Goal: Information Seeking & Learning: Learn about a topic

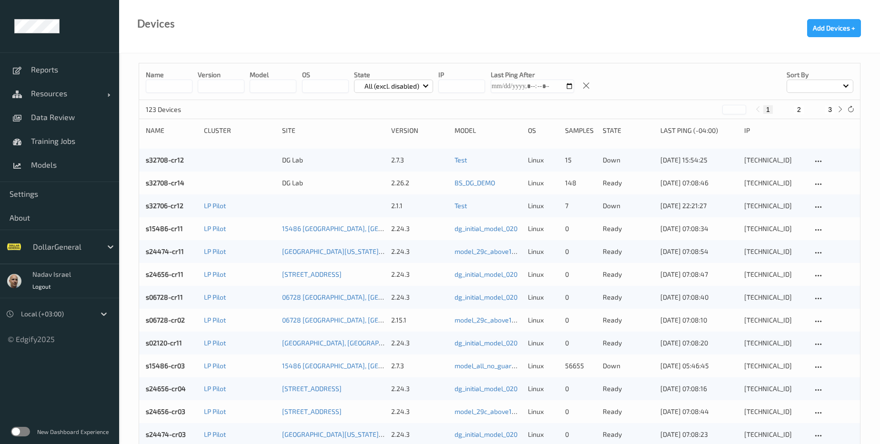
click at [30, 430] on div "New Dashboard Experience" at bounding box center [59, 431] width 119 height 25
click at [27, 434] on label at bounding box center [20, 432] width 19 height 10
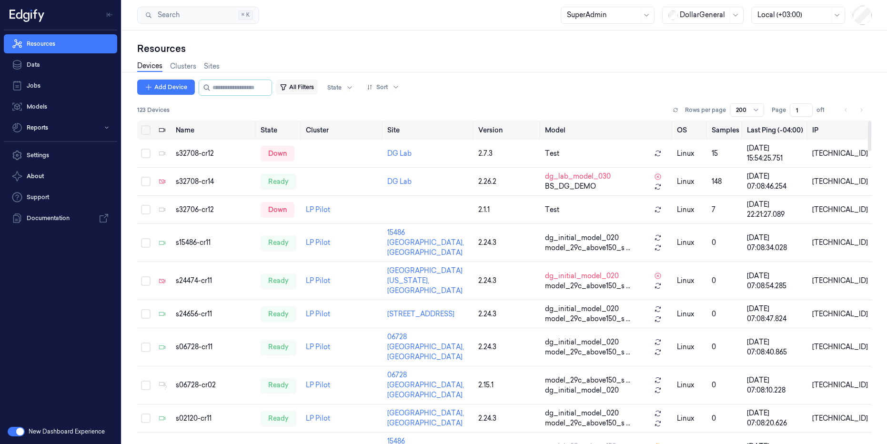
click at [318, 85] on button "All Filters" at bounding box center [297, 87] width 42 height 15
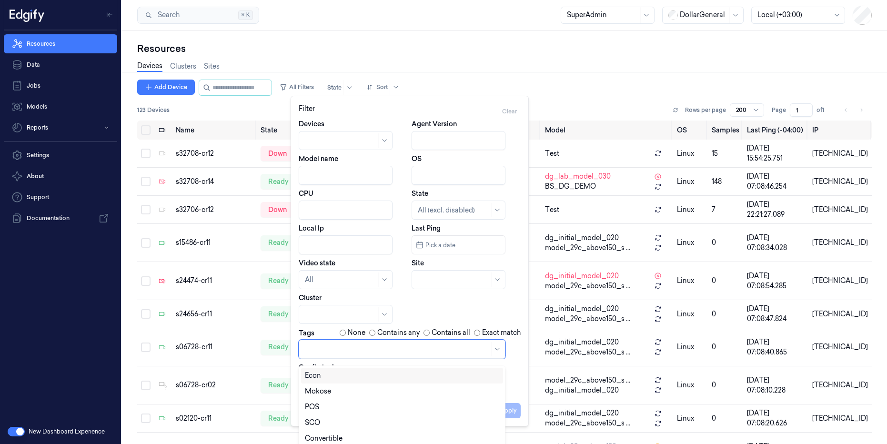
click at [332, 350] on div at bounding box center [397, 349] width 184 height 10
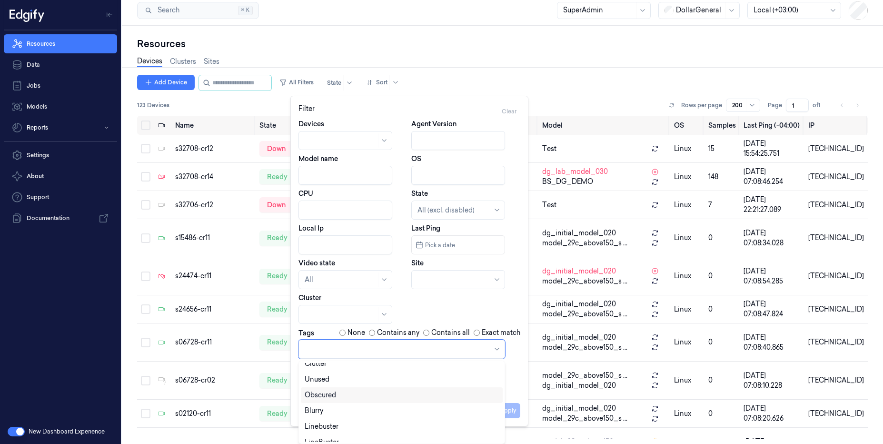
scroll to position [94, 0]
click at [339, 422] on div "Linebuster" at bounding box center [322, 418] width 34 height 10
click at [327, 436] on div "LineBuster" at bounding box center [322, 434] width 34 height 10
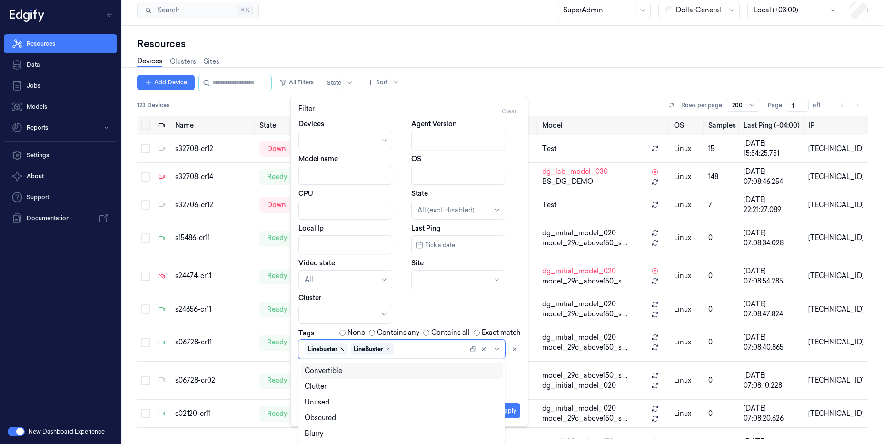
click at [342, 350] on icon "Remove ,Linebuster" at bounding box center [343, 349] width 6 height 6
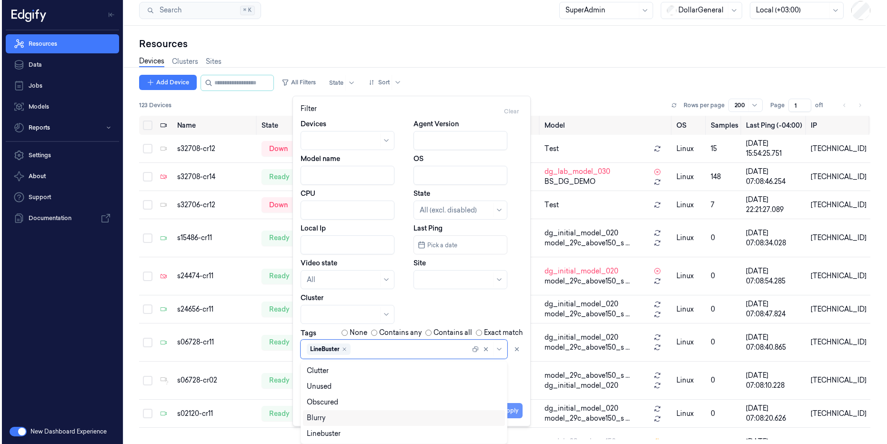
scroll to position [0, 0]
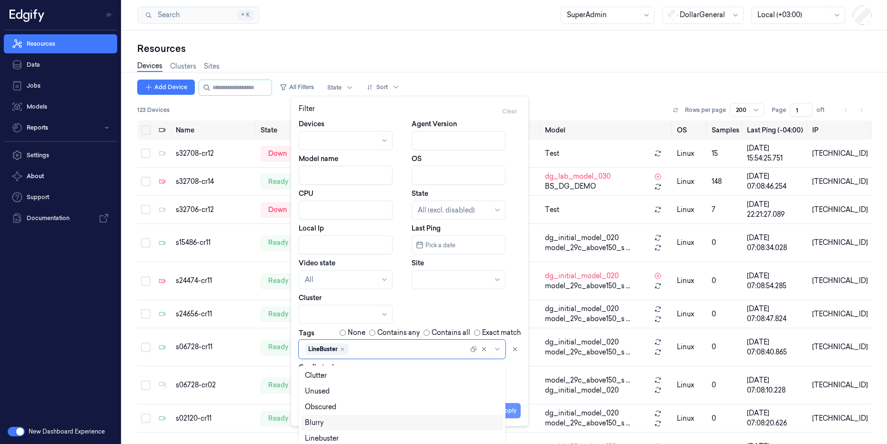
click at [511, 410] on button "Apply" at bounding box center [508, 410] width 24 height 15
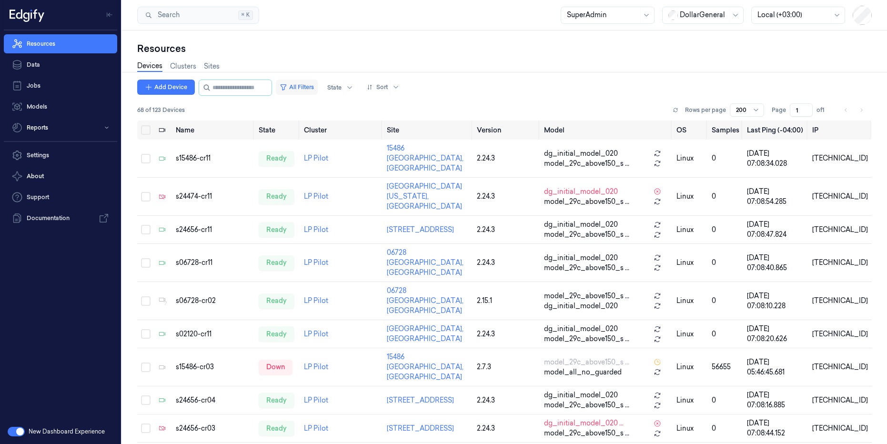
click at [318, 88] on button "All Filters" at bounding box center [297, 87] width 42 height 15
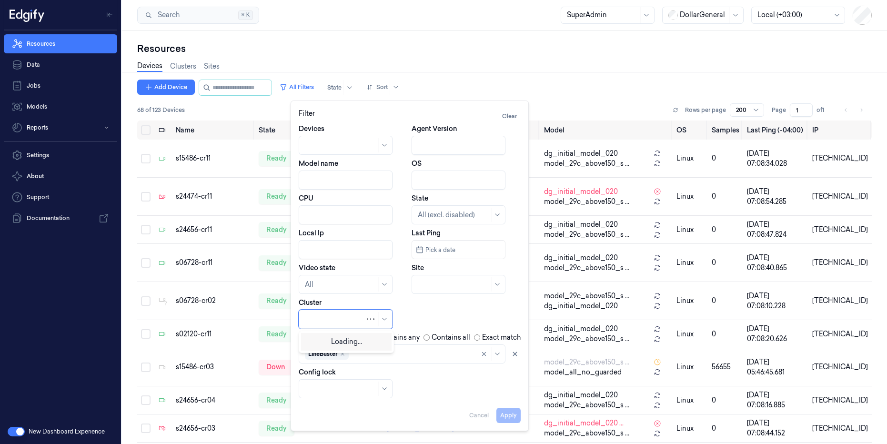
click at [335, 319] on div at bounding box center [335, 319] width 60 height 10
click at [335, 319] on div at bounding box center [340, 319] width 71 height 10
click at [387, 351] on div at bounding box center [412, 354] width 124 height 10
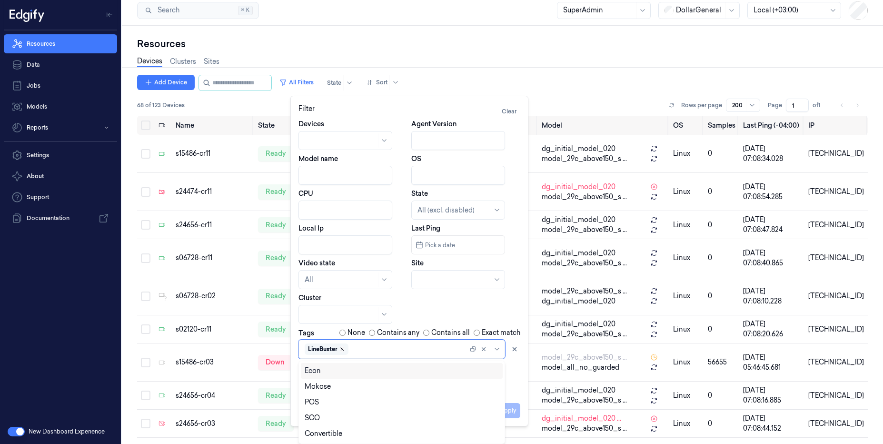
click at [342, 350] on icon "Remove ,LineBuster" at bounding box center [342, 349] width 3 height 3
click at [338, 420] on div "SCO" at bounding box center [402, 418] width 194 height 10
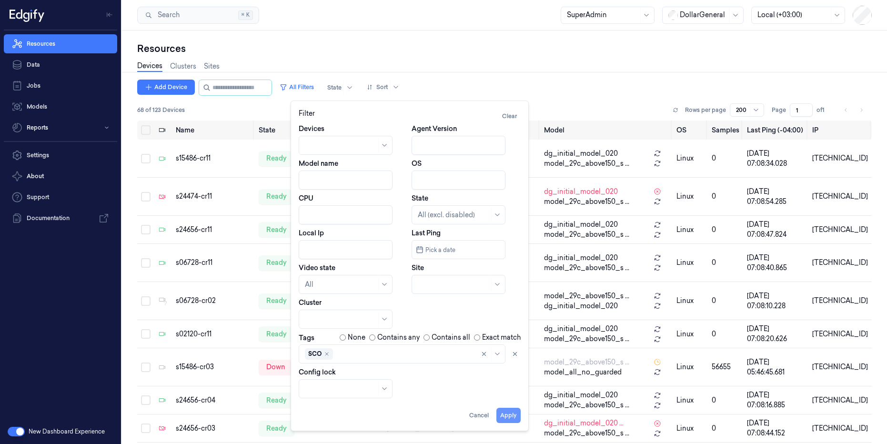
click at [514, 409] on button "Apply" at bounding box center [508, 415] width 24 height 15
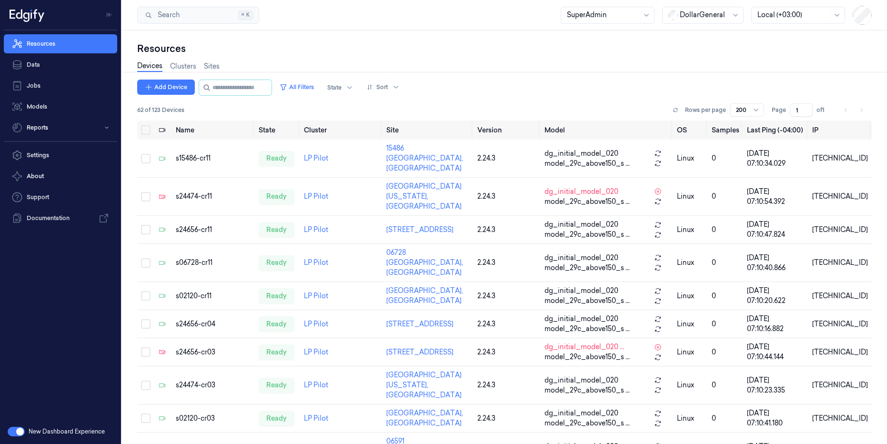
click at [474, 52] on div "Resources" at bounding box center [504, 48] width 734 height 13
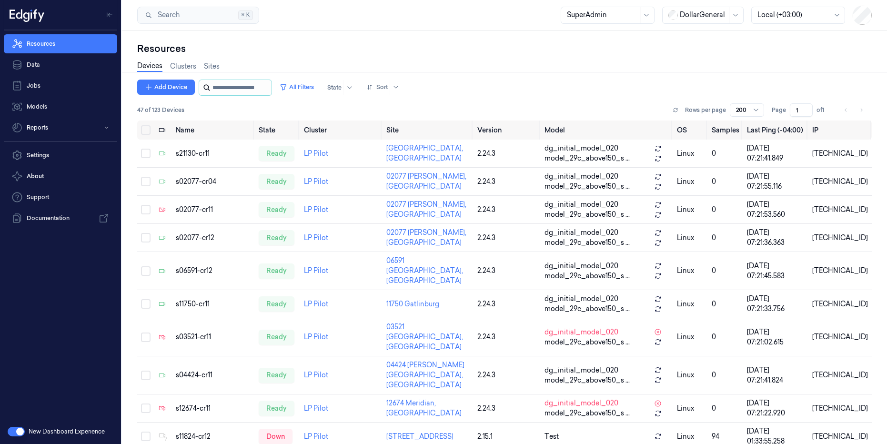
click at [270, 89] on input "string" at bounding box center [240, 87] width 57 height 15
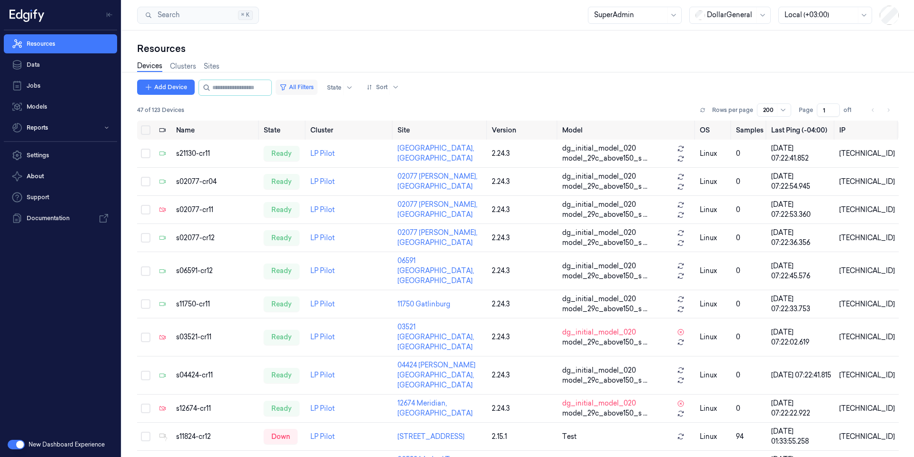
click at [318, 88] on button "All Filters" at bounding box center [297, 87] width 42 height 15
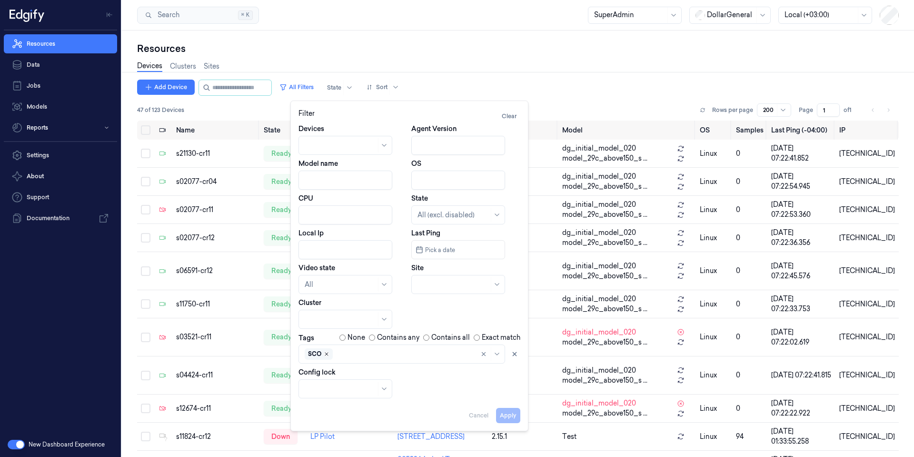
click at [326, 355] on icon "Remove ,SCO" at bounding box center [327, 354] width 6 height 6
click at [327, 354] on div at bounding box center [397, 353] width 184 height 13
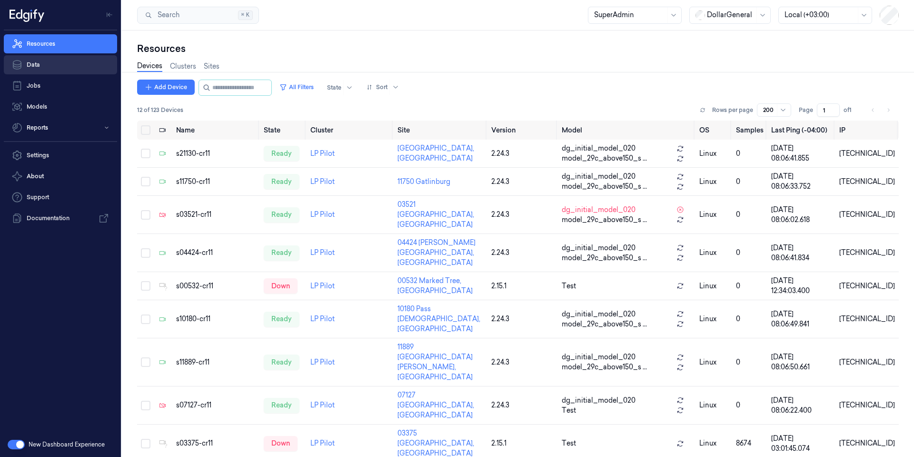
click at [39, 63] on link "Data" at bounding box center [60, 64] width 113 height 19
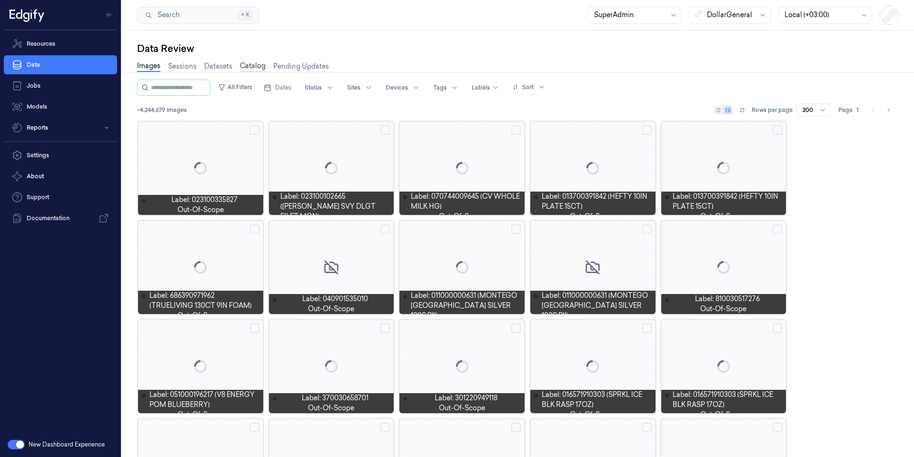
click at [253, 66] on link "Catalog" at bounding box center [253, 66] width 26 height 11
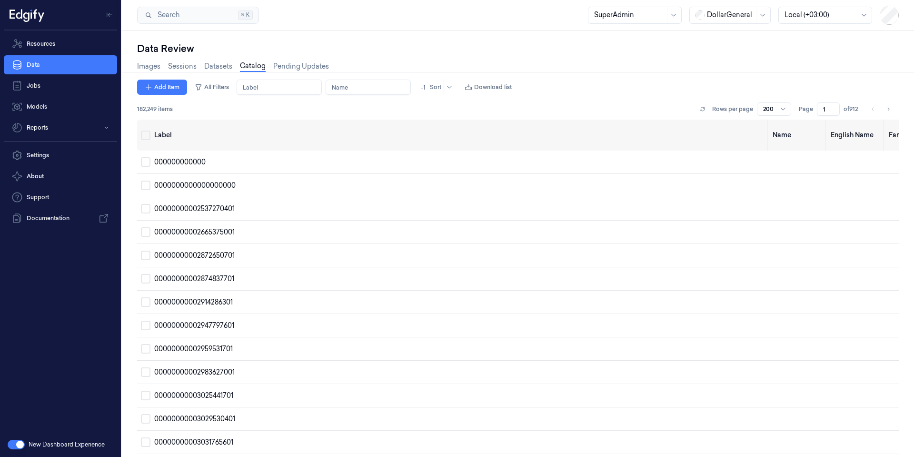
click at [744, 11] on div at bounding box center [731, 15] width 48 height 10
click at [729, 65] on div "GiantEagle" at bounding box center [720, 67] width 49 height 10
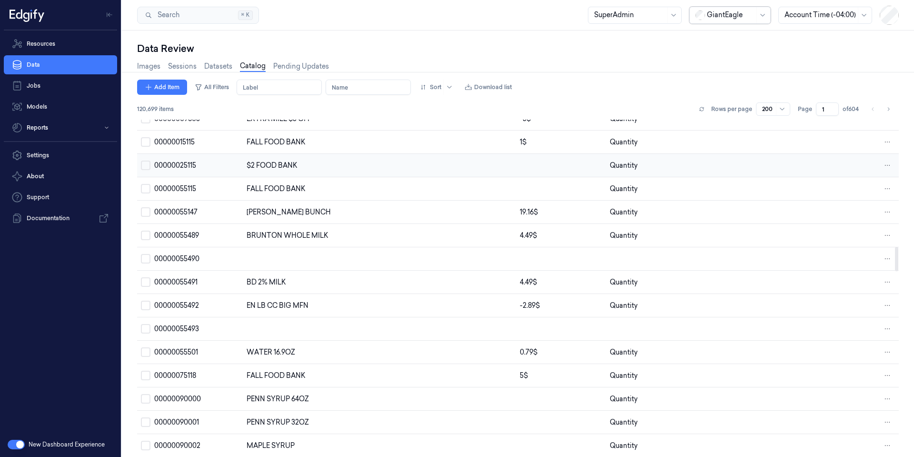
scroll to position [1771, 0]
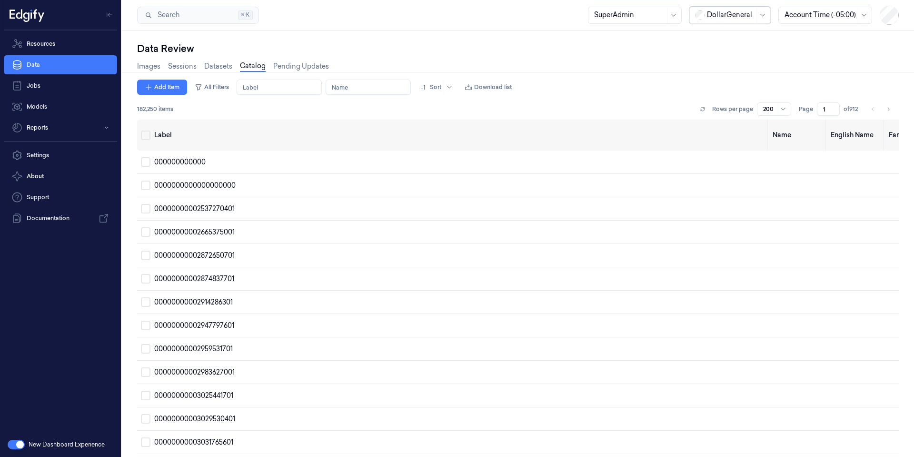
scroll to position [1783, 0]
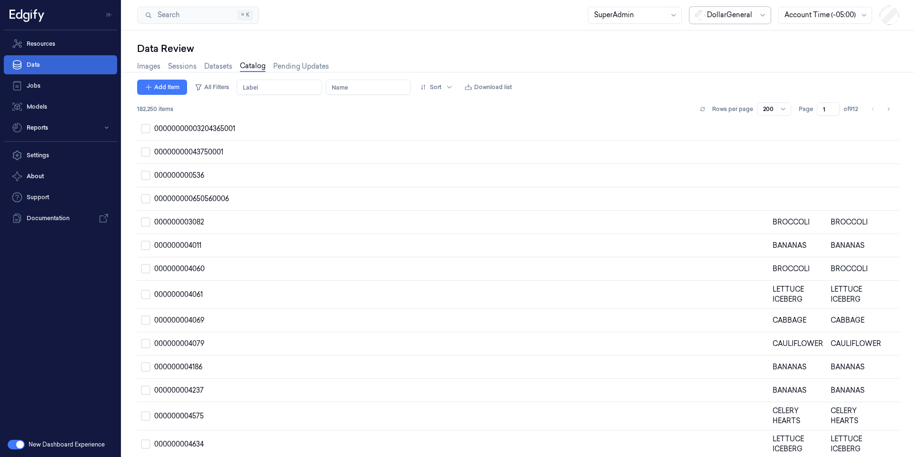
click at [38, 64] on link "Data" at bounding box center [60, 64] width 113 height 19
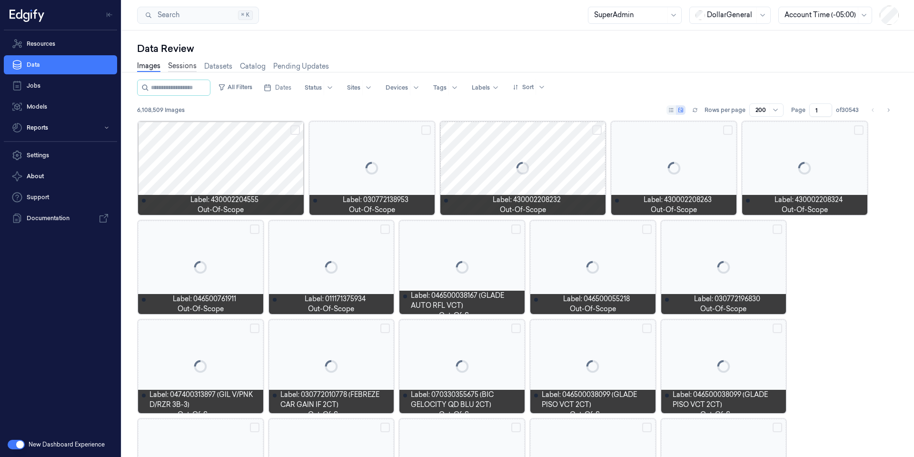
click at [184, 68] on link "Sessions" at bounding box center [182, 66] width 29 height 11
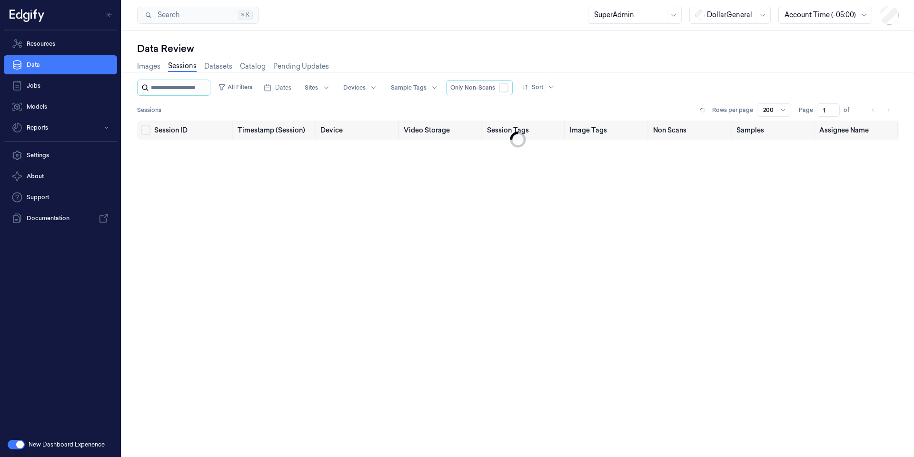
click at [190, 89] on input "string" at bounding box center [179, 87] width 57 height 15
type input "**********"
click at [204, 89] on input "string" at bounding box center [187, 87] width 73 height 15
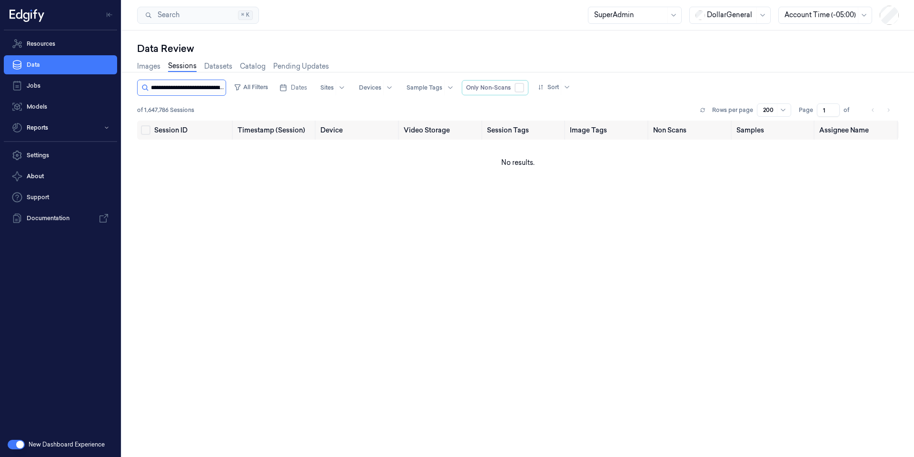
click at [204, 89] on input "string" at bounding box center [187, 87] width 73 height 15
type input "**********"
click at [197, 87] on input "string" at bounding box center [179, 87] width 57 height 15
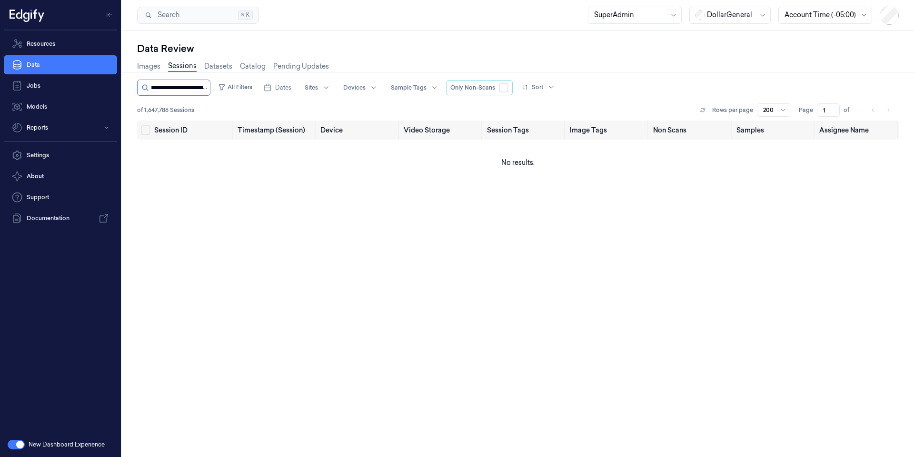
click at [197, 87] on input "string" at bounding box center [179, 87] width 57 height 15
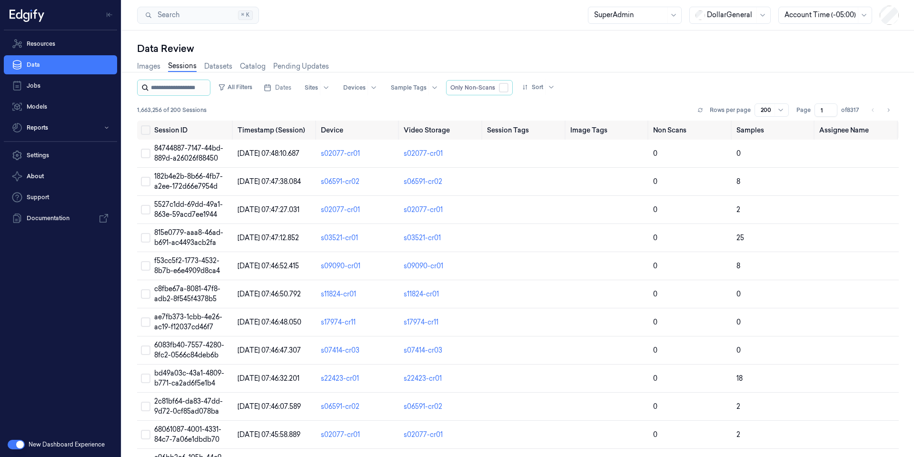
click at [179, 90] on input "string" at bounding box center [179, 87] width 57 height 15
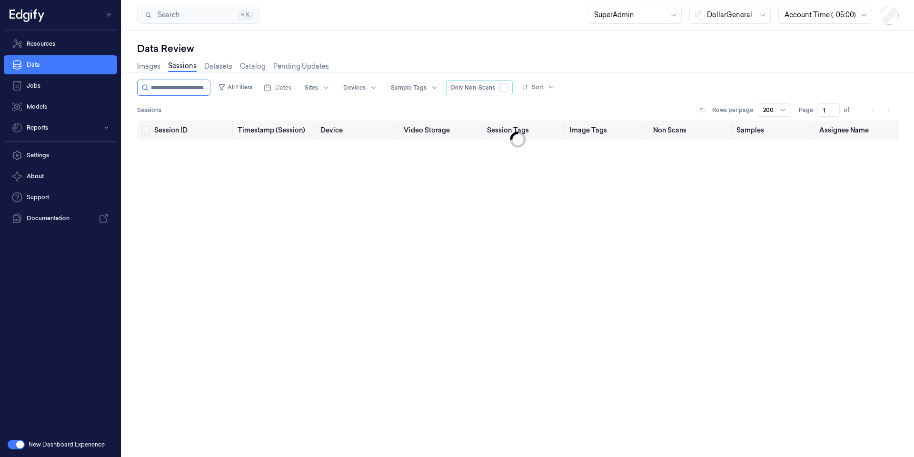
scroll to position [0, 39]
type input "**********"
click at [212, 87] on input "string" at bounding box center [187, 87] width 73 height 15
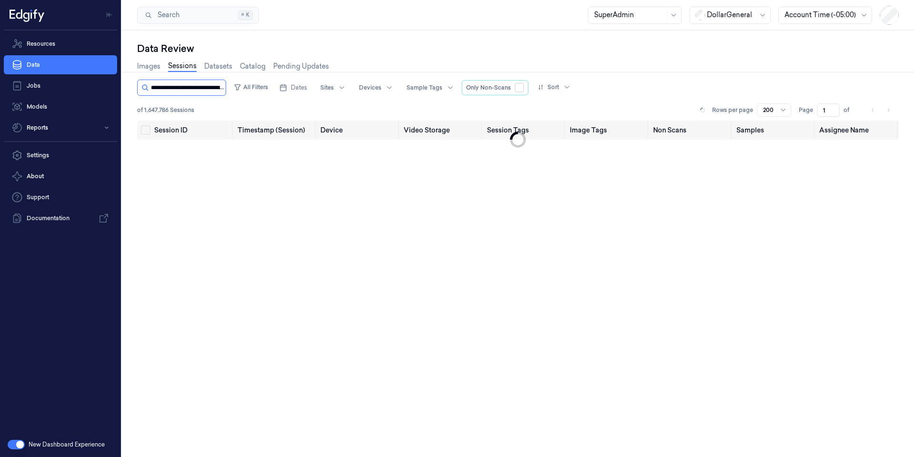
click at [212, 87] on input "string" at bounding box center [187, 87] width 73 height 15
type input "**********"
click at [149, 67] on link "Images" at bounding box center [148, 66] width 23 height 11
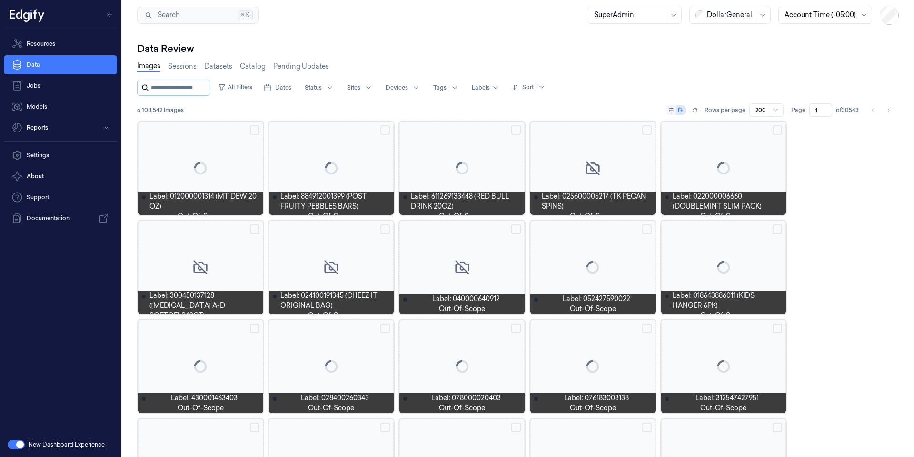
click at [186, 91] on input "string" at bounding box center [179, 87] width 57 height 15
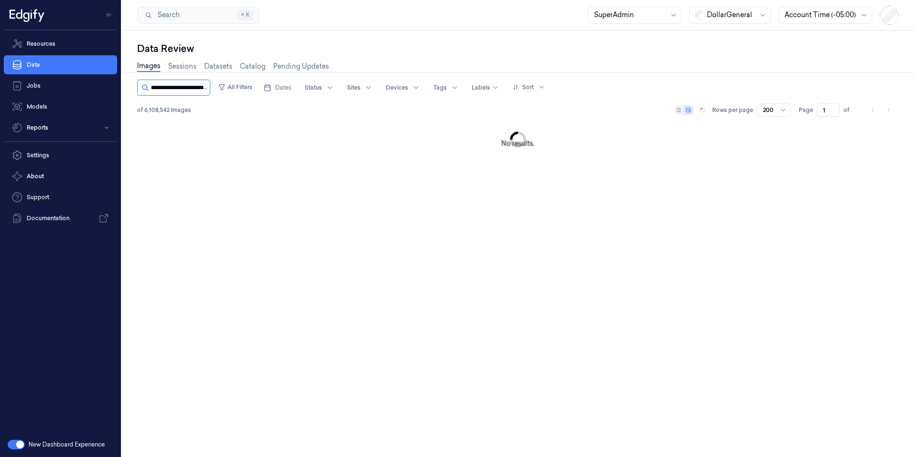
scroll to position [0, 37]
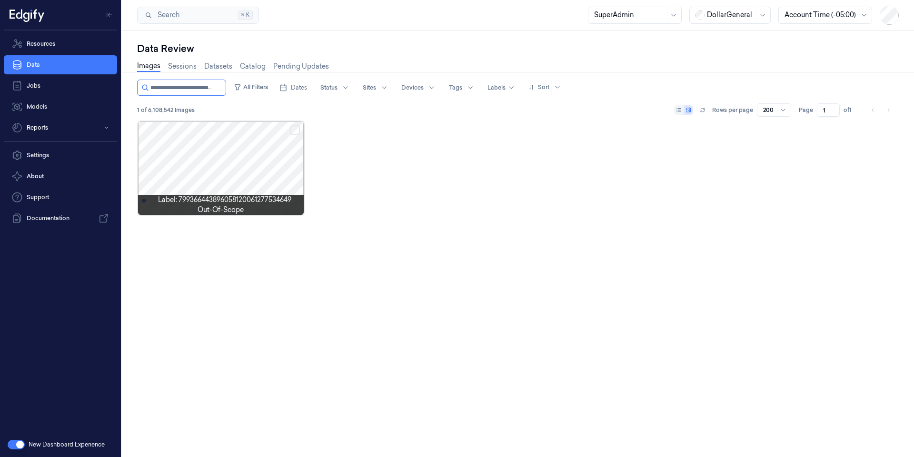
type input "**********"
click at [204, 83] on input "string" at bounding box center [187, 87] width 73 height 15
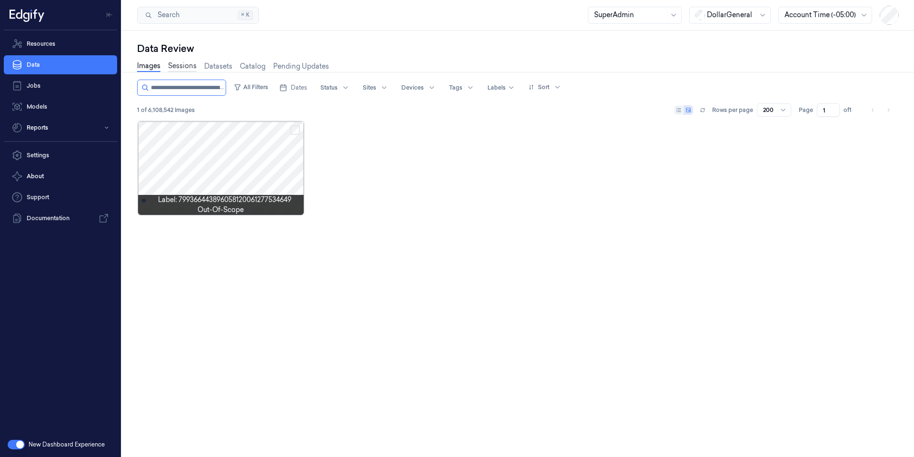
click at [188, 62] on link "Sessions" at bounding box center [182, 66] width 29 height 11
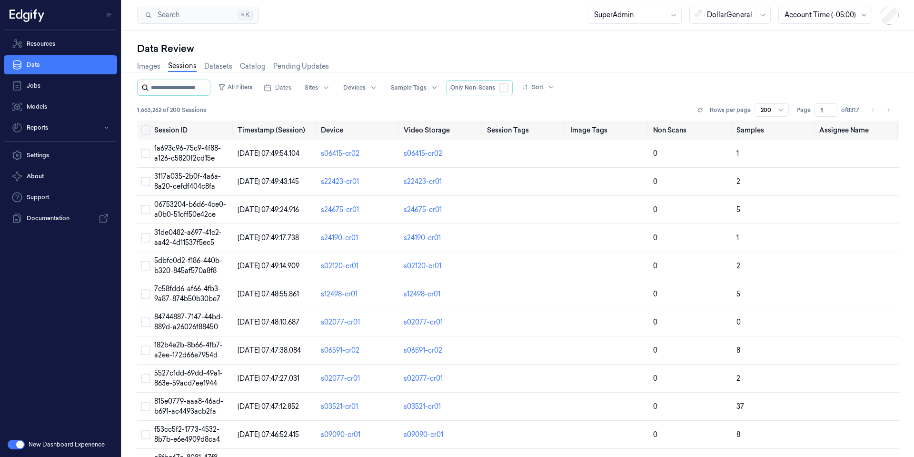
click at [176, 82] on input "string" at bounding box center [179, 87] width 57 height 15
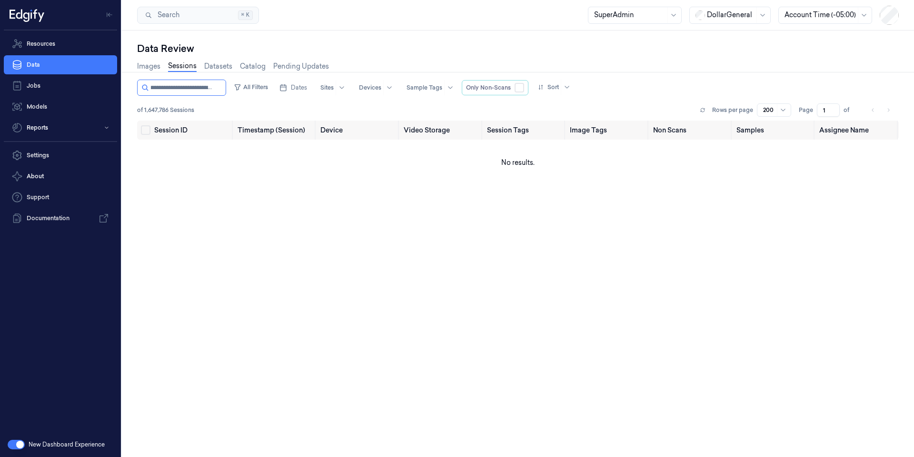
type input "**********"
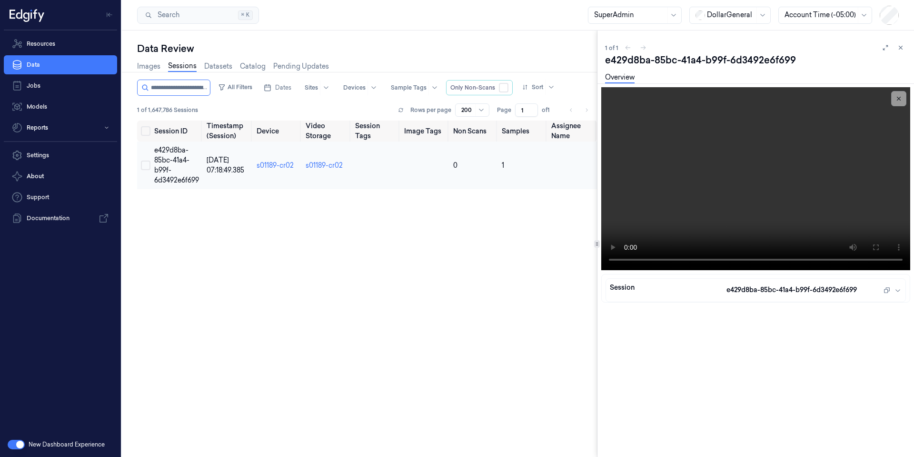
click at [170, 157] on span "e429d8ba-85bc-41a4-b99f-6d3492e6f699" at bounding box center [176, 165] width 45 height 39
click at [202, 88] on input "string" at bounding box center [179, 87] width 57 height 15
click at [147, 64] on link "Images" at bounding box center [148, 66] width 23 height 11
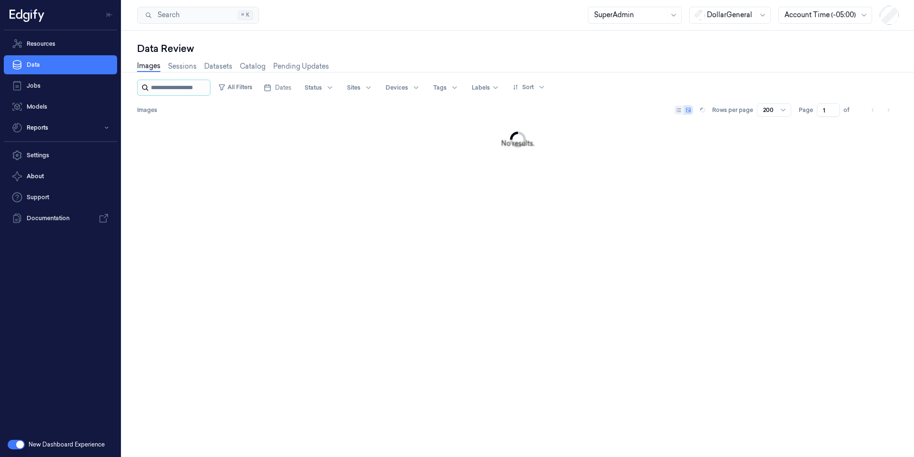
click at [165, 89] on input "string" at bounding box center [179, 87] width 57 height 15
type input "**********"
click at [192, 80] on input "string" at bounding box center [187, 87] width 73 height 15
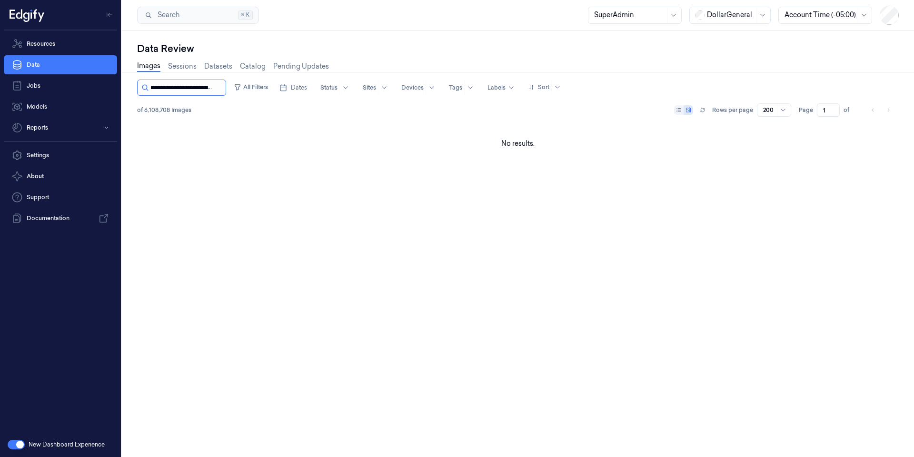
click at [192, 80] on input "string" at bounding box center [187, 87] width 73 height 15
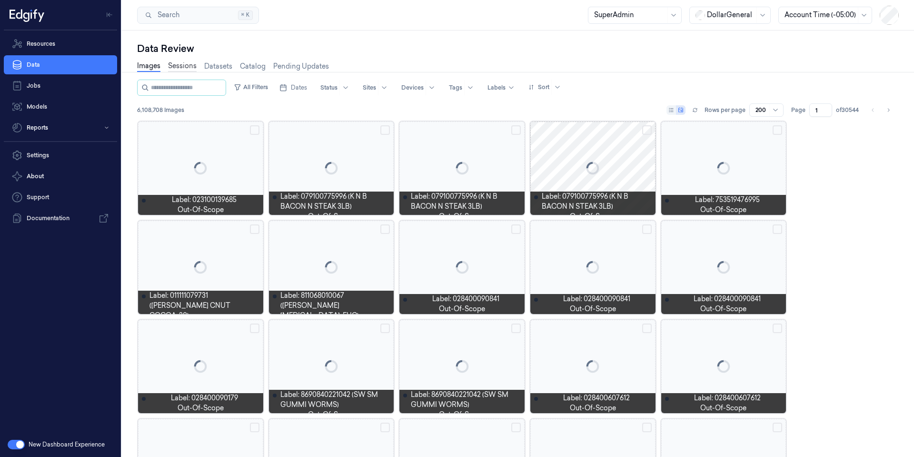
click at [184, 68] on link "Sessions" at bounding box center [182, 66] width 29 height 11
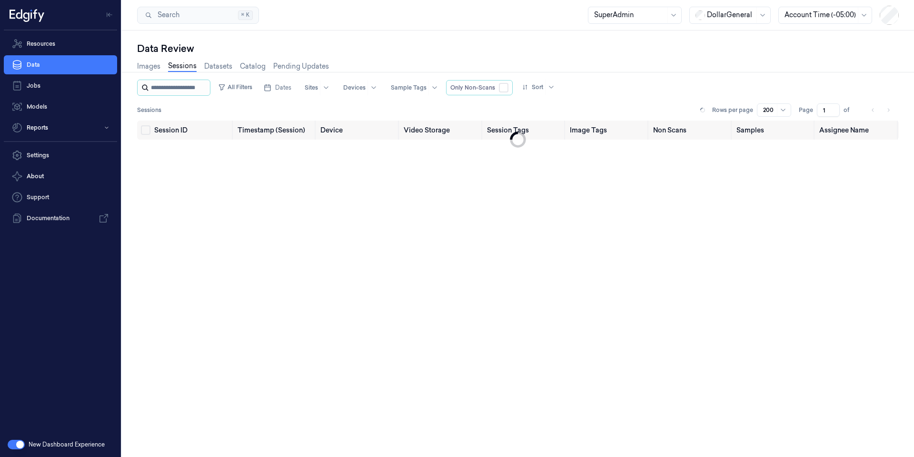
click at [180, 89] on input "string" at bounding box center [179, 87] width 57 height 15
click at [151, 65] on link "Images" at bounding box center [148, 66] width 23 height 11
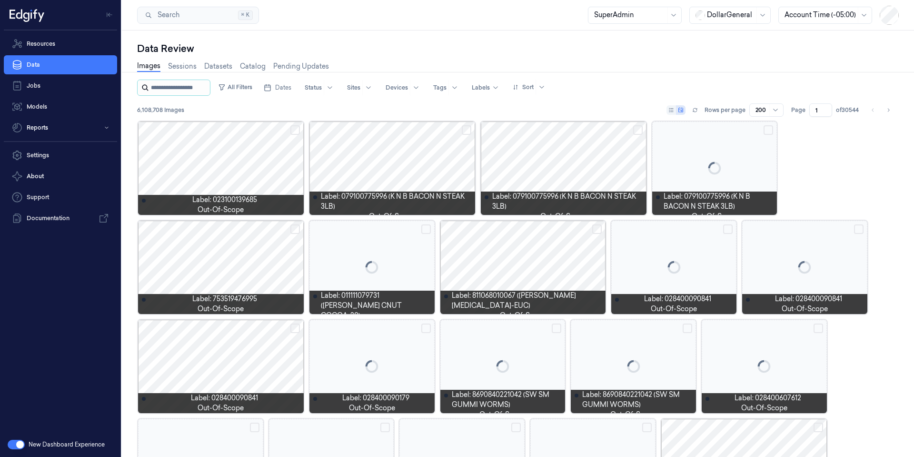
click at [165, 86] on input "string" at bounding box center [179, 87] width 57 height 15
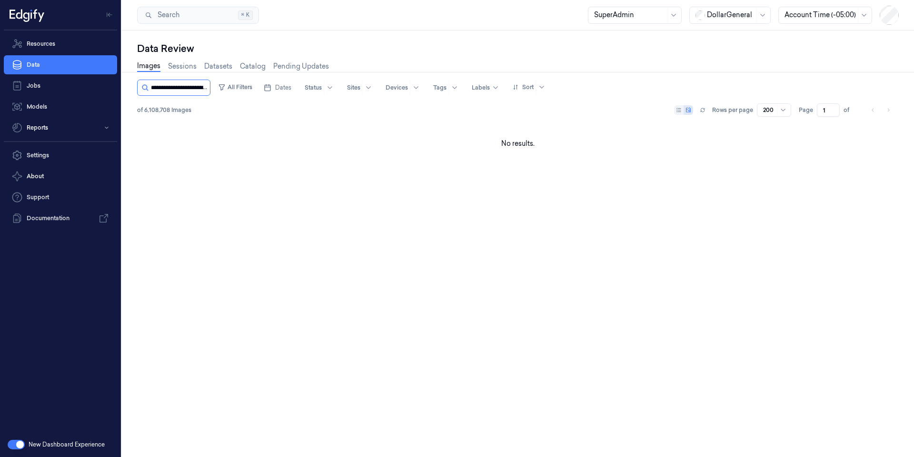
scroll to position [0, 40]
type input "**********"
click at [187, 69] on link "Sessions" at bounding box center [182, 66] width 29 height 11
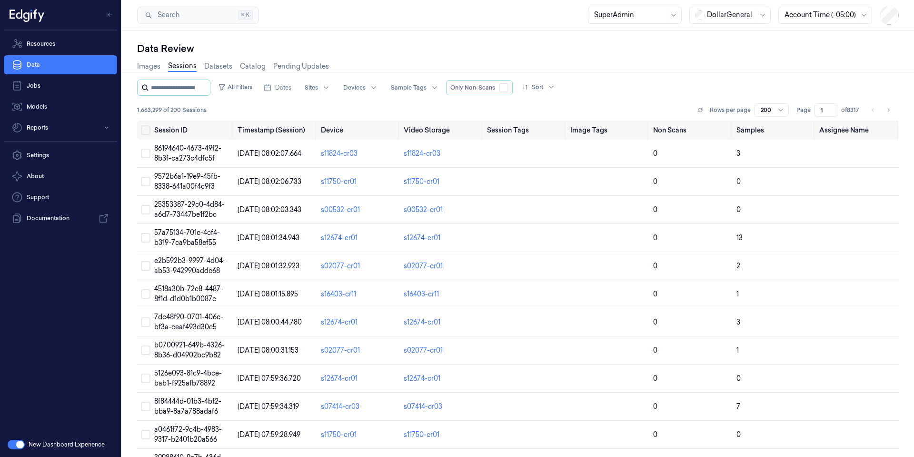
click at [184, 90] on input "string" at bounding box center [179, 87] width 57 height 15
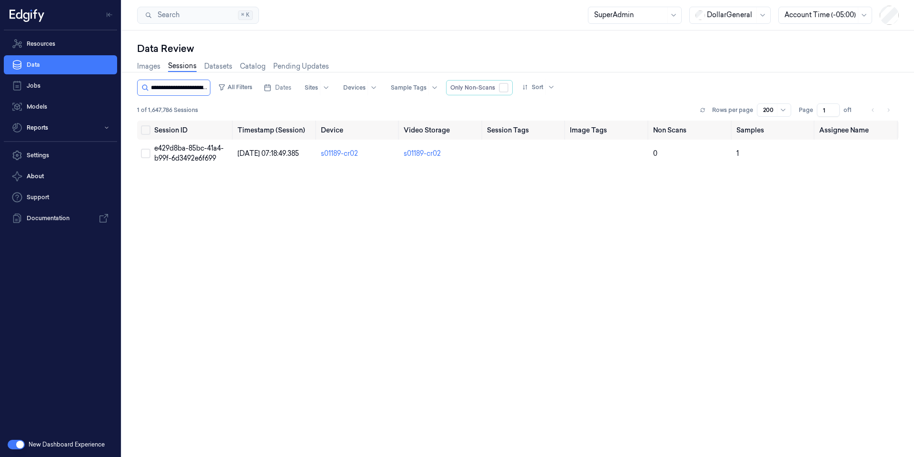
scroll to position [0, 40]
type input "**********"
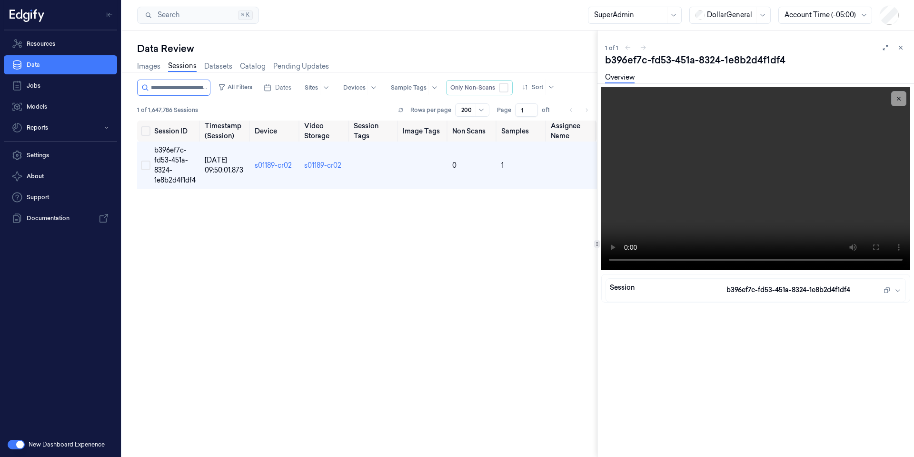
click at [179, 79] on div "Images Sessions Datasets Catalog Pending Updates" at bounding box center [233, 67] width 192 height 24
click at [176, 87] on input "string" at bounding box center [179, 87] width 57 height 15
click at [148, 65] on link "Images" at bounding box center [148, 66] width 23 height 11
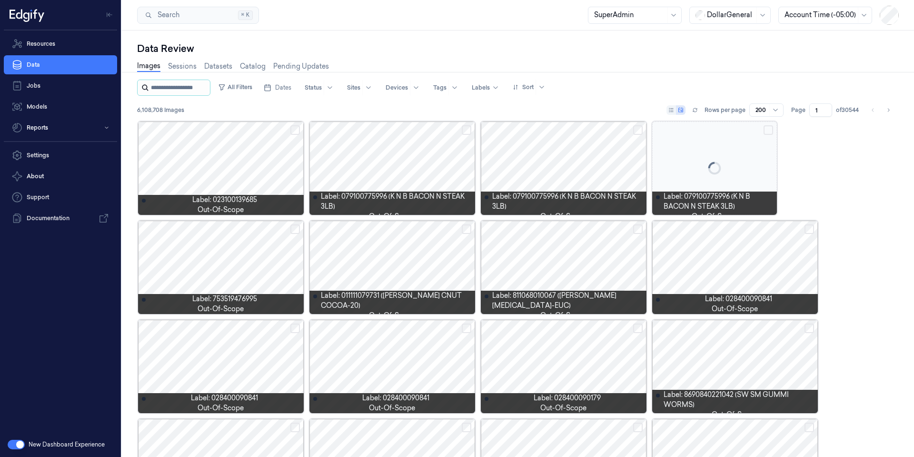
click at [167, 88] on input "string" at bounding box center [179, 87] width 57 height 15
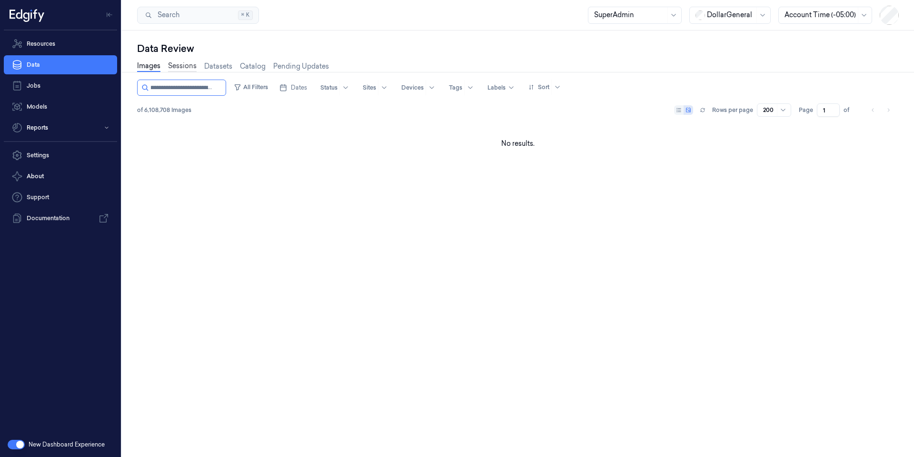
type input "**********"
click at [187, 64] on link "Sessions" at bounding box center [182, 66] width 29 height 11
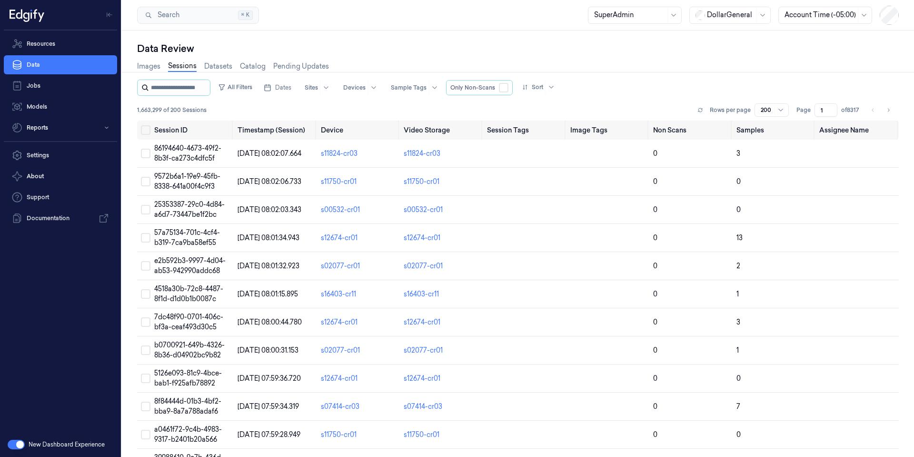
click at [186, 83] on input "string" at bounding box center [179, 87] width 57 height 15
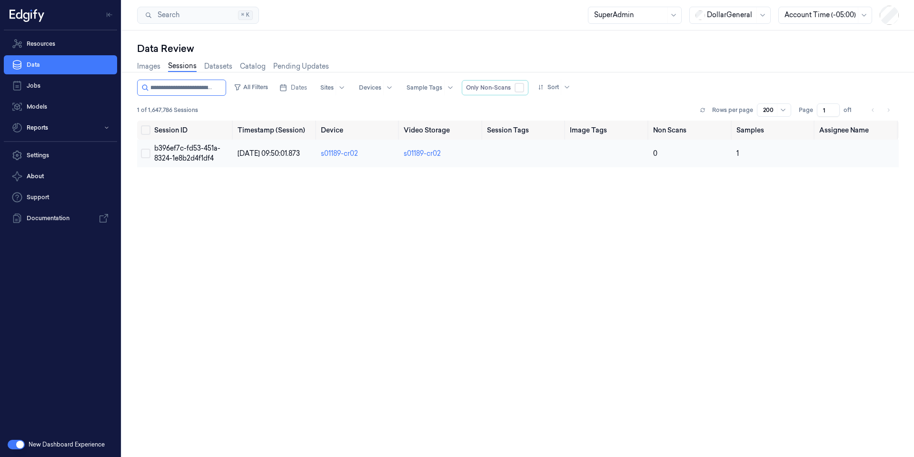
type input "**********"
click at [200, 151] on span "b396ef7c-fd53-451a-8324-1e8b2d4f1df4" at bounding box center [187, 153] width 66 height 19
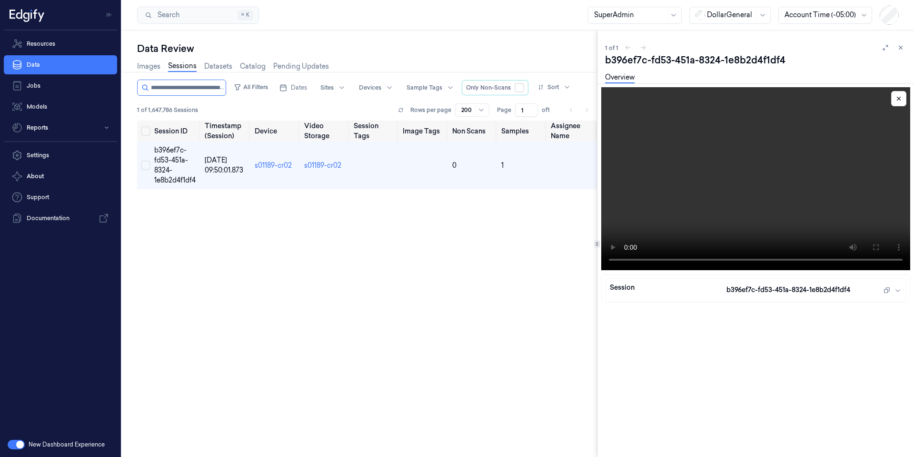
click at [727, 178] on video at bounding box center [755, 178] width 309 height 183
click at [183, 67] on link "Sessions" at bounding box center [182, 66] width 29 height 11
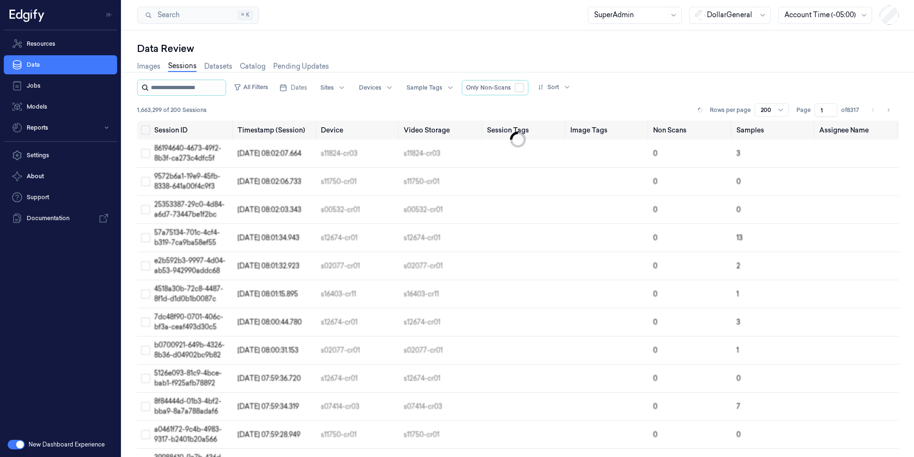
click at [183, 87] on input "string" at bounding box center [187, 87] width 73 height 15
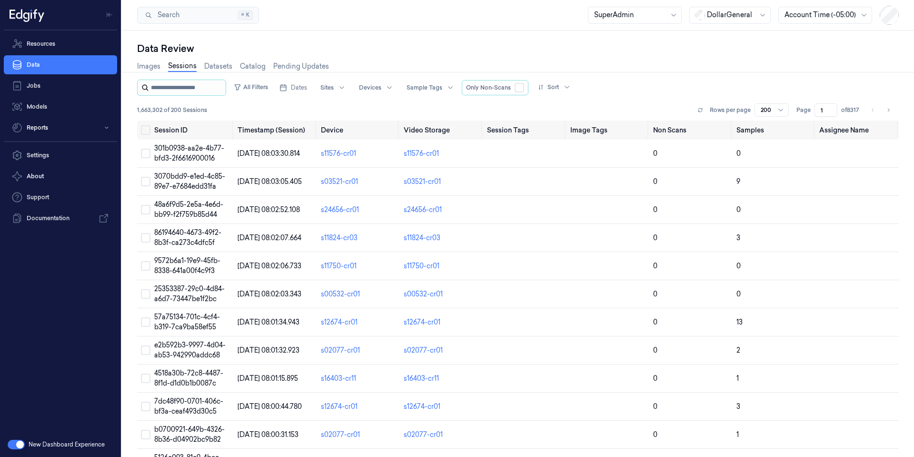
type input "**********"
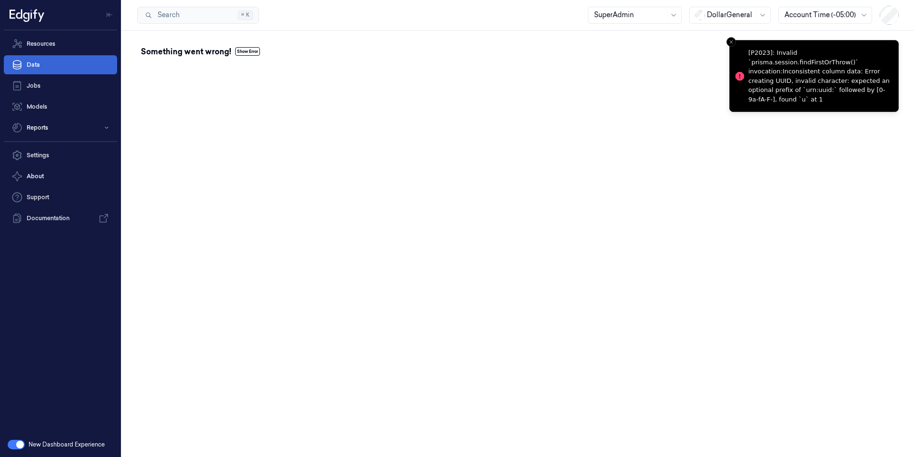
click at [21, 65] on icon at bounding box center [17, 65] width 9 height 10
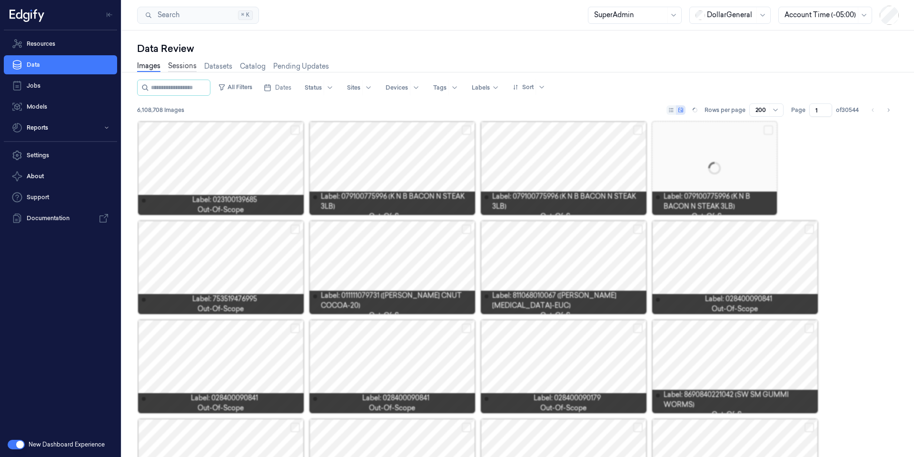
click at [188, 65] on link "Sessions" at bounding box center [182, 66] width 29 height 11
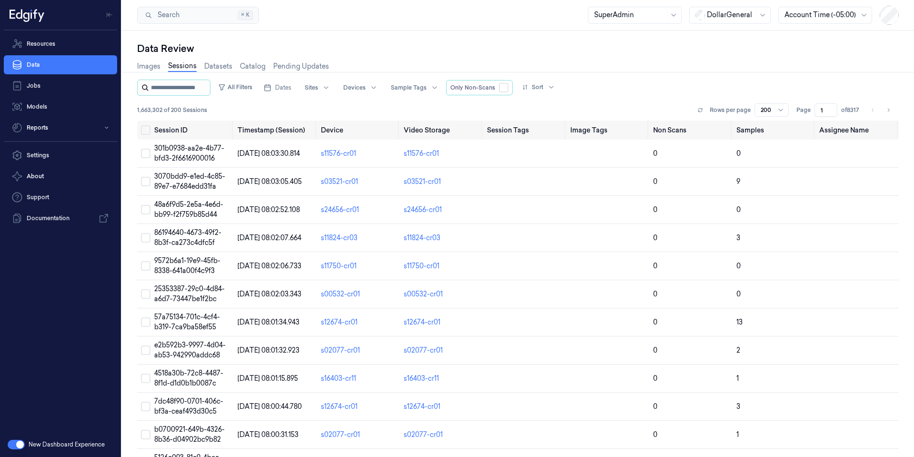
click at [183, 91] on input "string" at bounding box center [179, 87] width 57 height 15
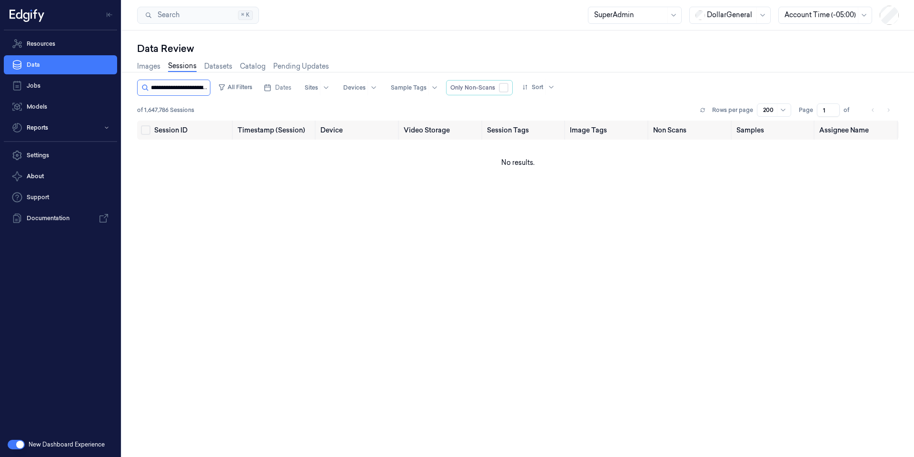
scroll to position [0, 38]
type input "**********"
drag, startPoint x: 181, startPoint y: 69, endPoint x: 179, endPoint y: 78, distance: 9.4
click at [182, 68] on link "Sessions" at bounding box center [182, 66] width 29 height 11
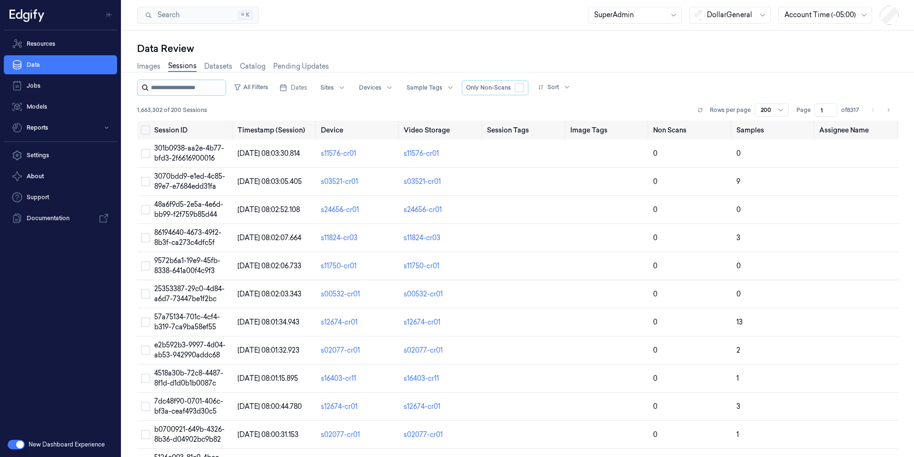
click at [173, 84] on input "string" at bounding box center [187, 87] width 73 height 15
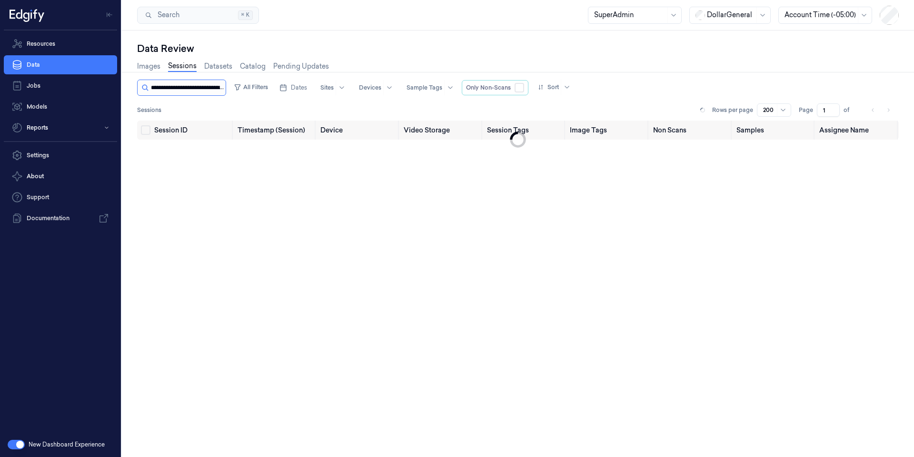
scroll to position [0, 40]
type input "**********"
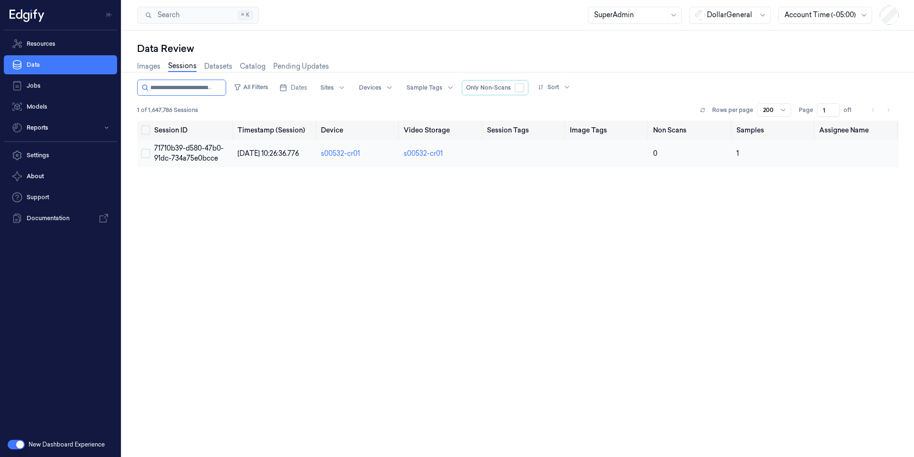
click at [184, 150] on span "71710b39-d580-47b0-91dc-734a75e0bcce" at bounding box center [189, 153] width 70 height 19
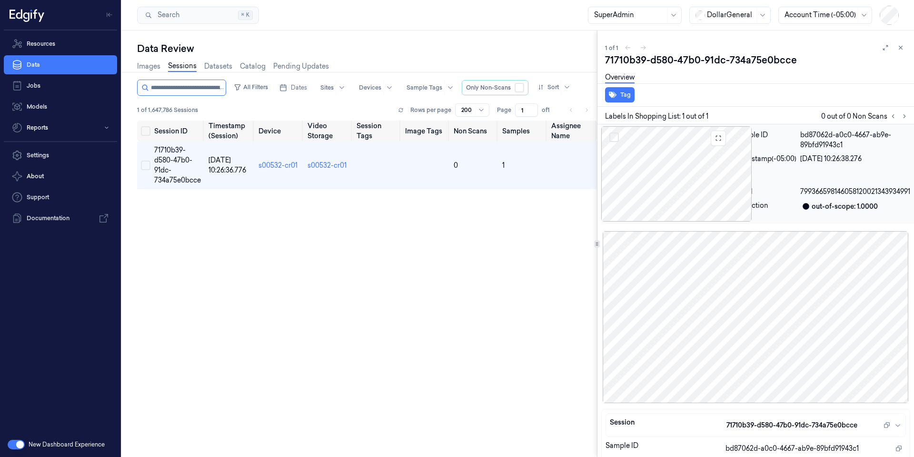
click at [671, 174] on div at bounding box center [666, 173] width 130 height 95
click at [882, 45] on icon at bounding box center [885, 47] width 7 height 7
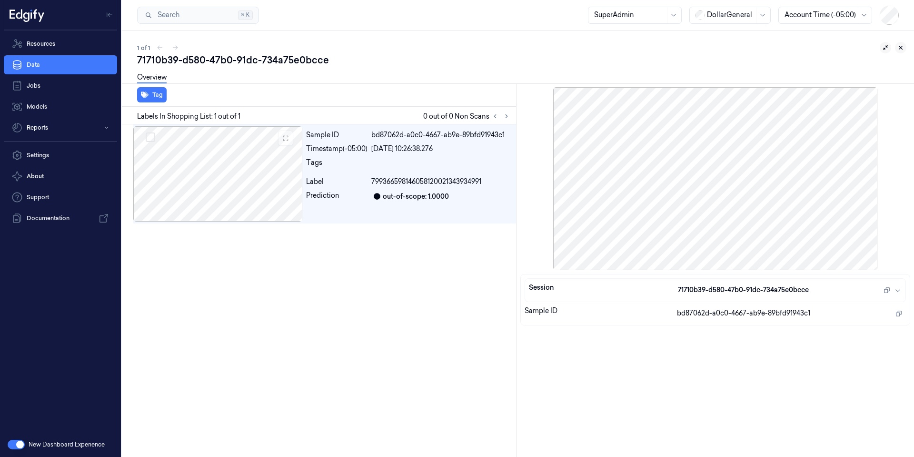
click at [901, 49] on icon at bounding box center [901, 47] width 7 height 7
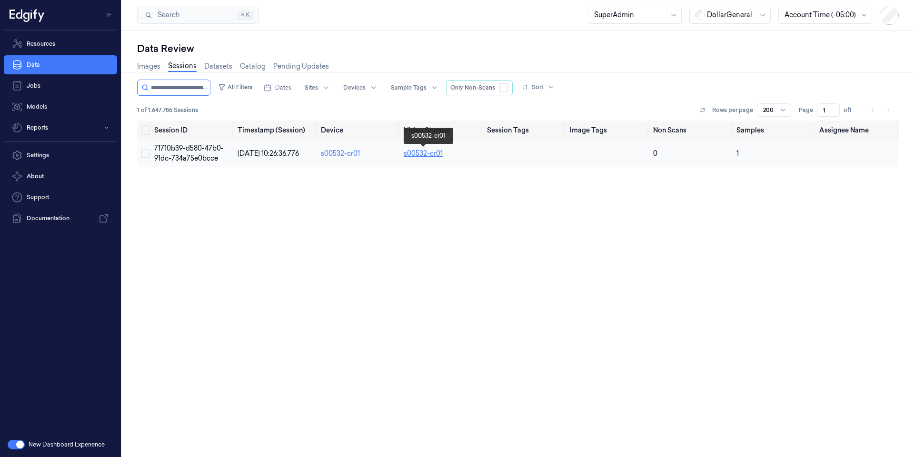
click at [422, 154] on link "s00532-cr01" at bounding box center [423, 153] width 39 height 9
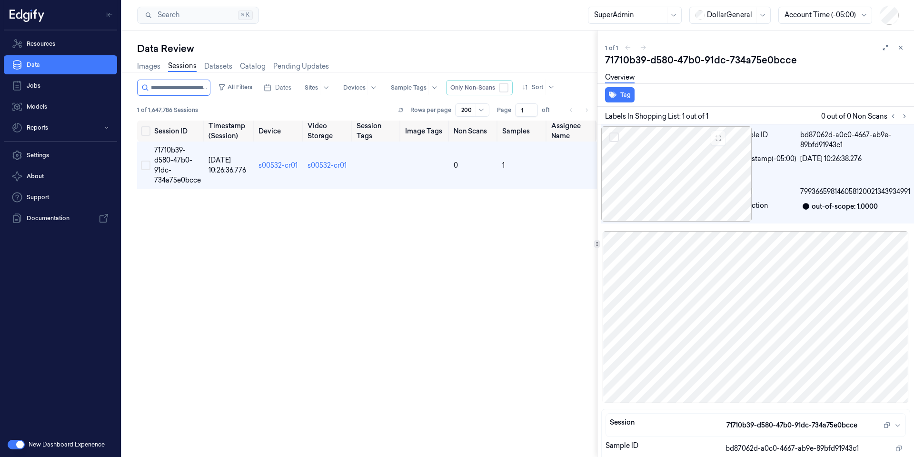
scroll to position [6, 0]
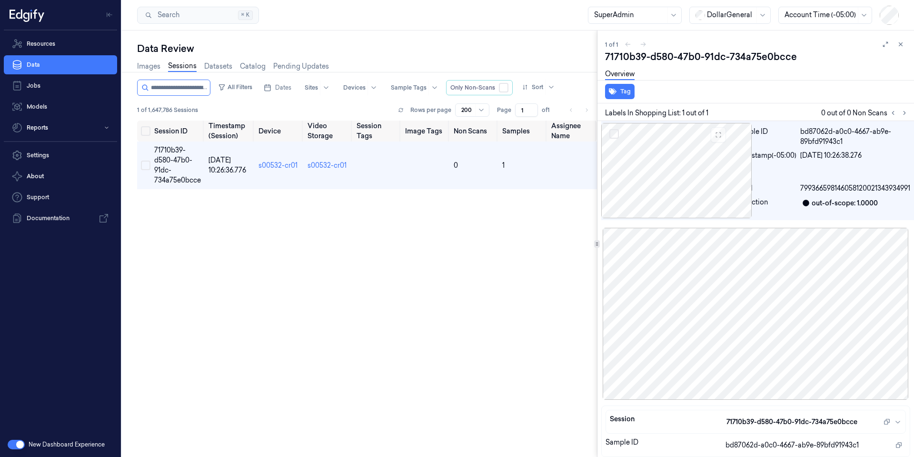
click at [740, 344] on div at bounding box center [755, 315] width 309 height 174
click at [900, 43] on icon at bounding box center [901, 44] width 3 height 3
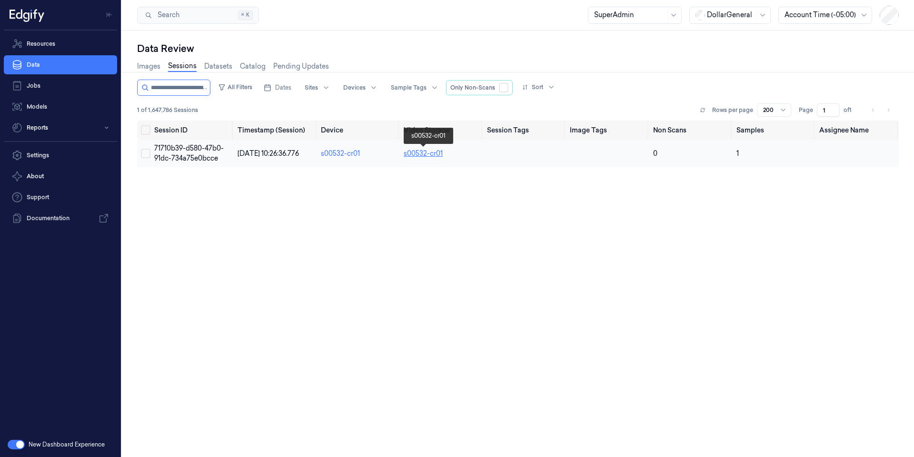
click at [430, 154] on link "s00532-cr01" at bounding box center [423, 153] width 39 height 9
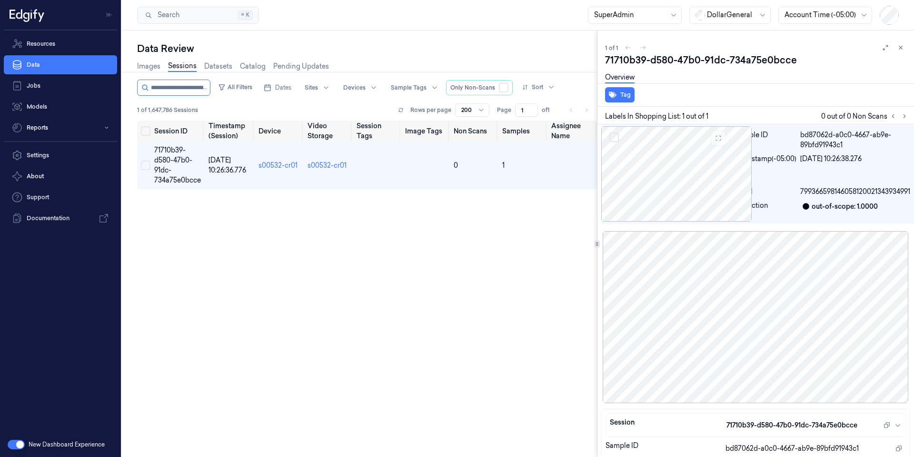
click at [191, 68] on link "Sessions" at bounding box center [182, 66] width 29 height 11
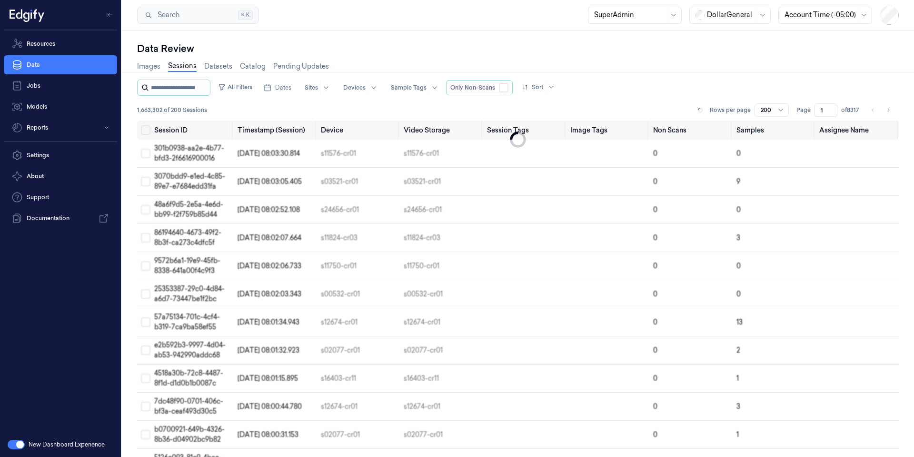
click at [191, 82] on input "string" at bounding box center [179, 87] width 57 height 15
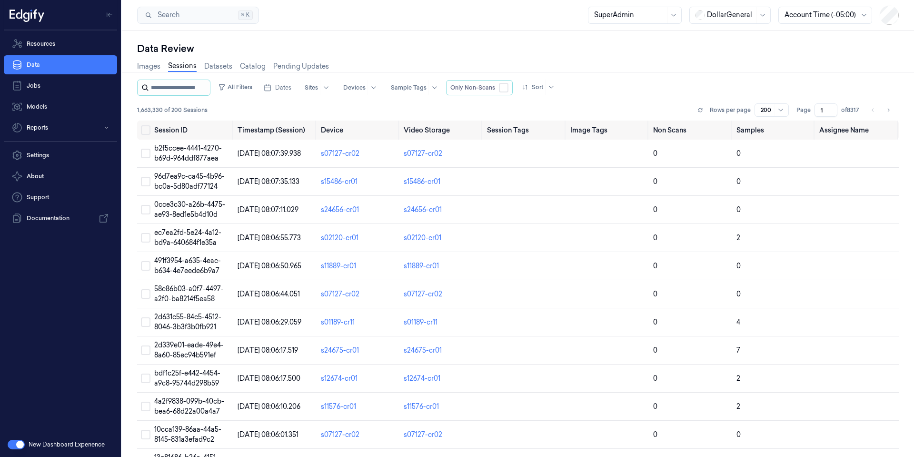
type input "**********"
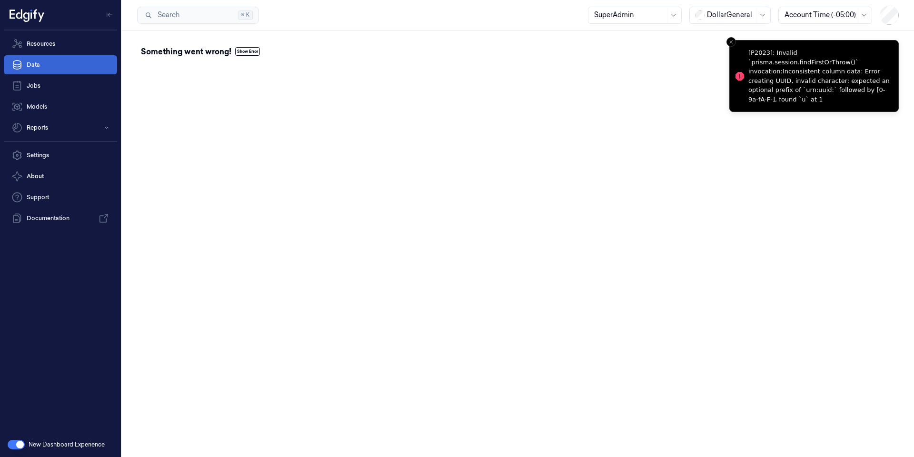
click at [48, 63] on link "Data" at bounding box center [60, 64] width 113 height 19
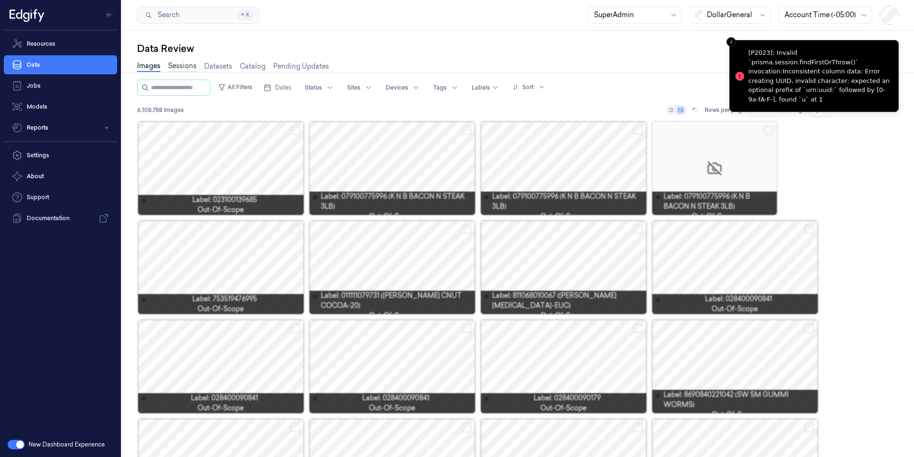
click at [182, 65] on link "Sessions" at bounding box center [182, 66] width 29 height 11
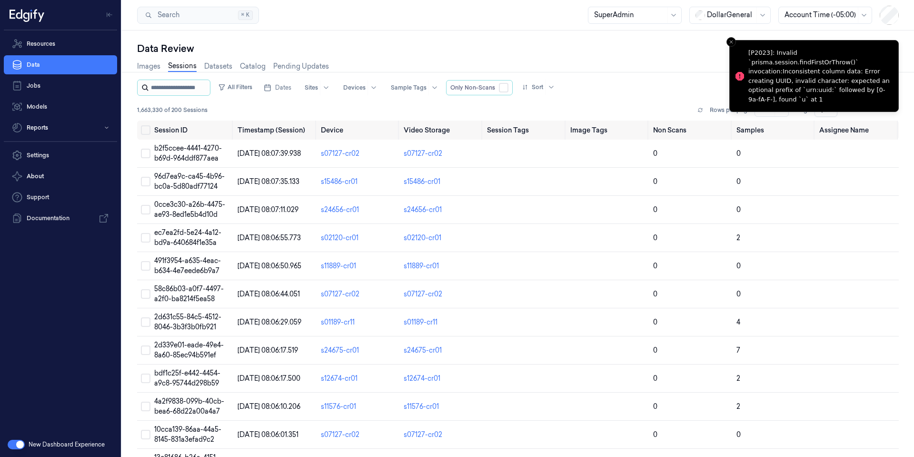
click at [188, 91] on input "string" at bounding box center [179, 87] width 57 height 15
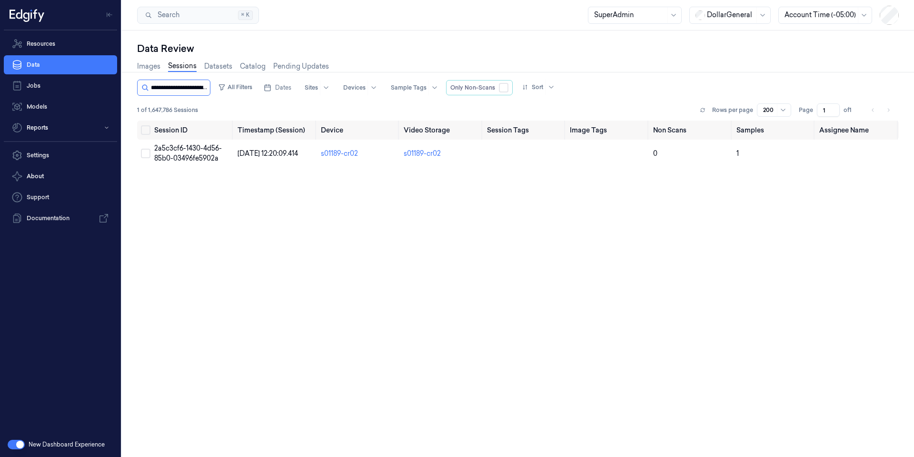
scroll to position [0, 39]
type input "**********"
click at [191, 149] on span "2a5c3cf6-1430-4d56-85b0-03496fe5902a" at bounding box center [188, 153] width 68 height 19
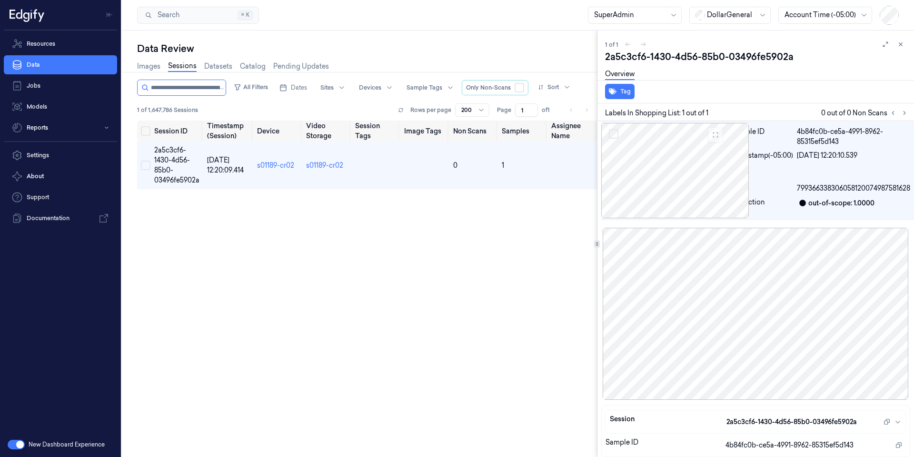
scroll to position [6, 0]
click at [178, 64] on link "Sessions" at bounding box center [182, 66] width 29 height 11
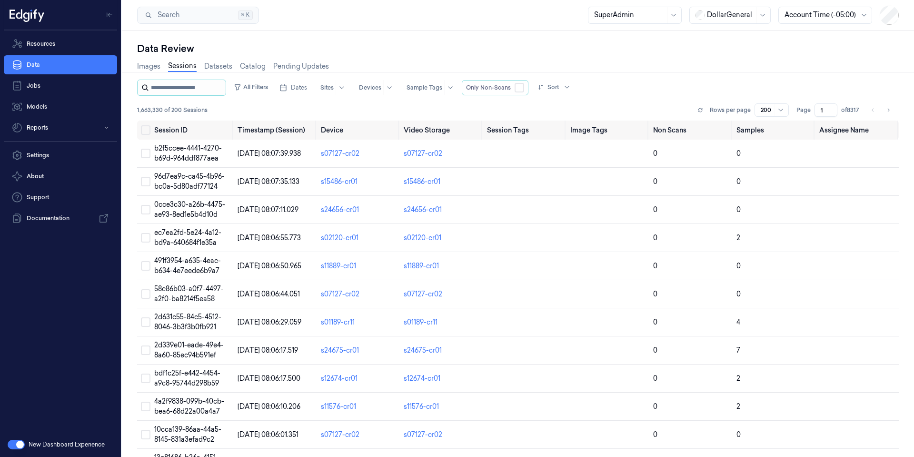
click at [176, 87] on input "string" at bounding box center [187, 87] width 73 height 15
type input "**********"
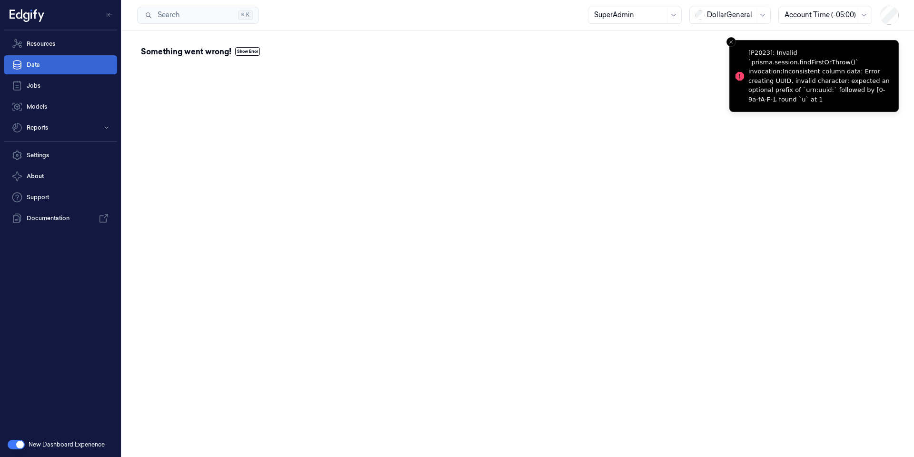
click at [40, 65] on link "Data" at bounding box center [60, 64] width 113 height 19
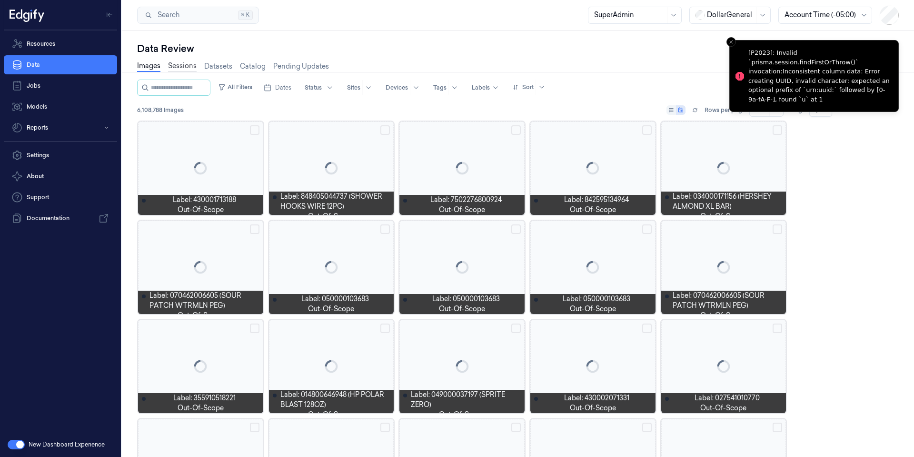
click at [175, 68] on link "Sessions" at bounding box center [182, 66] width 29 height 11
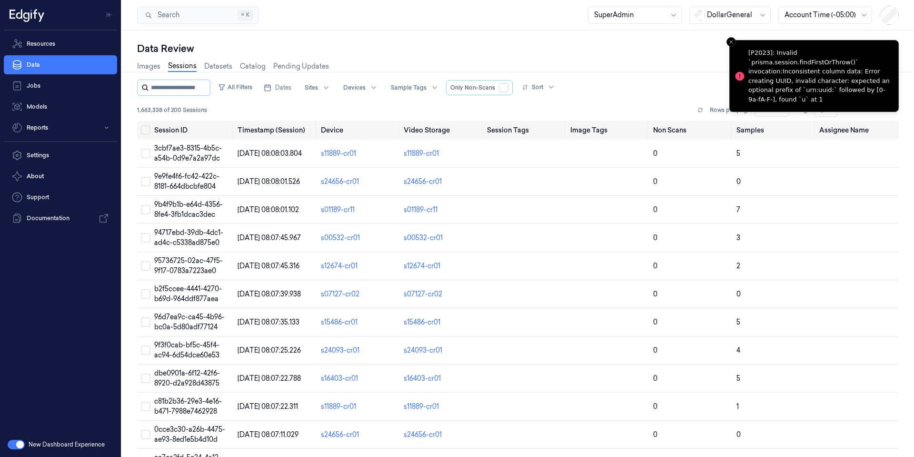
click at [177, 84] on input "string" at bounding box center [179, 87] width 57 height 15
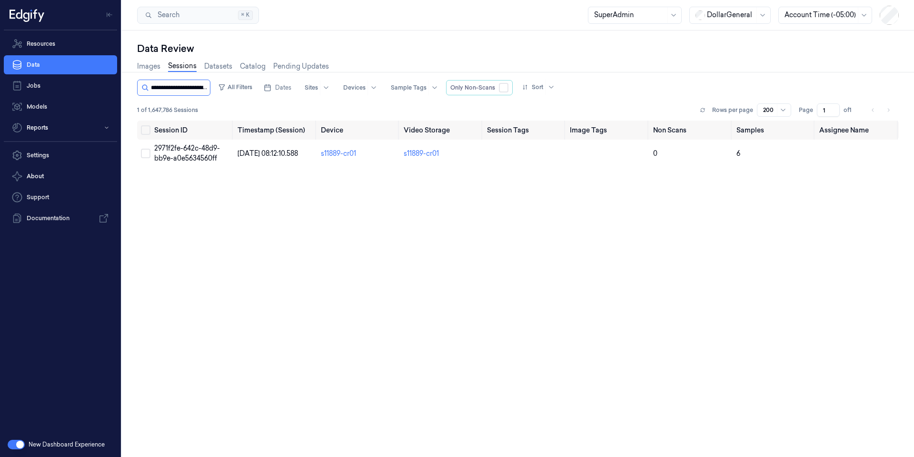
scroll to position [0, 37]
type input "**********"
click at [194, 146] on span "2971f2fe-642c-48d9-bb9e-a0e5634560ff" at bounding box center [187, 153] width 66 height 19
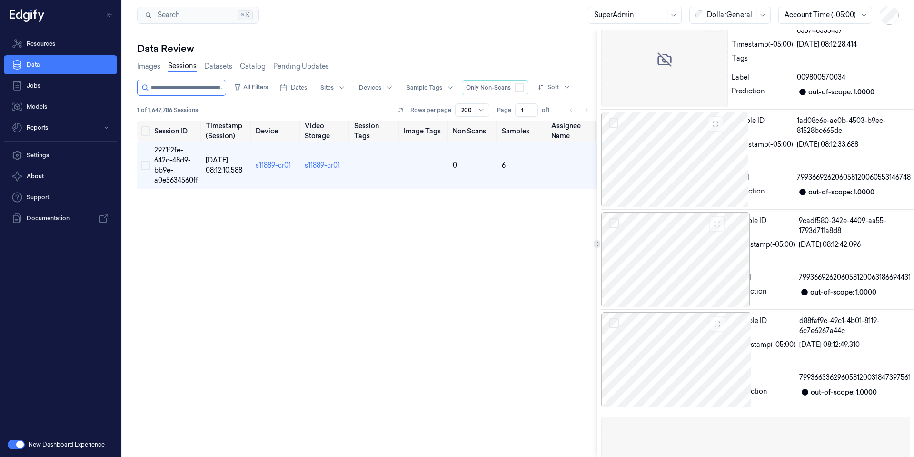
scroll to position [114, 0]
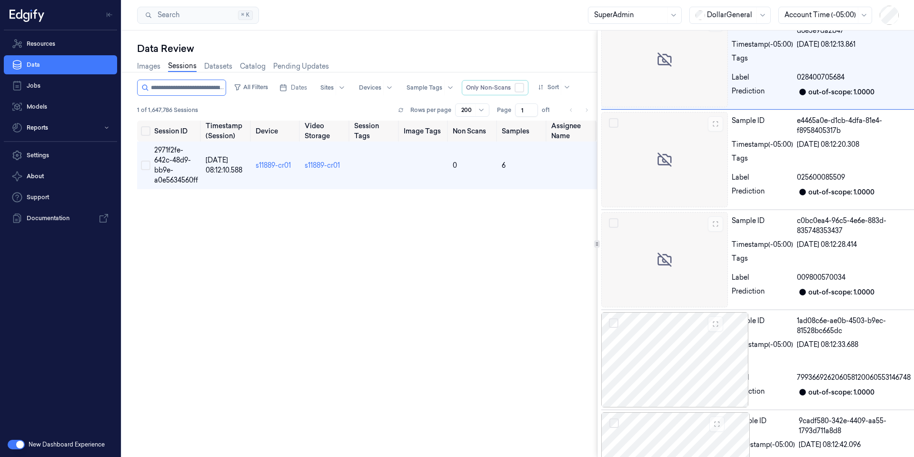
click at [178, 62] on link "Sessions" at bounding box center [182, 66] width 29 height 11
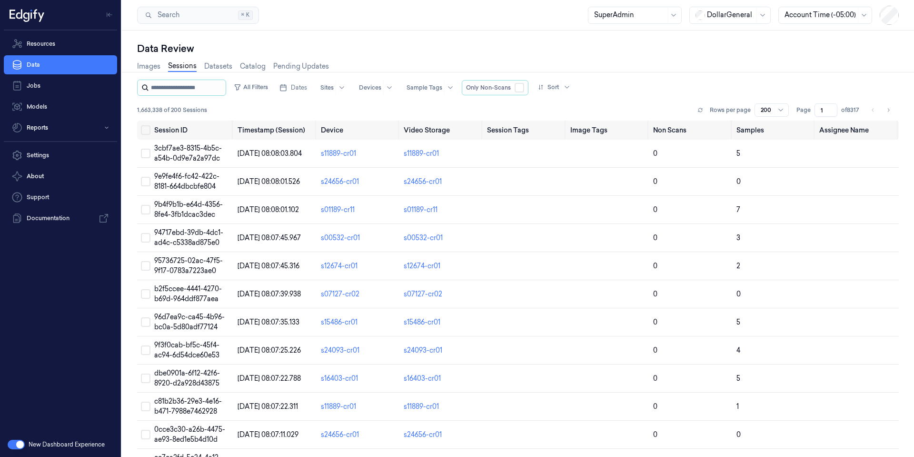
click at [176, 87] on input "string" at bounding box center [187, 87] width 73 height 15
type input "**********"
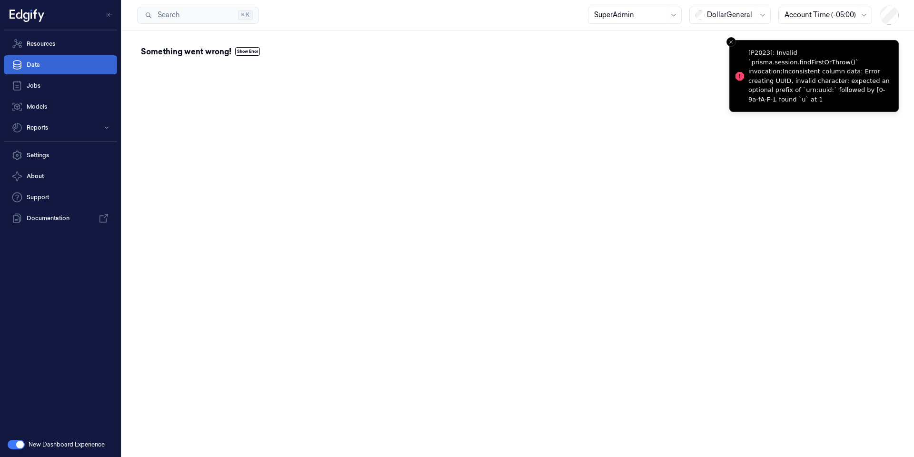
click at [61, 62] on link "Data" at bounding box center [60, 64] width 113 height 19
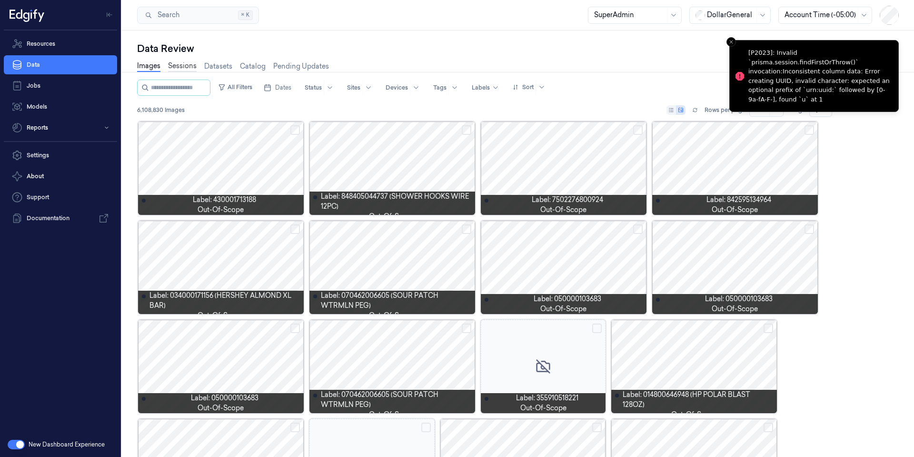
click at [193, 63] on link "Sessions" at bounding box center [182, 66] width 29 height 11
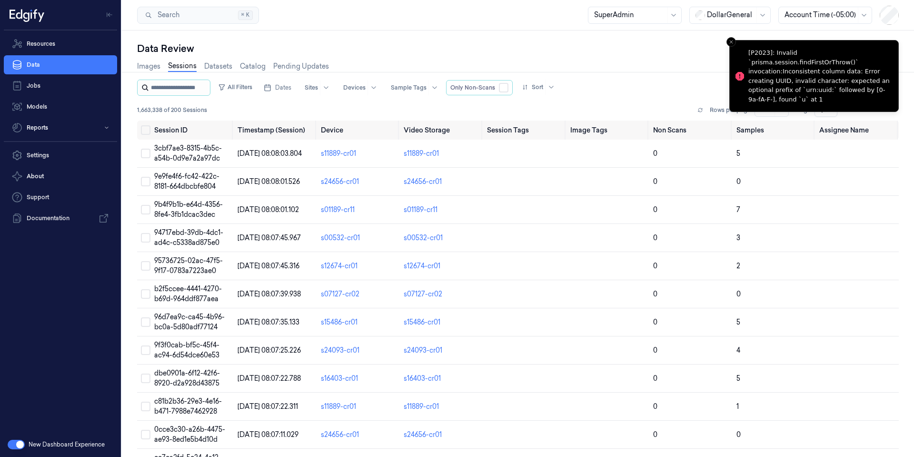
click at [184, 83] on input "string" at bounding box center [179, 87] width 57 height 15
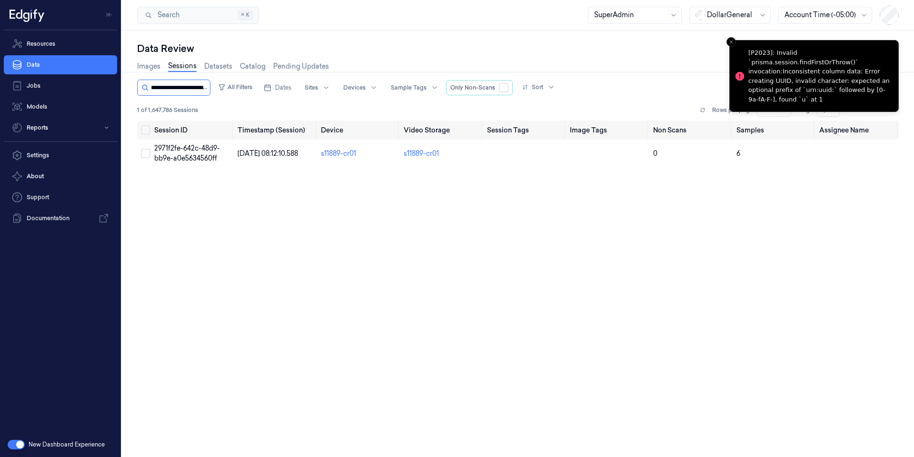
scroll to position [0, 37]
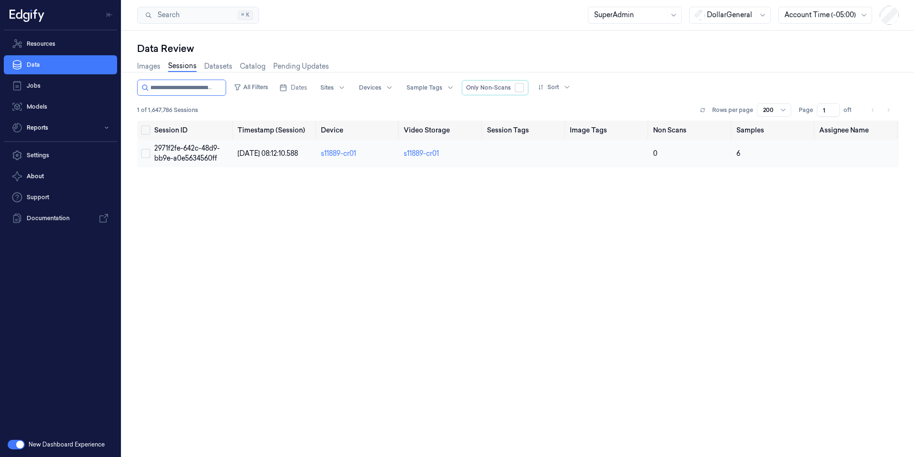
type input "**********"
click at [202, 149] on span "2971f2fe-642c-48d9-bb9e-a0e5634560ff" at bounding box center [187, 153] width 66 height 19
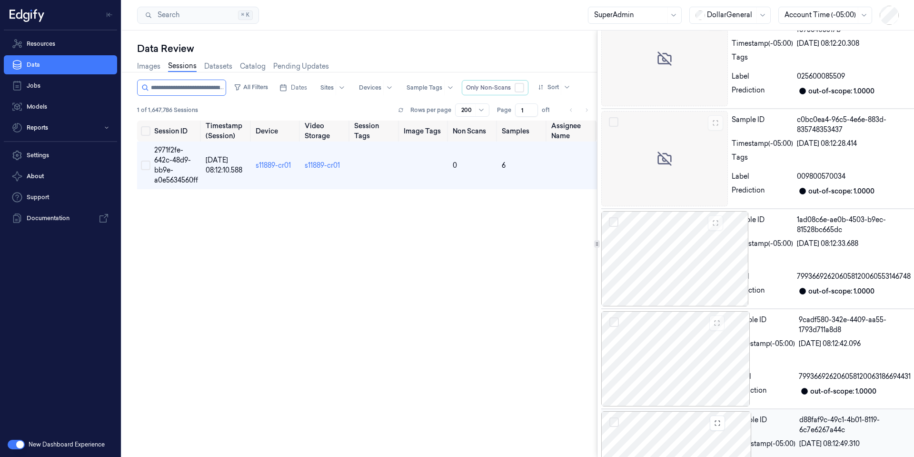
scroll to position [186, 0]
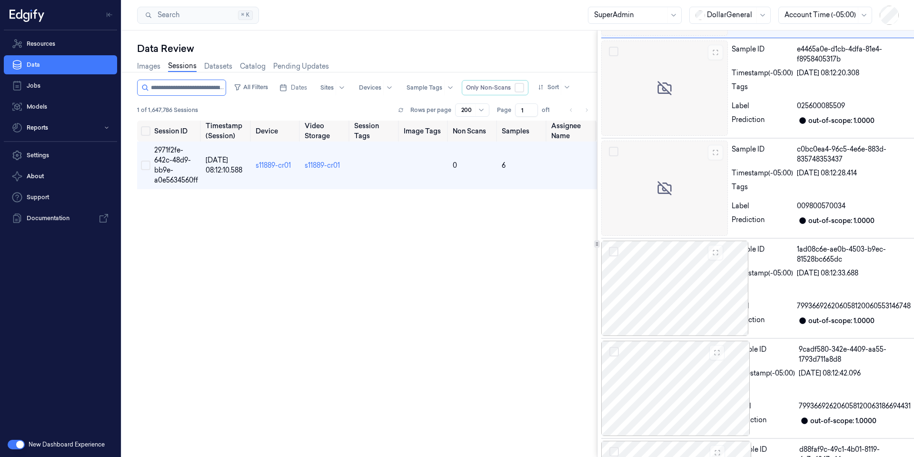
click at [172, 57] on div "Images Sessions Datasets Catalog Pending Updates" at bounding box center [233, 67] width 192 height 24
click at [174, 61] on link "Sessions" at bounding box center [182, 66] width 29 height 11
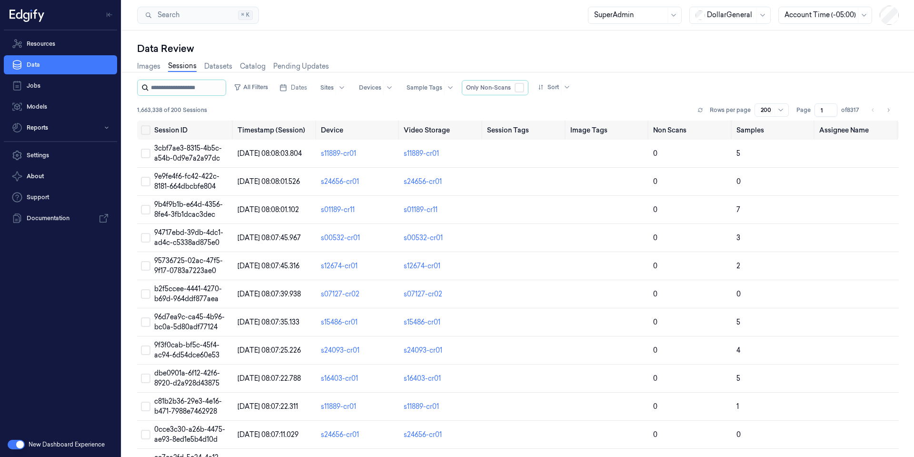
click at [175, 84] on input "string" at bounding box center [187, 87] width 73 height 15
type input "**********"
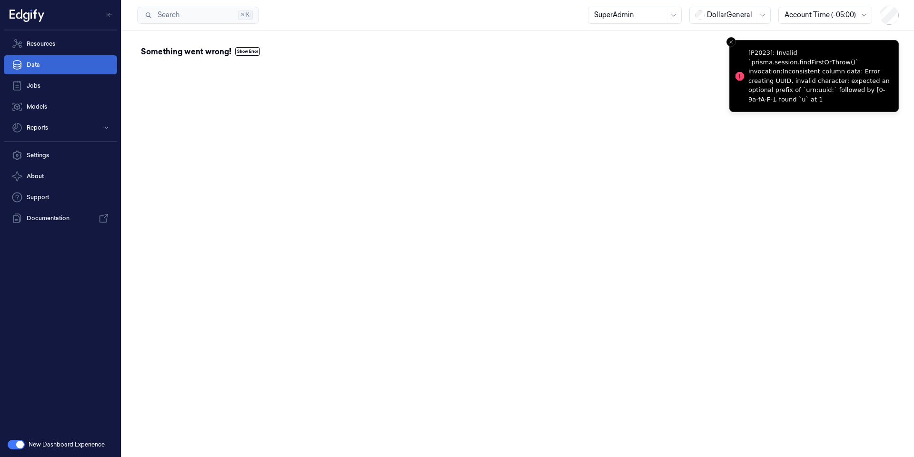
click at [40, 62] on link "Data" at bounding box center [60, 64] width 113 height 19
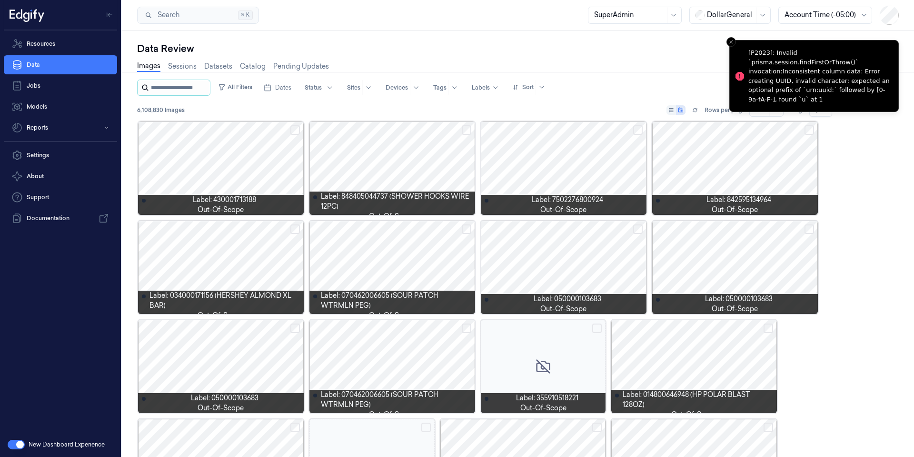
click at [184, 90] on input "string" at bounding box center [179, 87] width 57 height 15
click at [186, 64] on link "Sessions" at bounding box center [182, 66] width 29 height 11
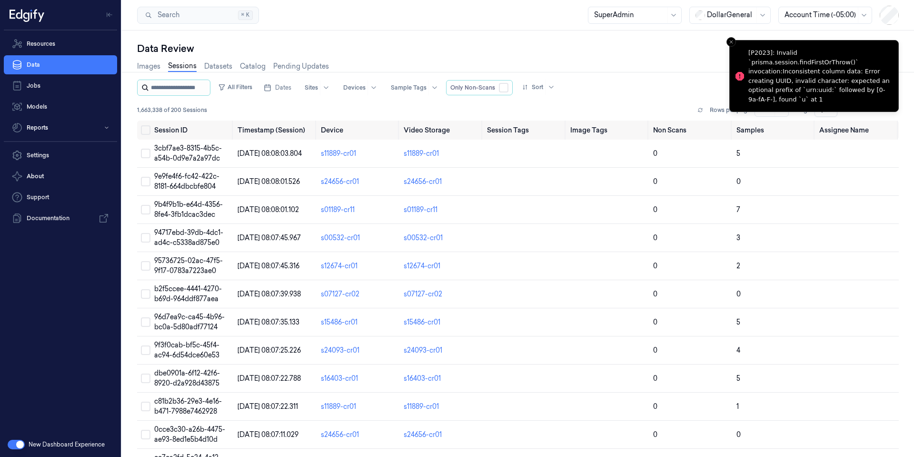
click at [186, 90] on input "string" at bounding box center [179, 87] width 57 height 15
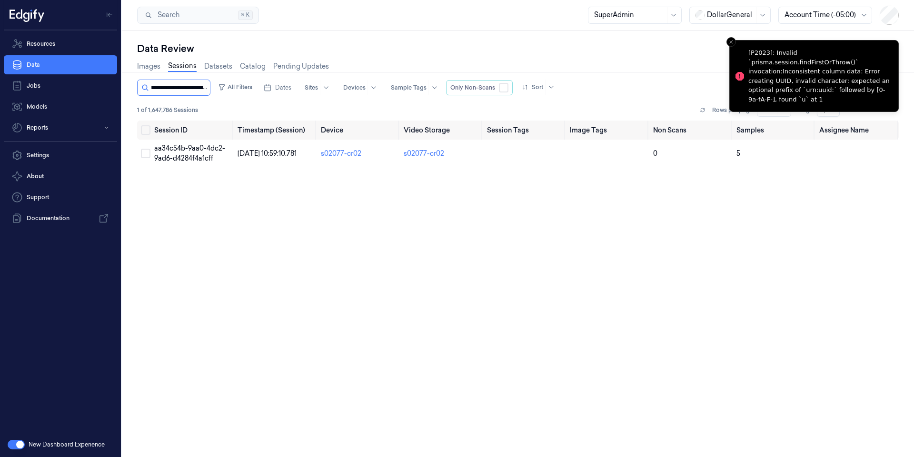
scroll to position [0, 38]
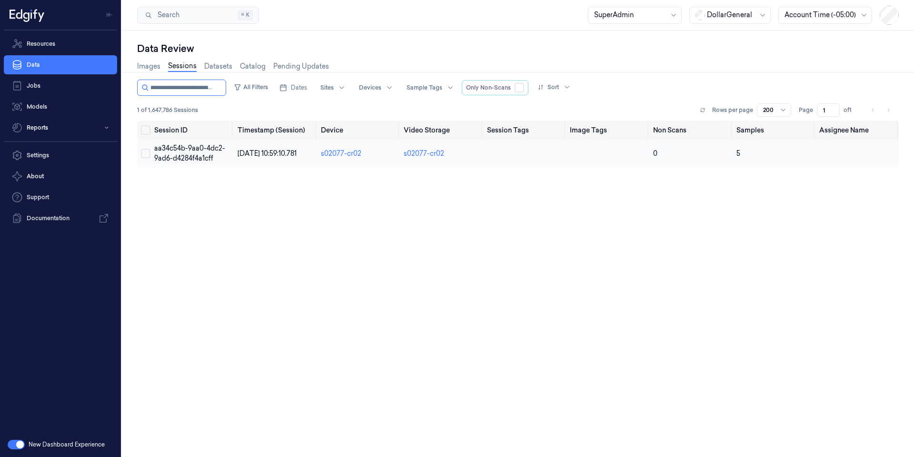
type input "**********"
click at [185, 146] on span "aa34c54b-9aa0-4dc2-9ad6-d4284f4a1cff" at bounding box center [189, 153] width 71 height 19
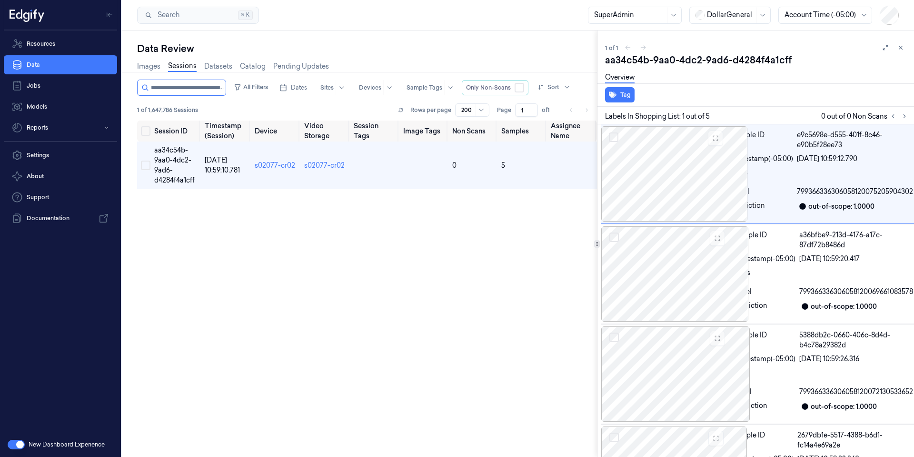
click at [178, 64] on link "Sessions" at bounding box center [182, 66] width 29 height 11
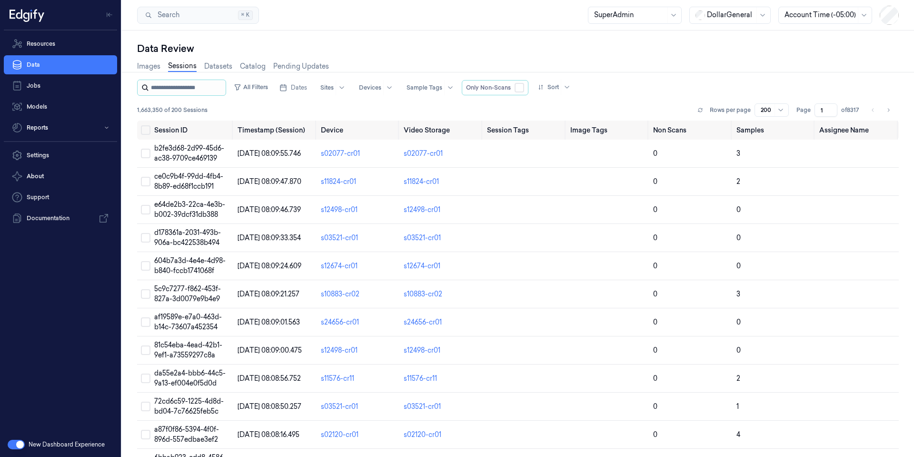
click at [175, 86] on input "string" at bounding box center [187, 87] width 73 height 15
paste input "**********"
click at [145, 88] on icon at bounding box center [145, 88] width 8 height 8
click at [147, 88] on icon at bounding box center [145, 88] width 6 height 6
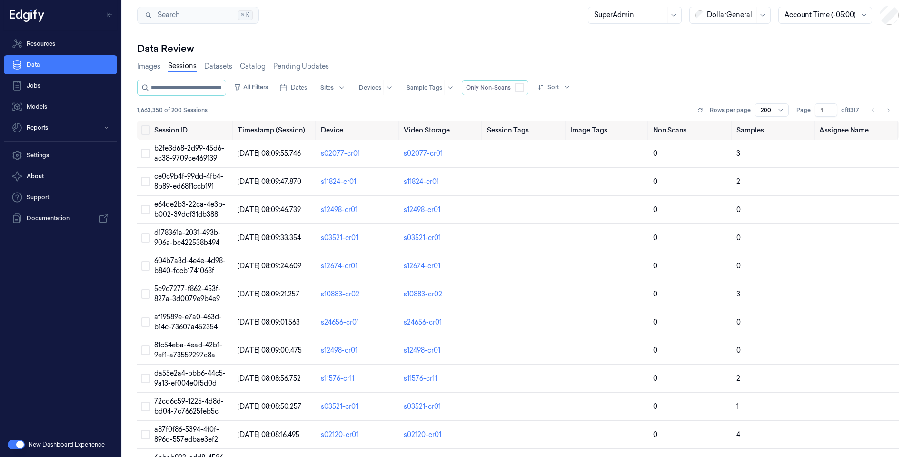
click at [177, 66] on link "Sessions" at bounding box center [182, 66] width 29 height 11
click at [167, 85] on input "string" at bounding box center [187, 87] width 73 height 15
type input "**********"
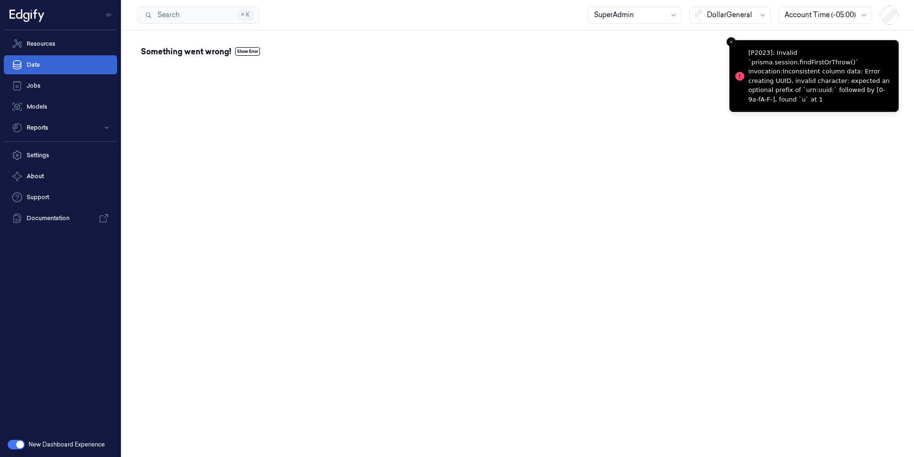
click at [30, 65] on link "Data" at bounding box center [60, 64] width 113 height 19
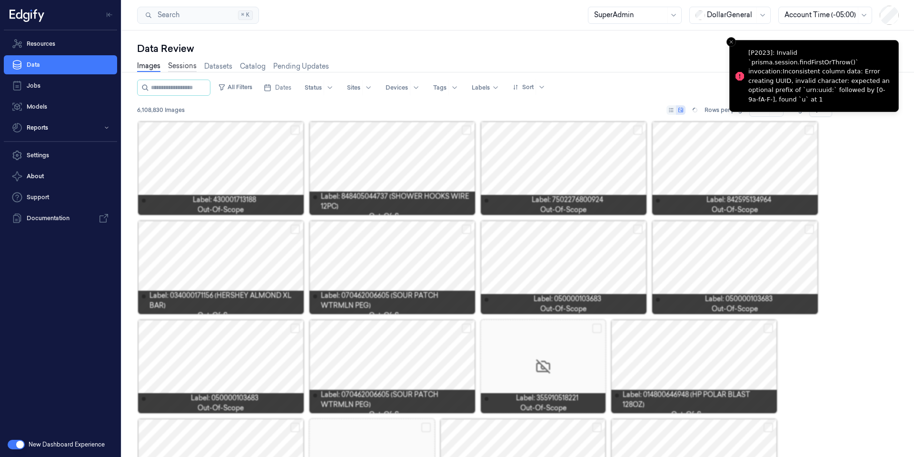
click at [189, 65] on link "Sessions" at bounding box center [182, 66] width 29 height 11
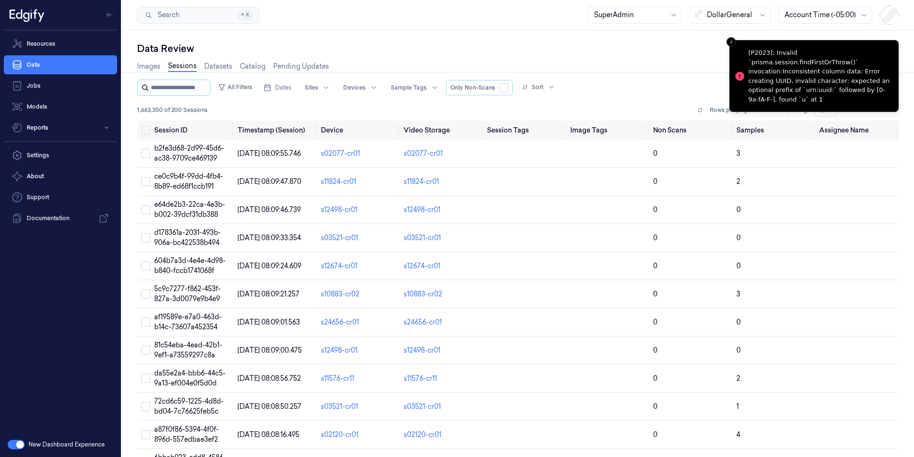
click at [187, 90] on input "string" at bounding box center [179, 87] width 57 height 15
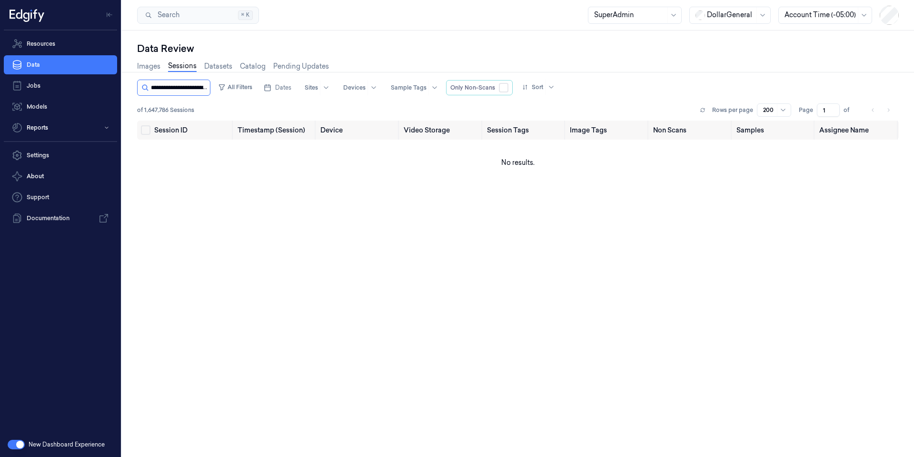
scroll to position [0, 39]
type input "**********"
click at [192, 68] on link "Sessions" at bounding box center [182, 66] width 29 height 11
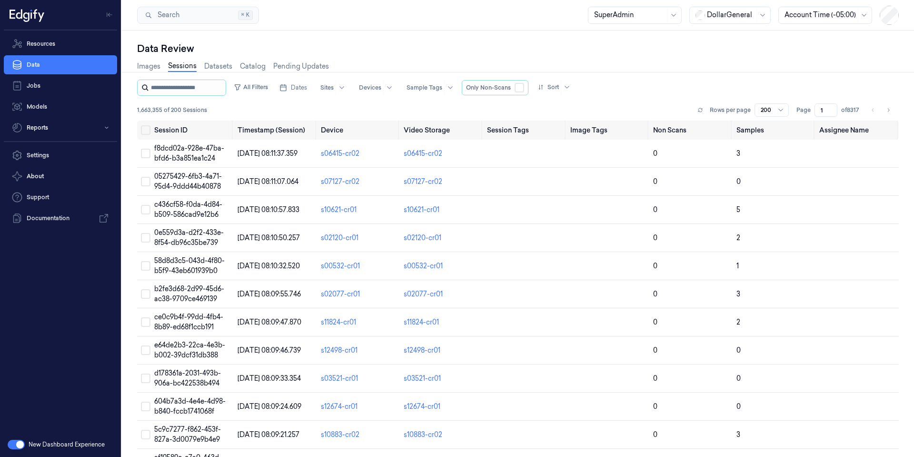
click at [194, 87] on input "string" at bounding box center [187, 87] width 73 height 15
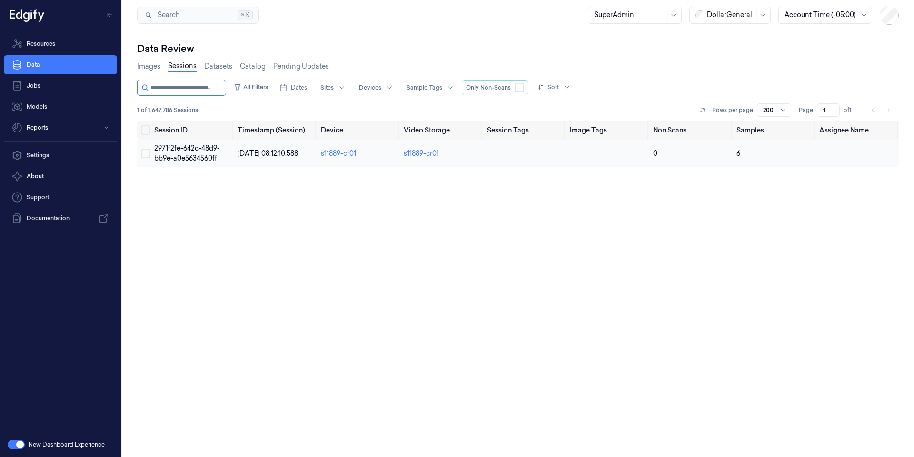
type input "**********"
click at [206, 153] on td "2971f2fe-642c-48d9-bb9e-a0e5634560ff" at bounding box center [191, 154] width 83 height 28
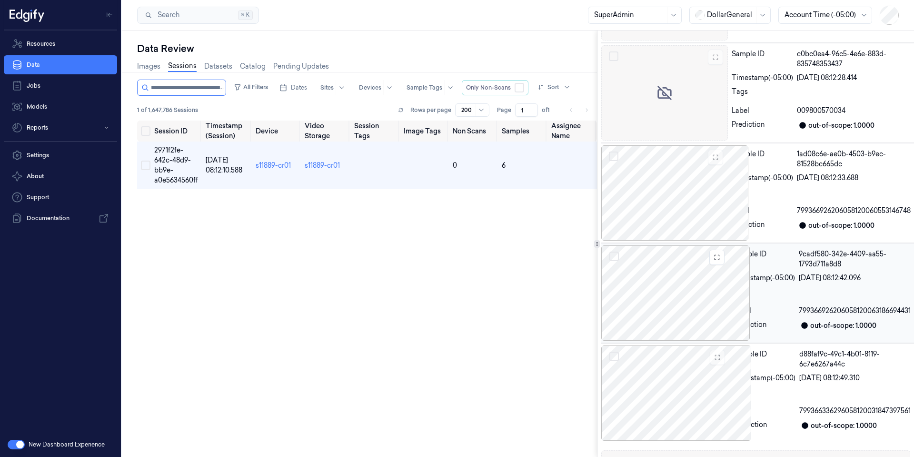
scroll to position [271, 0]
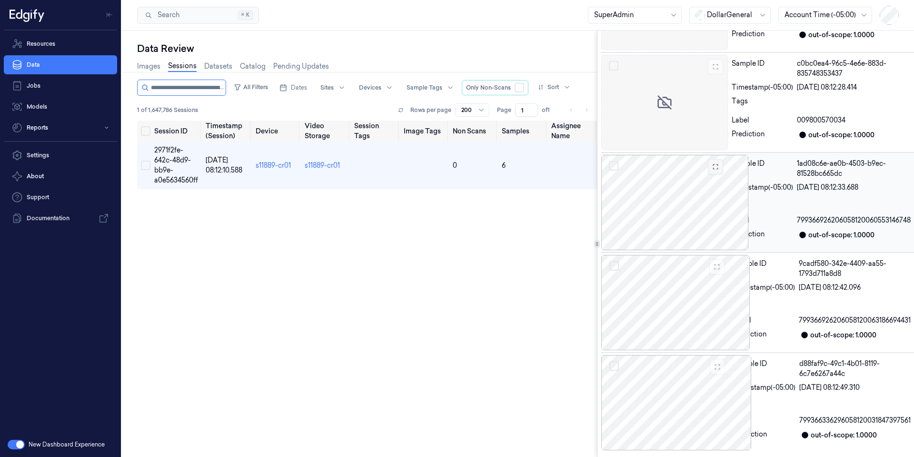
click at [723, 166] on button at bounding box center [715, 166] width 15 height 15
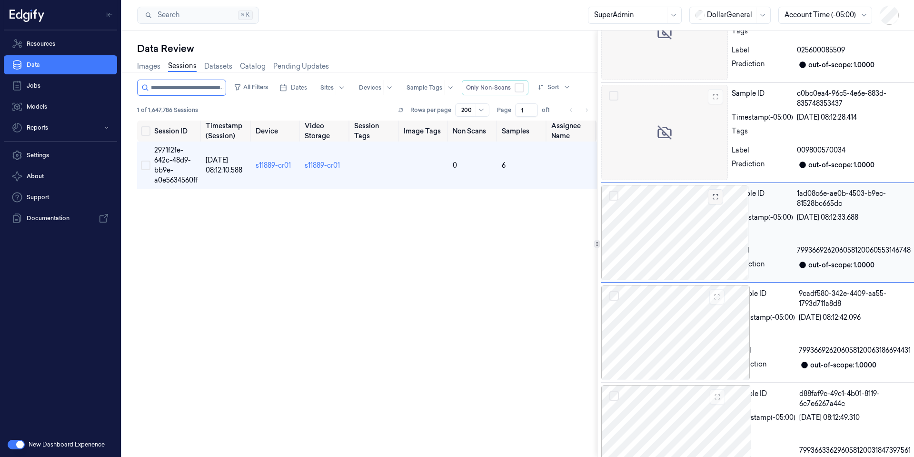
scroll to position [232, 0]
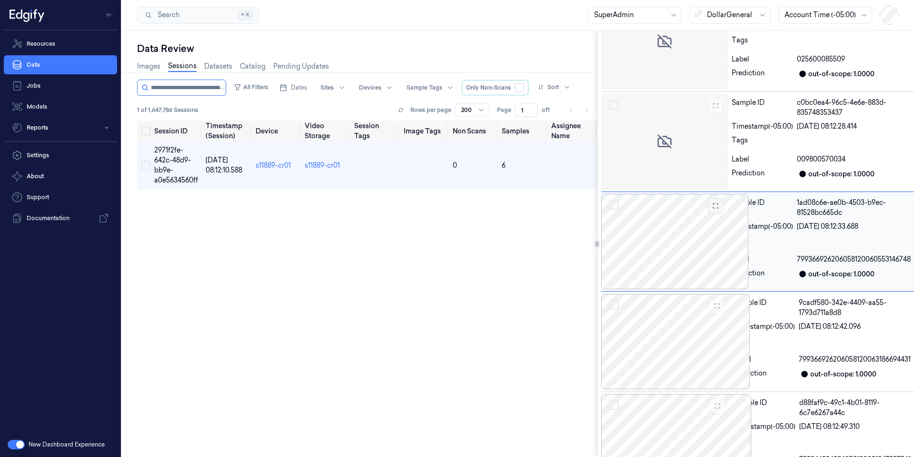
click at [723, 208] on button at bounding box center [715, 205] width 15 height 15
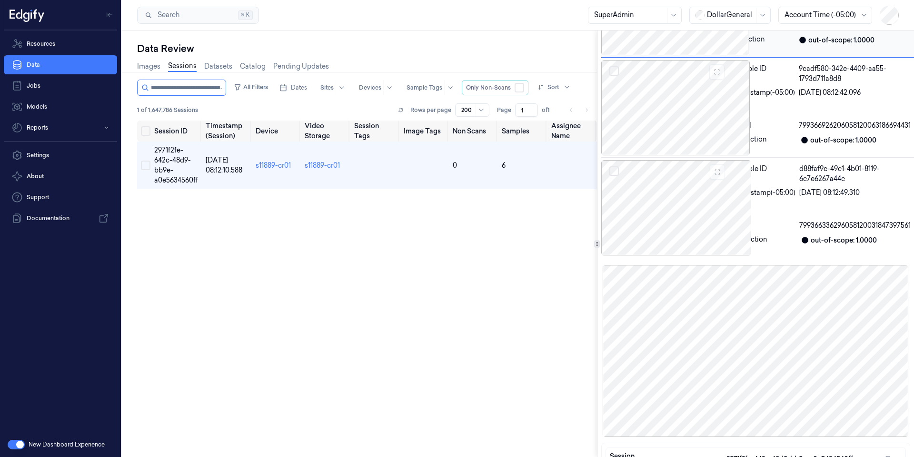
scroll to position [500, 0]
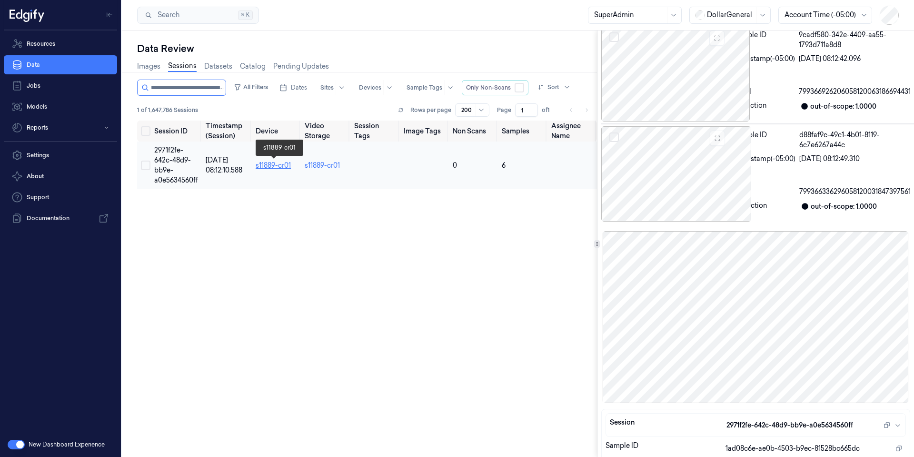
click at [269, 163] on link "s11889-cr01" at bounding box center [273, 165] width 35 height 9
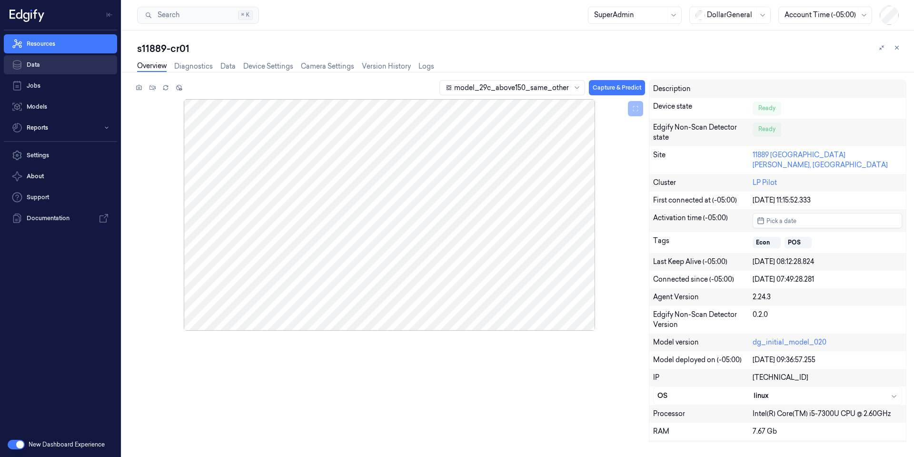
click at [40, 62] on link "Data" at bounding box center [60, 64] width 113 height 19
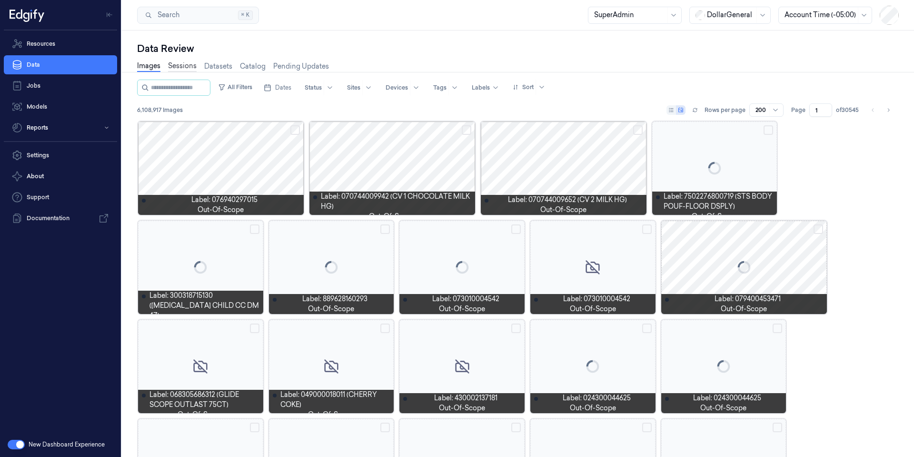
click at [192, 66] on link "Sessions" at bounding box center [182, 66] width 29 height 11
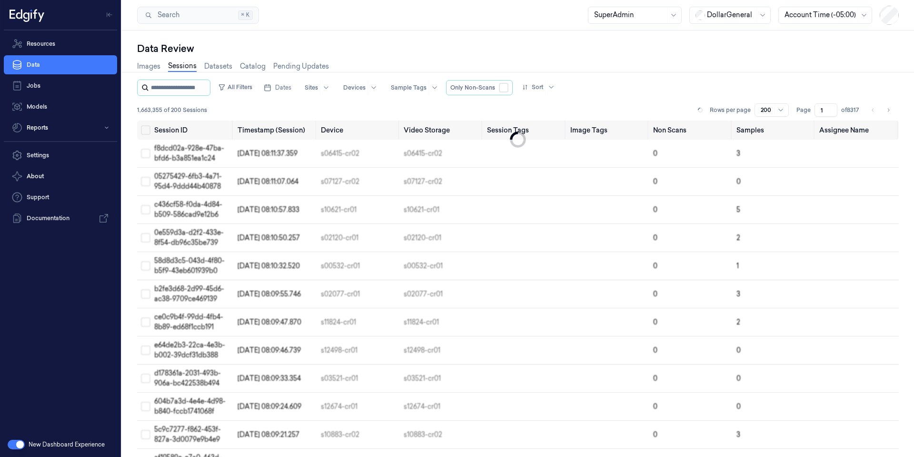
click at [192, 87] on input "string" at bounding box center [179, 87] width 57 height 15
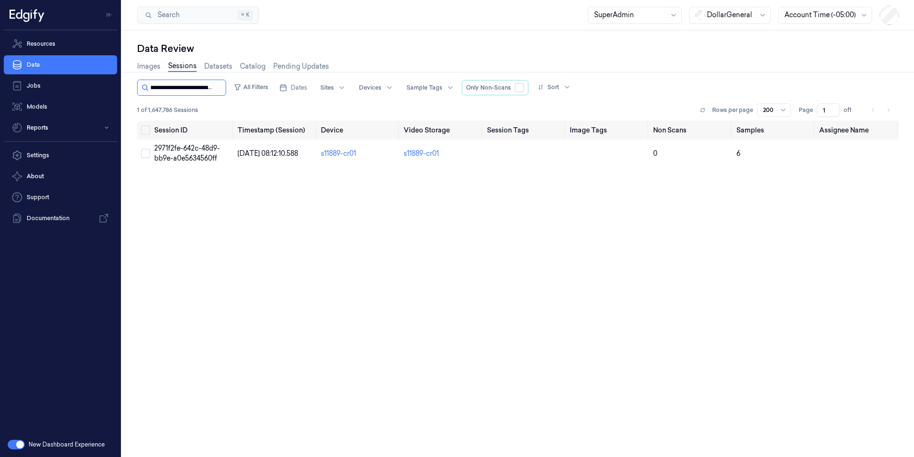
click at [192, 87] on input "string" at bounding box center [187, 87] width 73 height 15
type input "**********"
click at [197, 158] on span "2971f2fe-642c-48d9-bb9e-a0e5634560ff" at bounding box center [187, 153] width 66 height 19
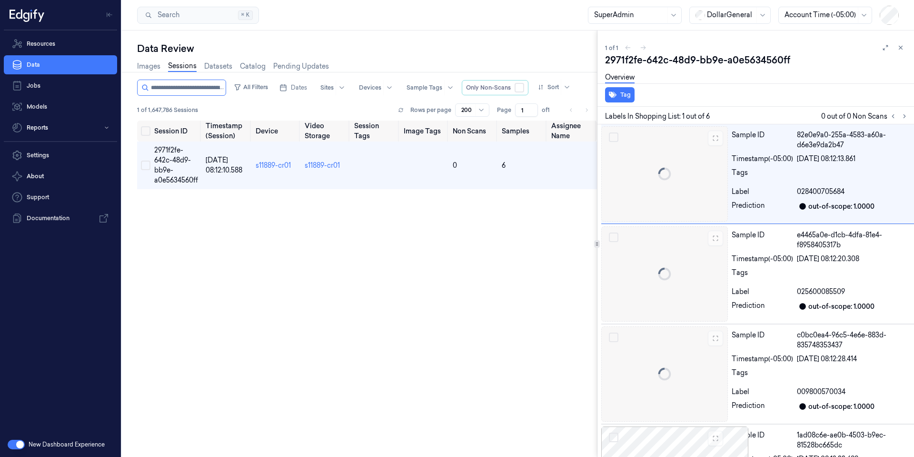
click at [188, 67] on link "Sessions" at bounding box center [182, 66] width 29 height 11
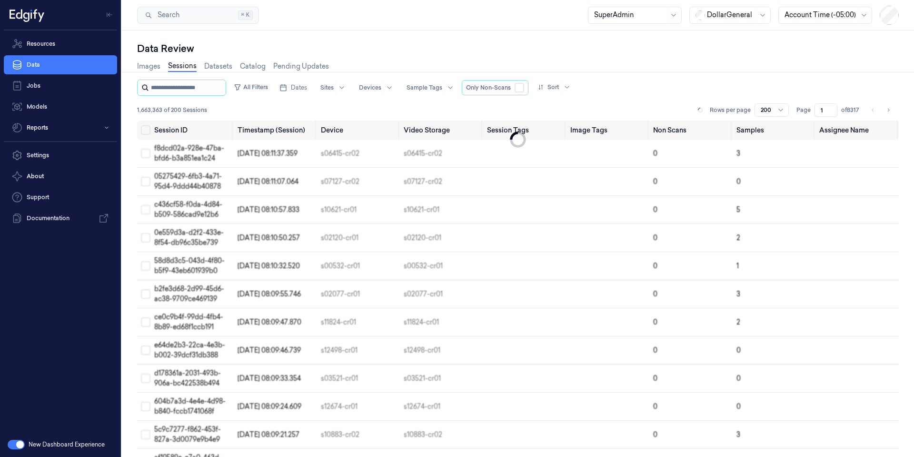
click at [183, 83] on input "string" at bounding box center [187, 87] width 73 height 15
type input "**********"
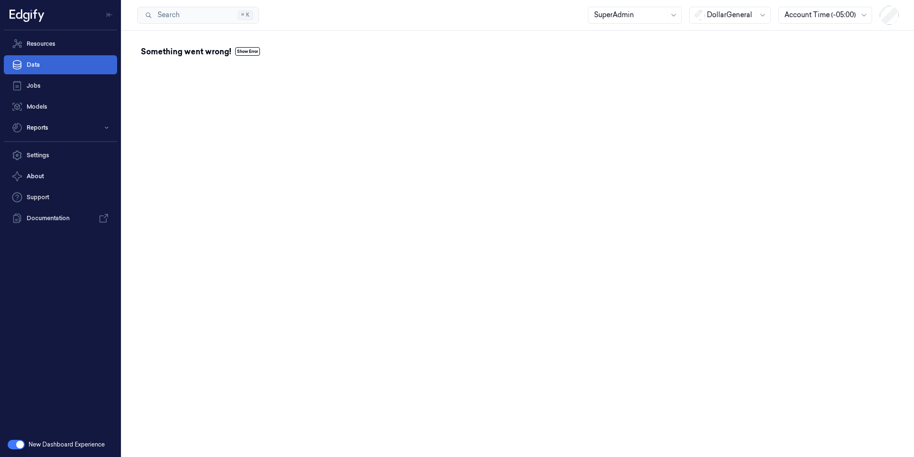
click at [38, 69] on link "Data" at bounding box center [60, 64] width 113 height 19
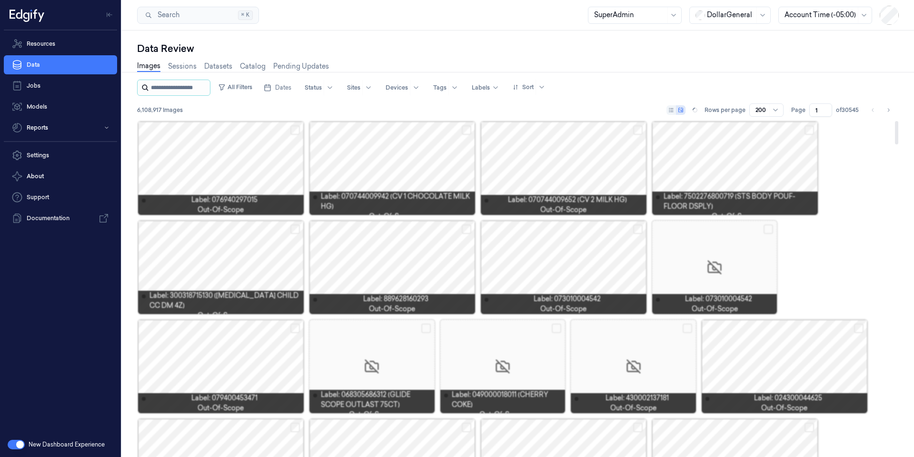
click at [183, 88] on input "string" at bounding box center [179, 87] width 57 height 15
click at [186, 65] on link "Sessions" at bounding box center [182, 66] width 29 height 11
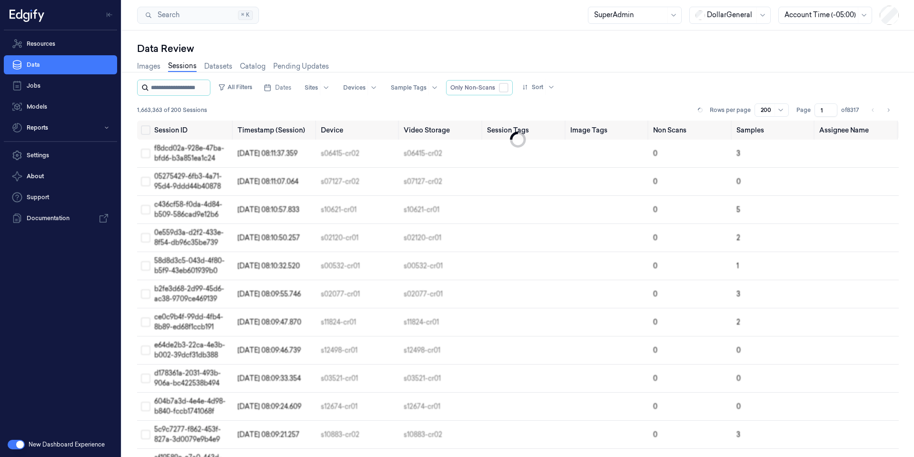
click at [180, 83] on input "string" at bounding box center [179, 87] width 57 height 15
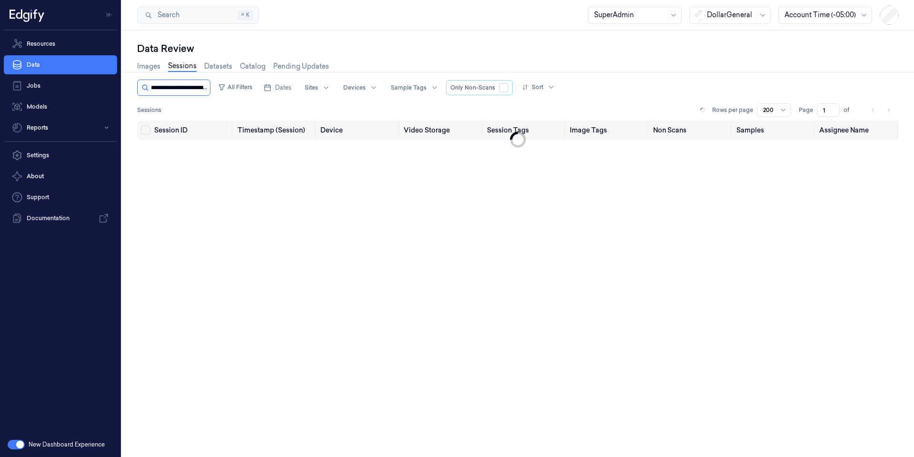
scroll to position [0, 40]
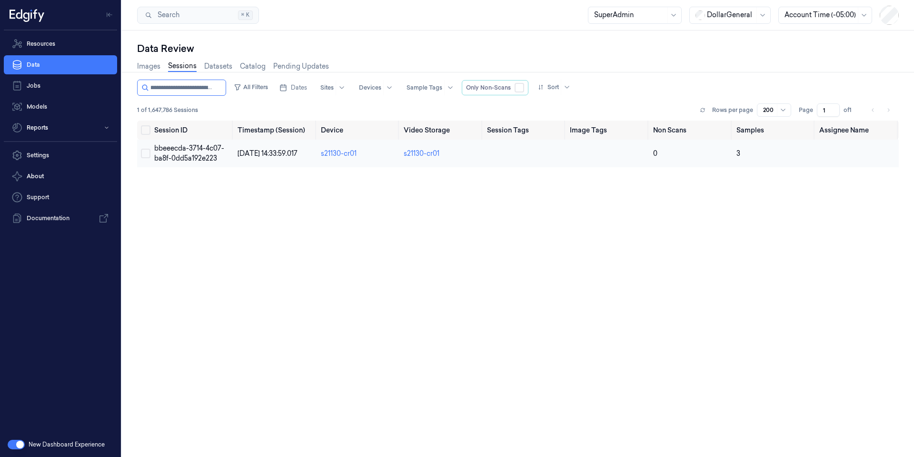
type input "**********"
click at [209, 144] on span "bbeeecda-3714-4c07-ba8f-0dd5a192e223" at bounding box center [189, 153] width 70 height 19
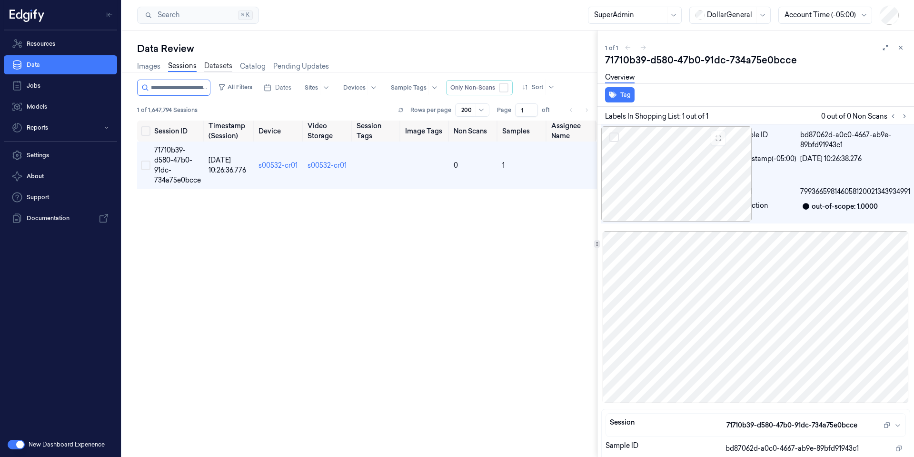
click at [212, 67] on link "Datasets" at bounding box center [218, 66] width 28 height 11
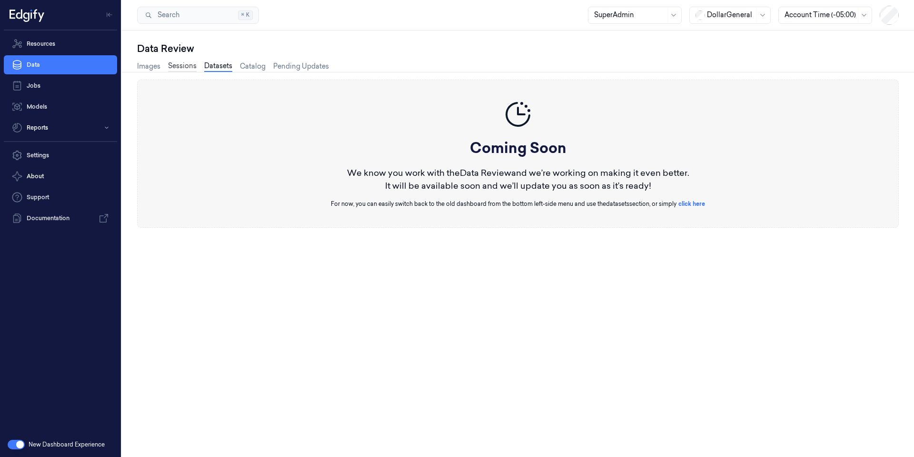
click at [191, 67] on link "Sessions" at bounding box center [182, 66] width 29 height 11
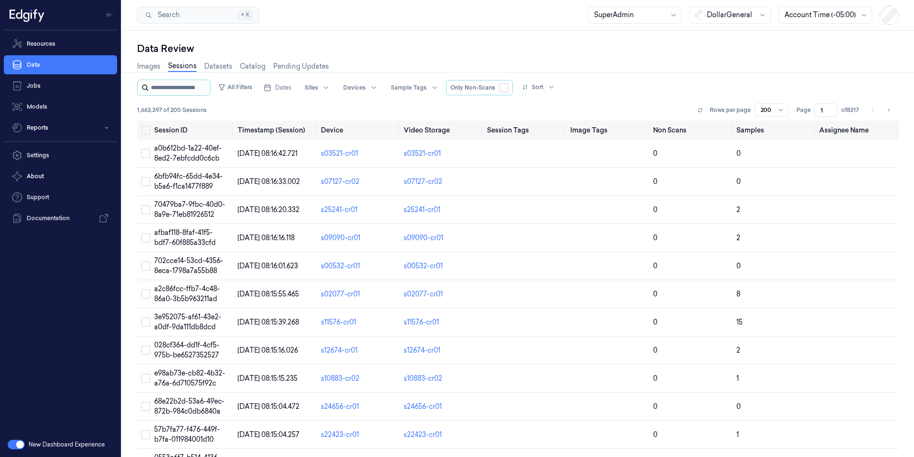
click at [192, 85] on input "string" at bounding box center [179, 87] width 57 height 15
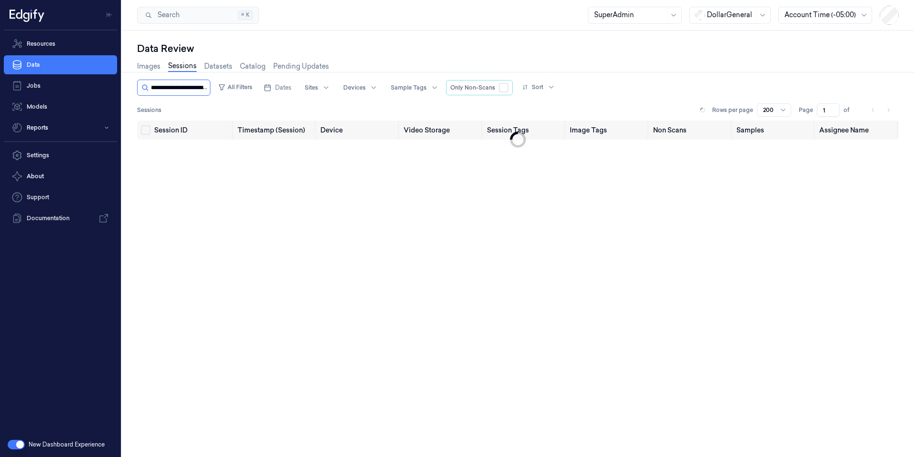
scroll to position [0, 32]
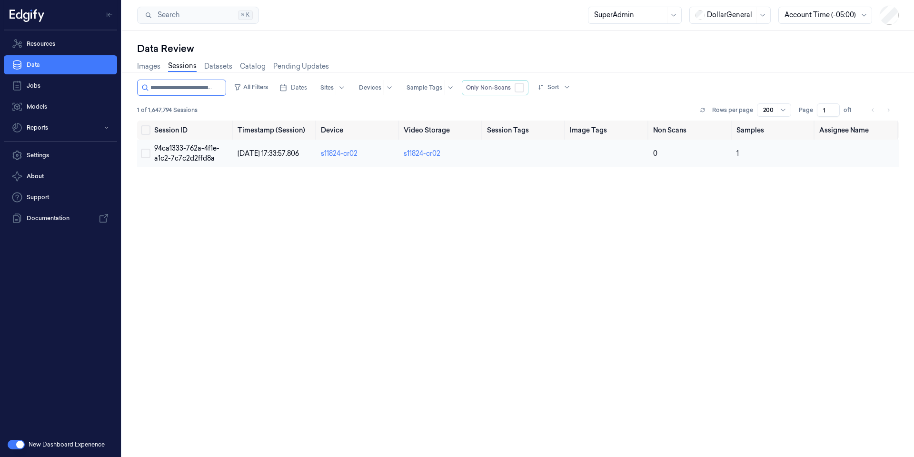
type input "**********"
click at [205, 157] on span "94ca1333-762a-4f1e-a1c2-7c7c2d2ffd8a" at bounding box center [186, 153] width 65 height 19
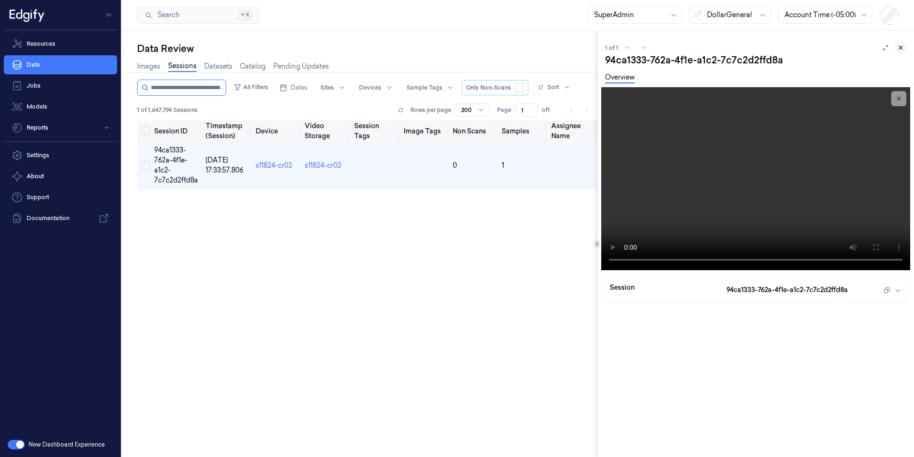
click at [904, 50] on icon at bounding box center [901, 47] width 7 height 7
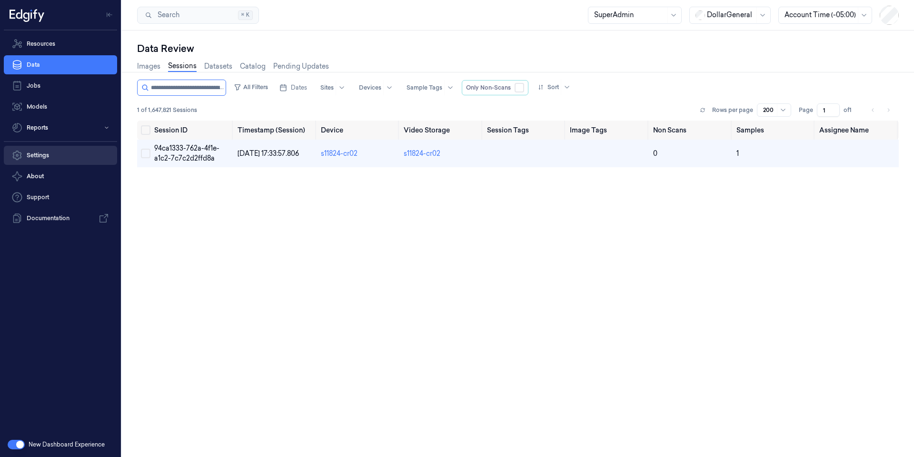
click at [51, 155] on link "Settings" at bounding box center [60, 155] width 113 height 19
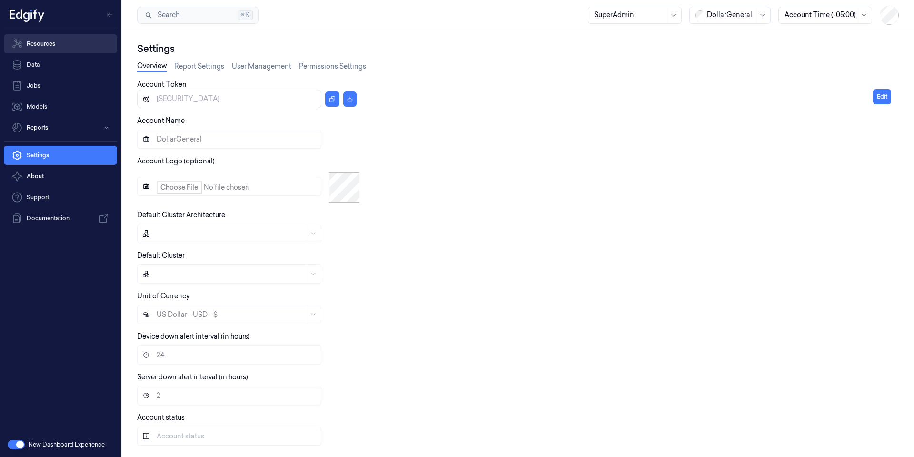
click at [42, 45] on link "Resources" at bounding box center [60, 43] width 113 height 19
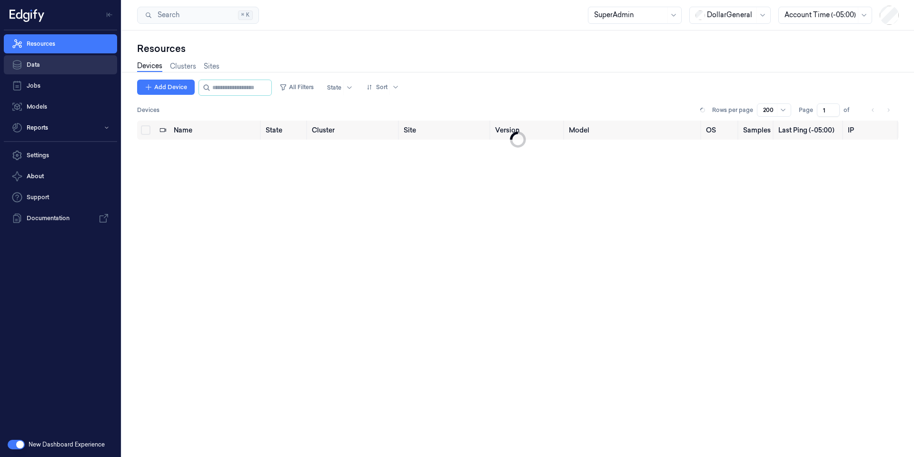
click at [50, 66] on link "Data" at bounding box center [60, 64] width 113 height 19
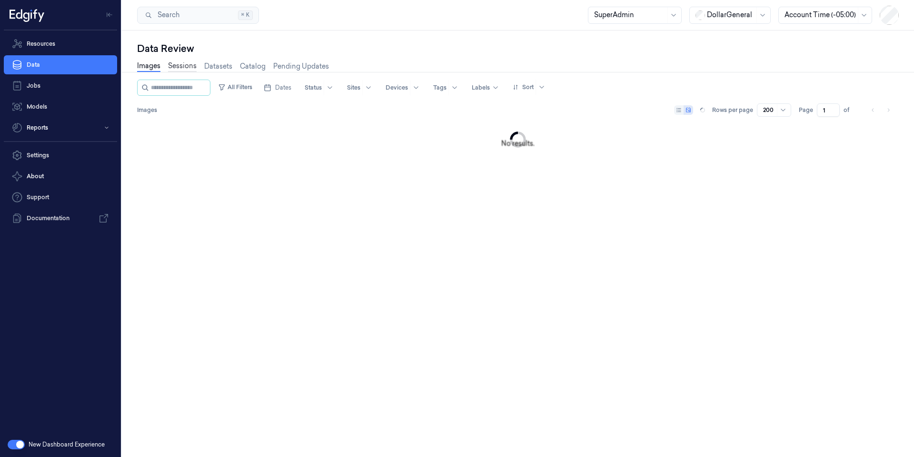
click at [184, 63] on link "Sessions" at bounding box center [182, 66] width 29 height 11
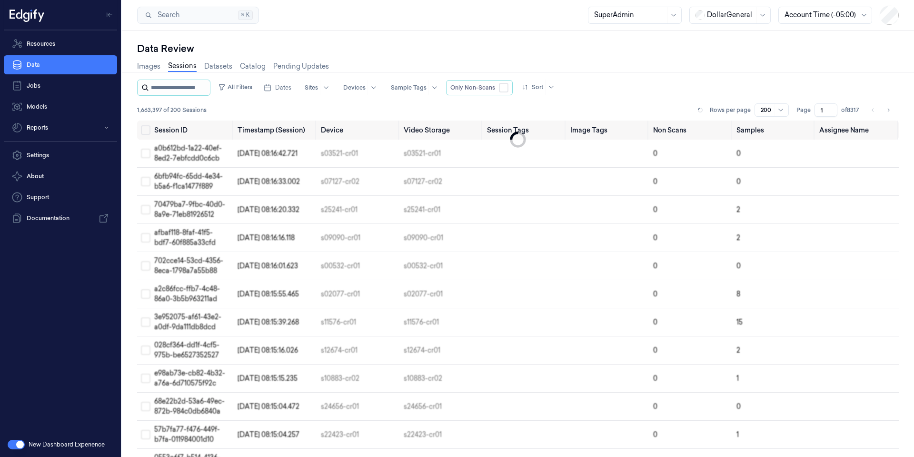
click at [193, 88] on input "string" at bounding box center [179, 87] width 57 height 15
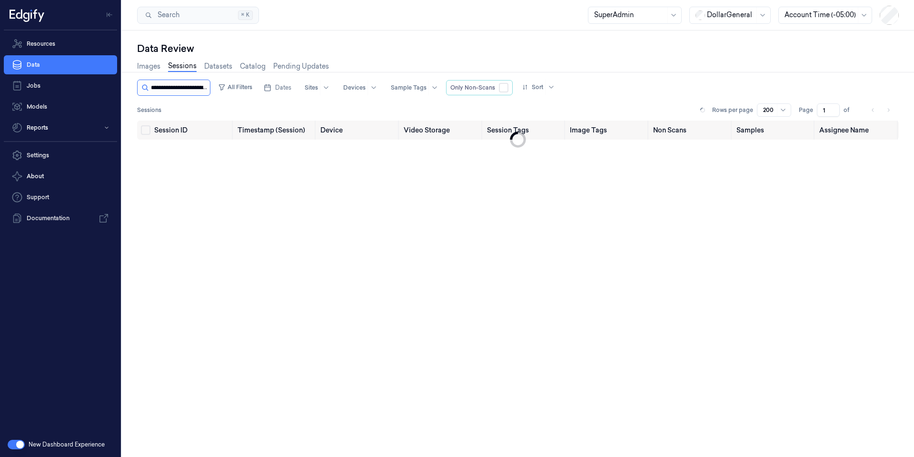
scroll to position [0, 36]
type input "**********"
click at [194, 89] on input "string" at bounding box center [187, 87] width 73 height 15
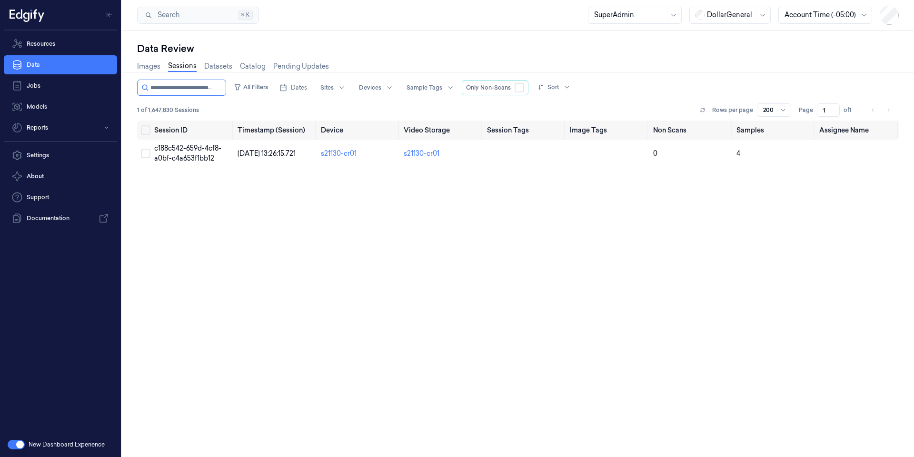
click at [179, 63] on link "Sessions" at bounding box center [182, 66] width 29 height 11
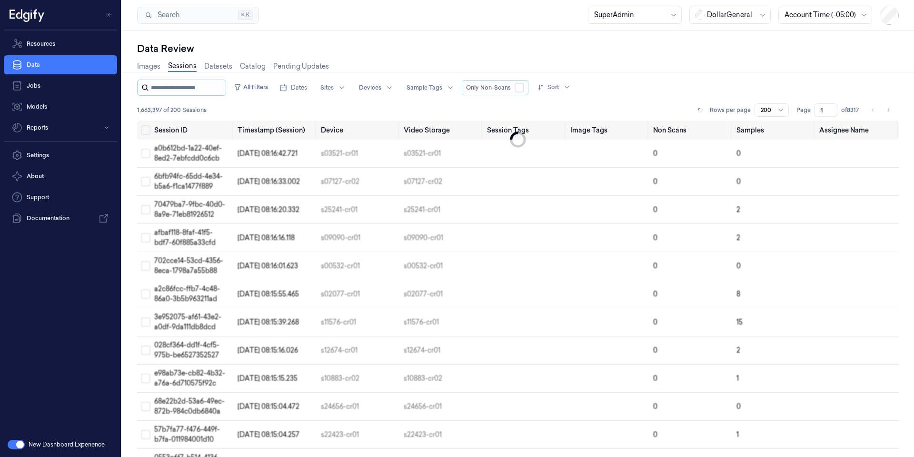
click at [181, 84] on input "string" at bounding box center [187, 87] width 73 height 15
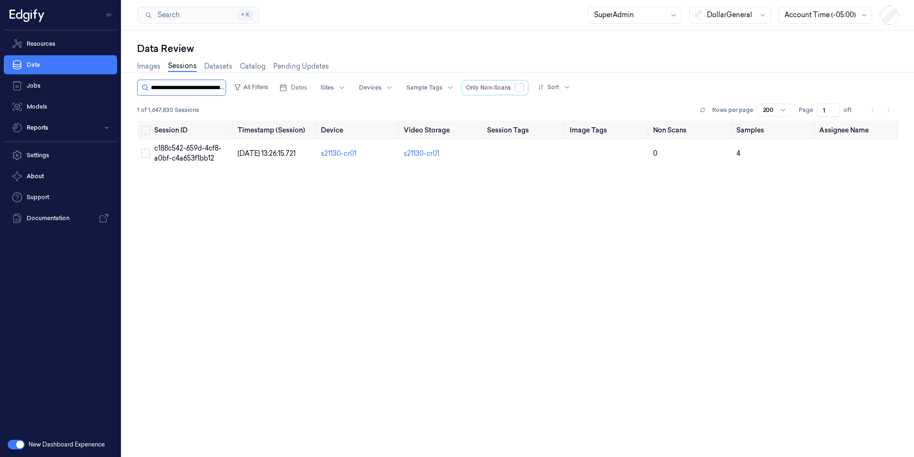
click at [196, 87] on input "string" at bounding box center [187, 87] width 73 height 15
type input "**********"
click at [218, 154] on td "bbeeecda-3714-4c07-ba8f-0dd5a192e223" at bounding box center [191, 154] width 83 height 28
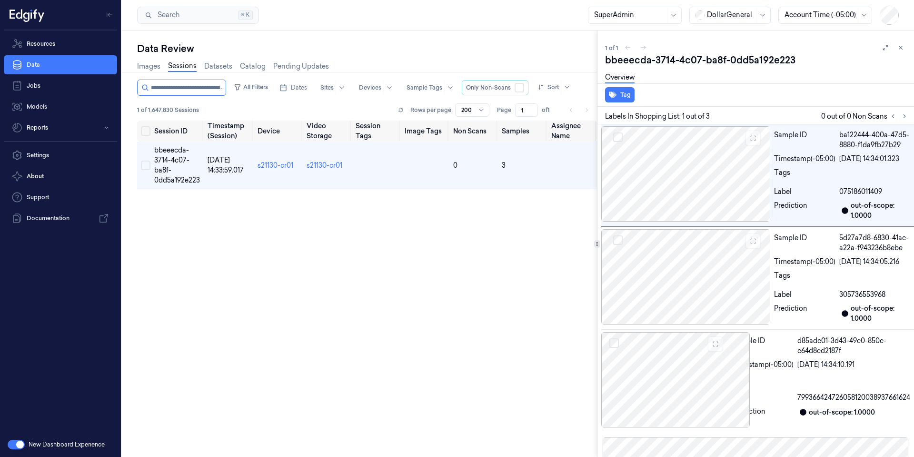
click at [186, 65] on link "Sessions" at bounding box center [182, 66] width 29 height 11
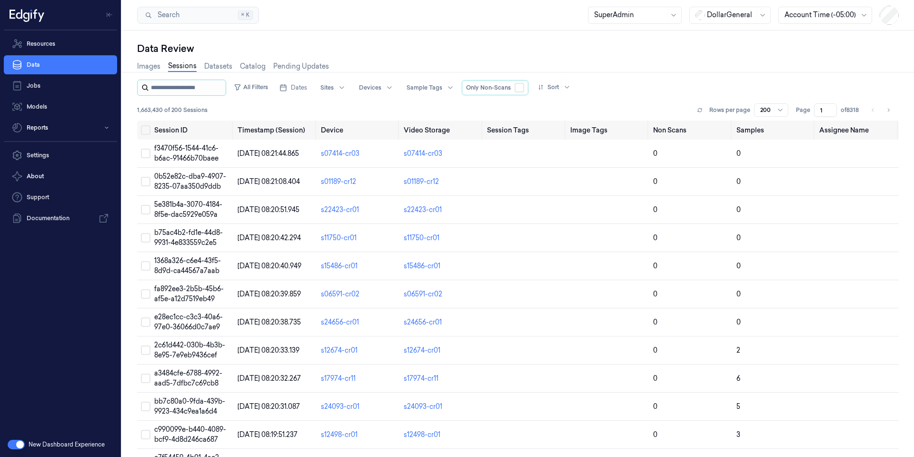
click at [192, 86] on input "string" at bounding box center [187, 87] width 73 height 15
type input "**********"
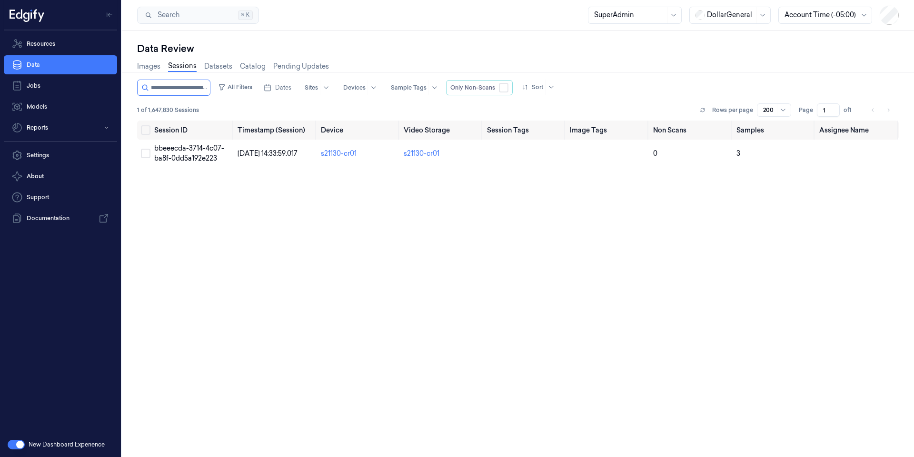
click at [184, 66] on link "Sessions" at bounding box center [182, 66] width 29 height 11
click at [184, 89] on input "string" at bounding box center [179, 87] width 57 height 15
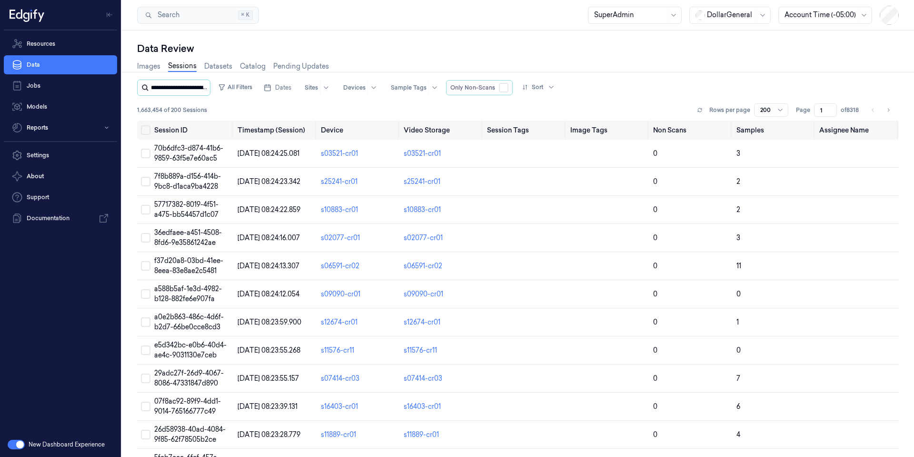
scroll to position [0, 36]
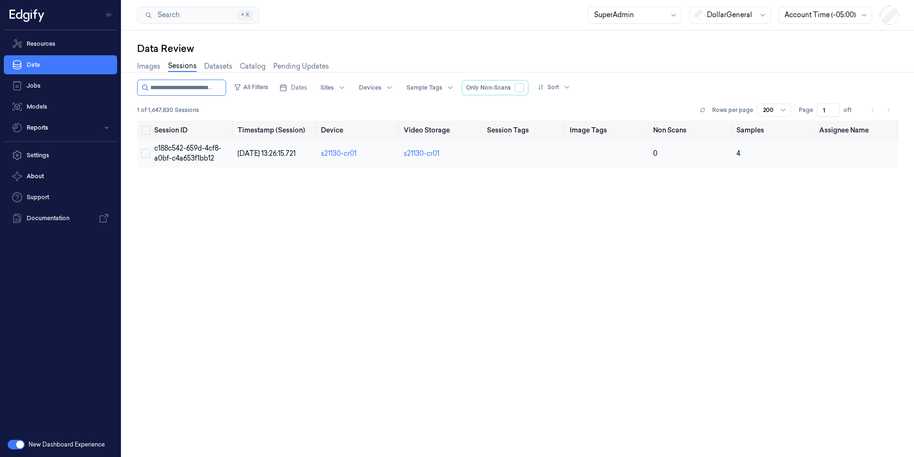
type input "**********"
click at [195, 150] on span "c188c542-659d-4cf8-a0bf-c4a653f1bb12" at bounding box center [187, 153] width 67 height 19
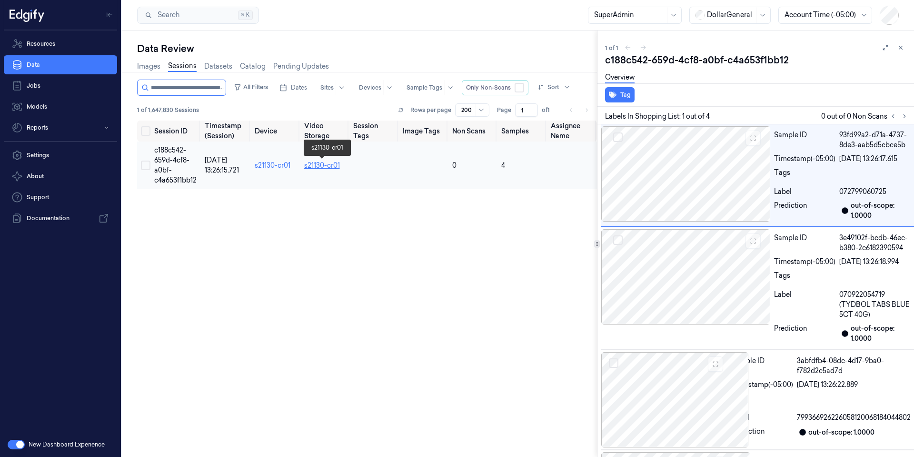
click at [323, 164] on link "s21130-cr01" at bounding box center [322, 165] width 36 height 9
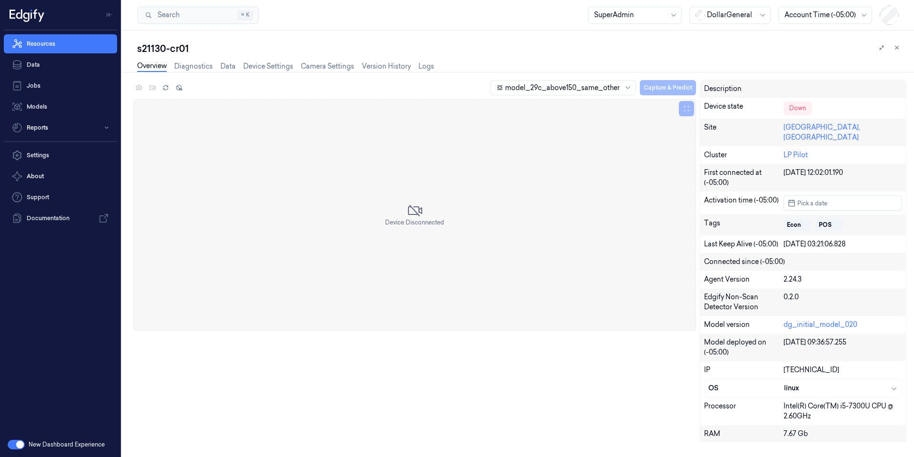
click at [146, 66] on link "Overview" at bounding box center [152, 66] width 30 height 11
click at [30, 63] on link "Data" at bounding box center [60, 64] width 113 height 19
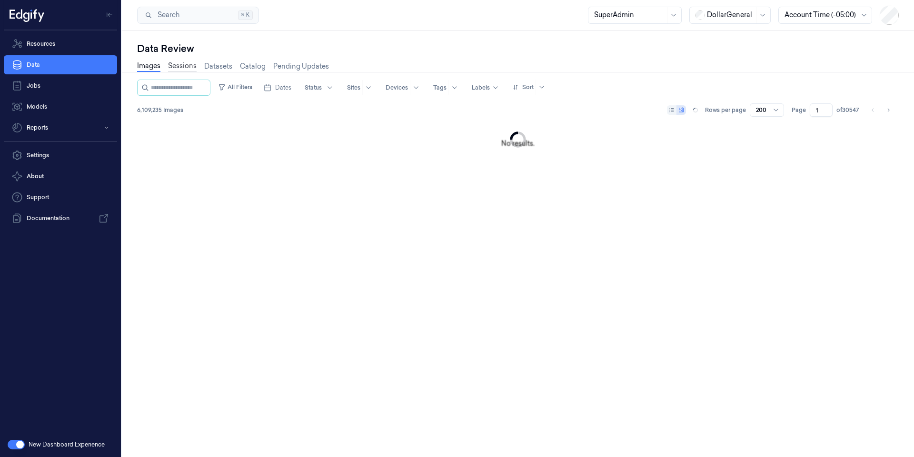
click at [181, 66] on link "Sessions" at bounding box center [182, 66] width 29 height 11
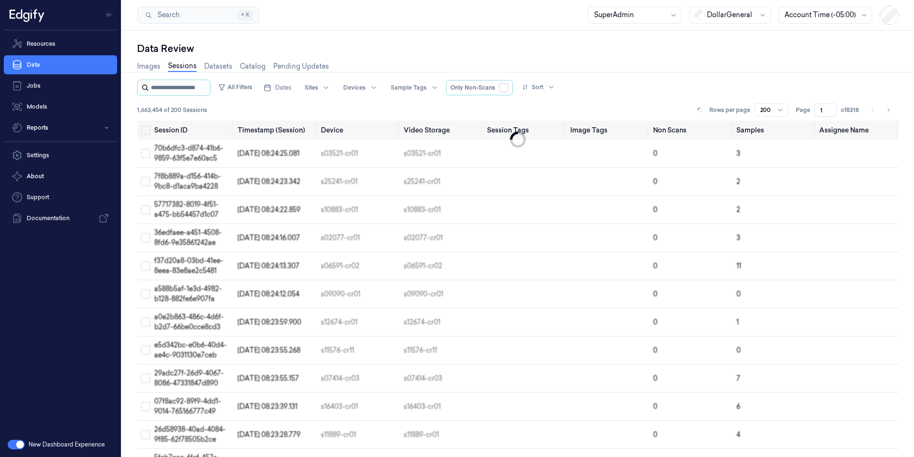
click at [184, 86] on input "string" at bounding box center [179, 87] width 57 height 15
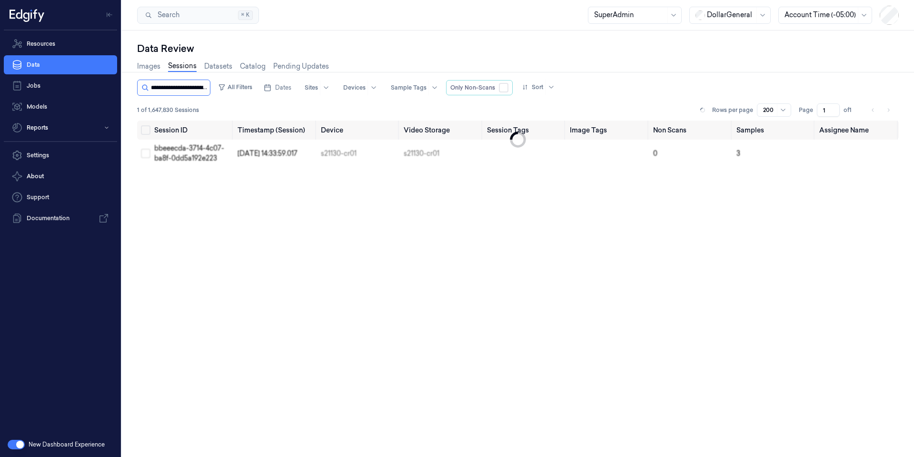
scroll to position [0, 40]
type input "**********"
click at [193, 154] on span "bbeeecda-3714-4c07-ba8f-0dd5a192e223" at bounding box center [189, 153] width 70 height 19
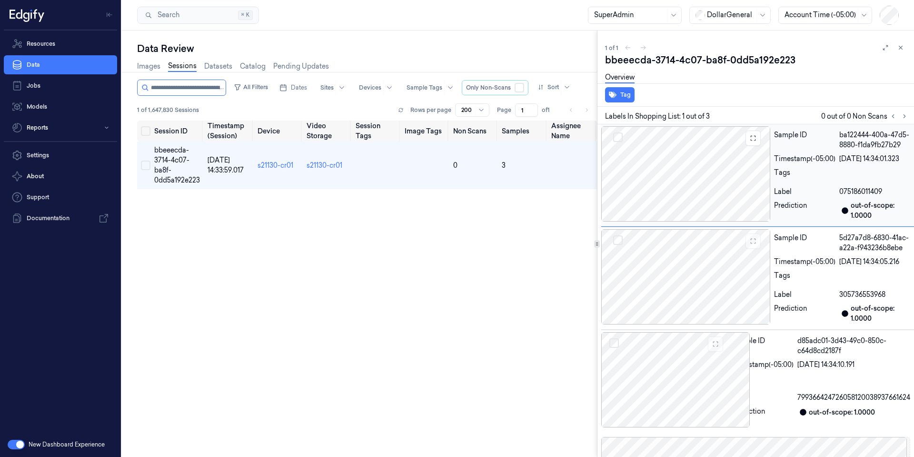
click at [680, 191] on div at bounding box center [685, 173] width 169 height 95
click at [900, 48] on icon at bounding box center [901, 47] width 7 height 7
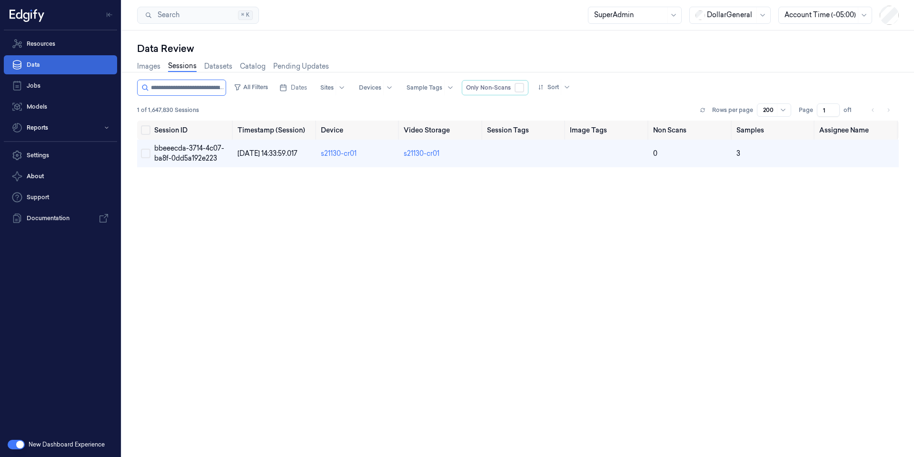
click at [69, 69] on link "Data" at bounding box center [60, 64] width 113 height 19
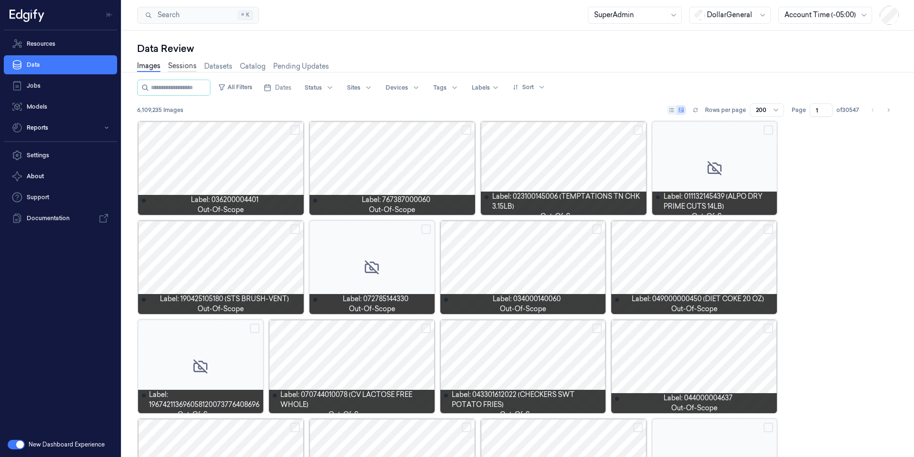
click at [184, 69] on link "Sessions" at bounding box center [182, 66] width 29 height 11
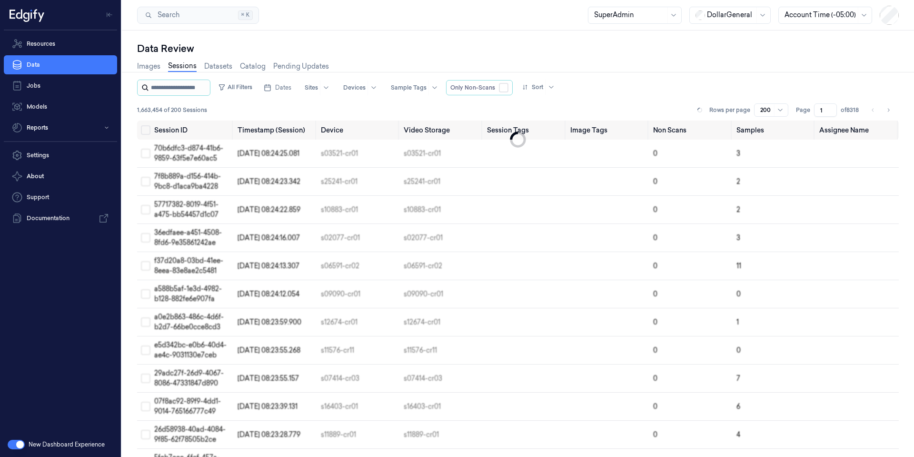
click at [180, 86] on input "string" at bounding box center [179, 87] width 57 height 15
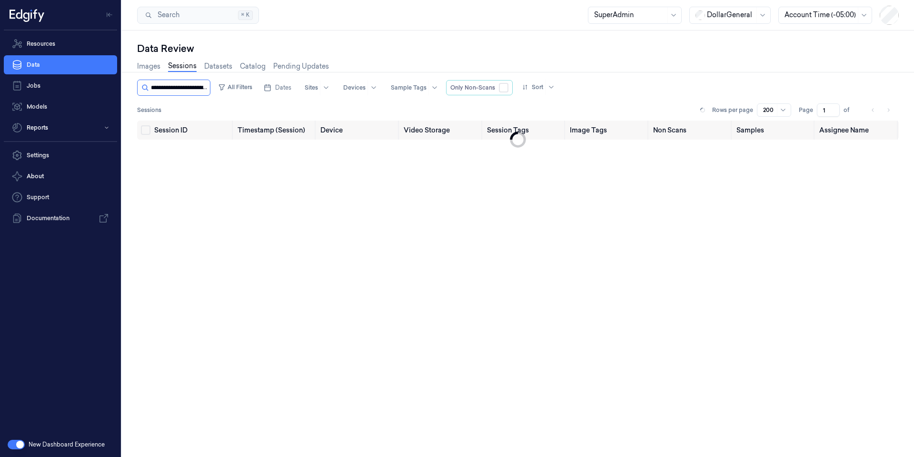
scroll to position [0, 34]
type input "**********"
click at [185, 69] on link "Sessions" at bounding box center [182, 66] width 29 height 11
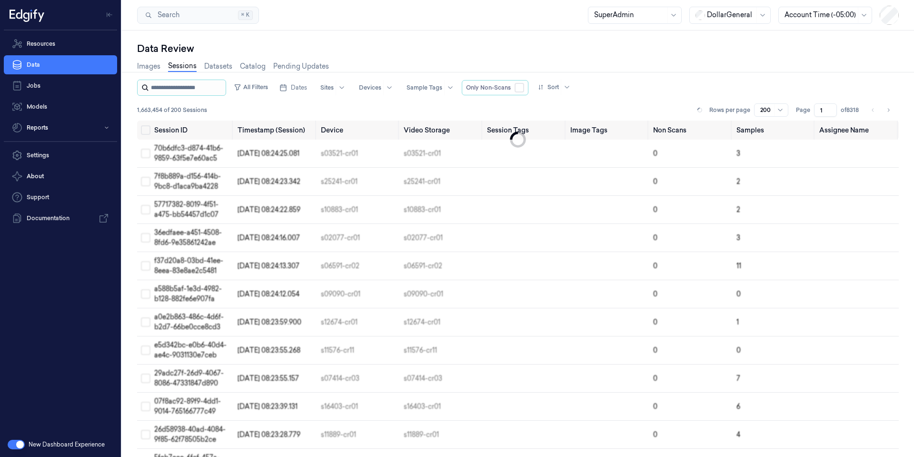
click at [174, 89] on input "string" at bounding box center [187, 87] width 73 height 15
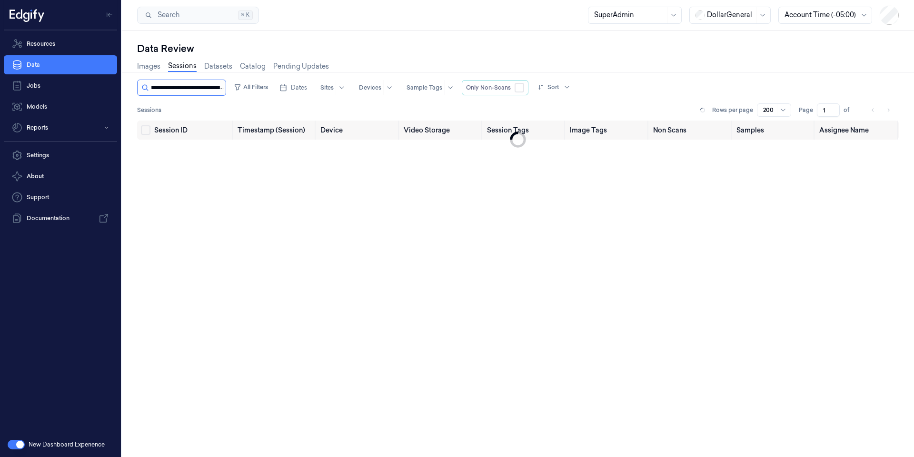
scroll to position [0, 38]
type input "**********"
click at [188, 68] on link "Sessions" at bounding box center [182, 66] width 29 height 11
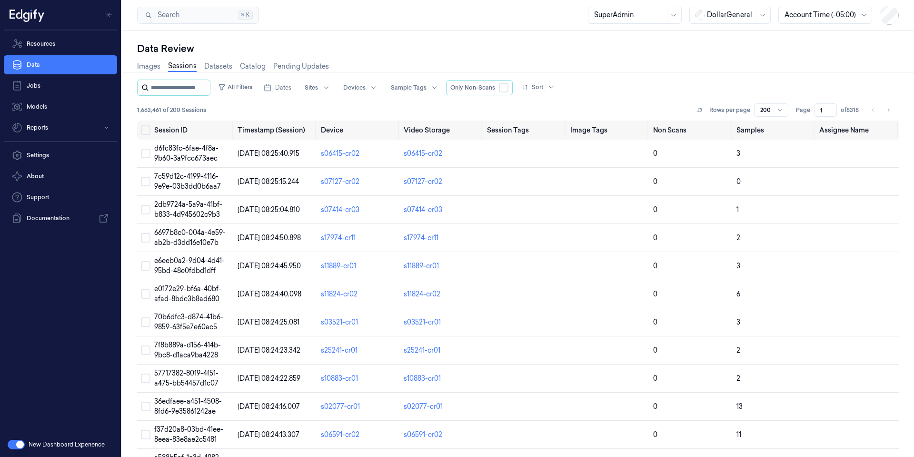
click at [181, 83] on input "string" at bounding box center [179, 87] width 57 height 15
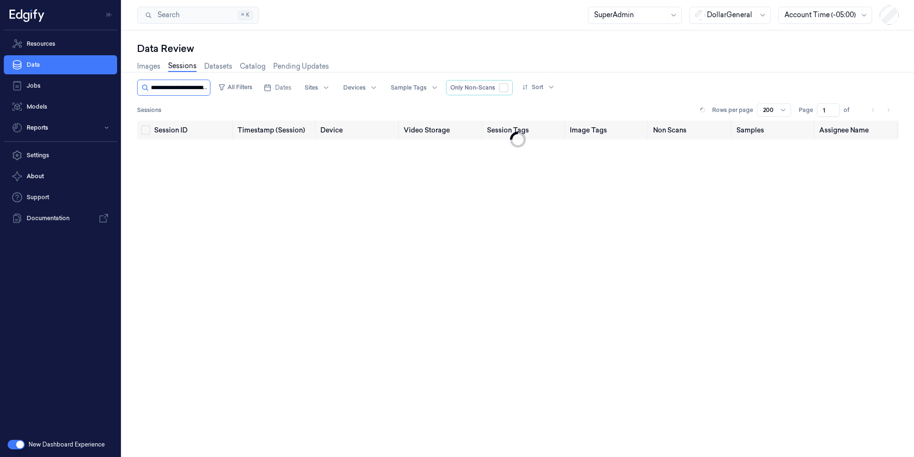
scroll to position [0, 39]
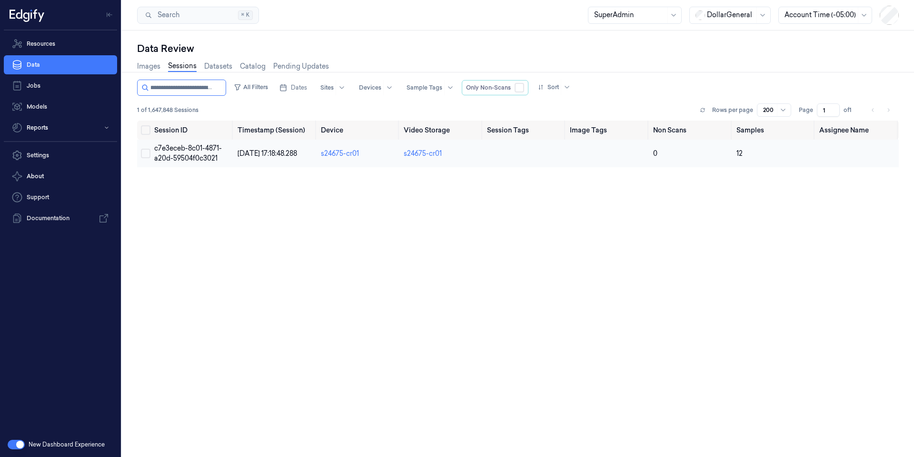
type input "**********"
click at [199, 148] on span "c7e3eceb-8c01-4871-a20d-59504f0c3021" at bounding box center [188, 153] width 68 height 19
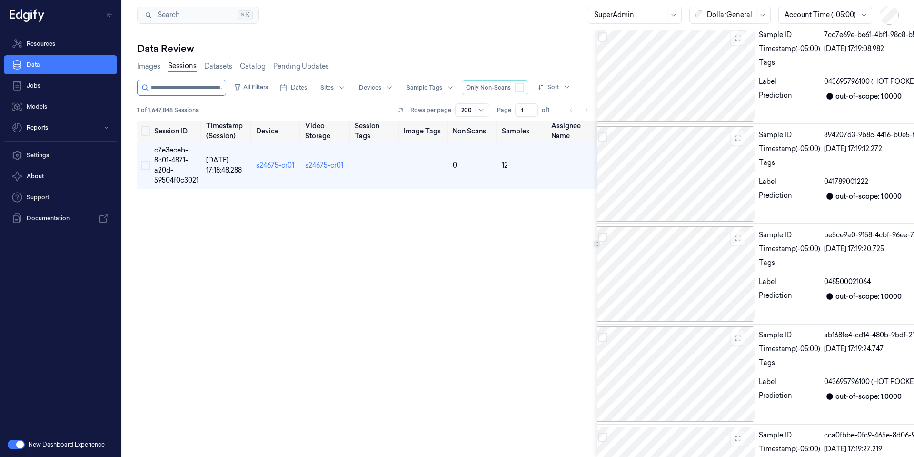
scroll to position [757, 0]
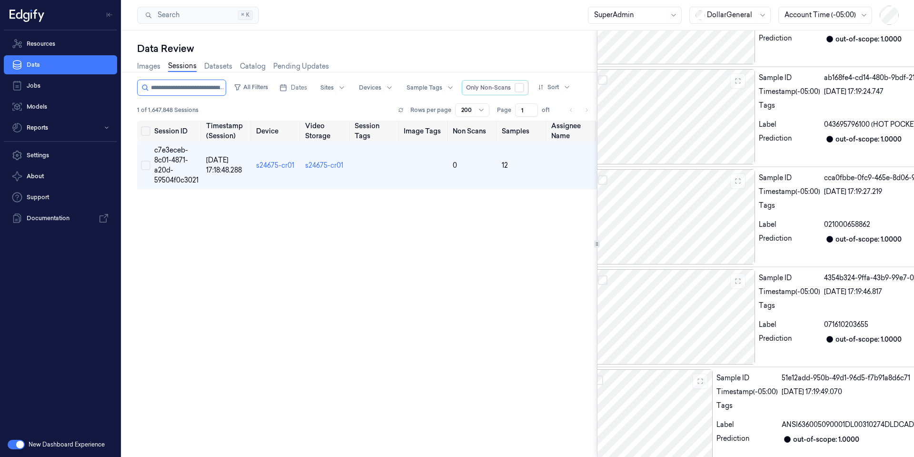
click at [174, 68] on link "Sessions" at bounding box center [182, 66] width 29 height 11
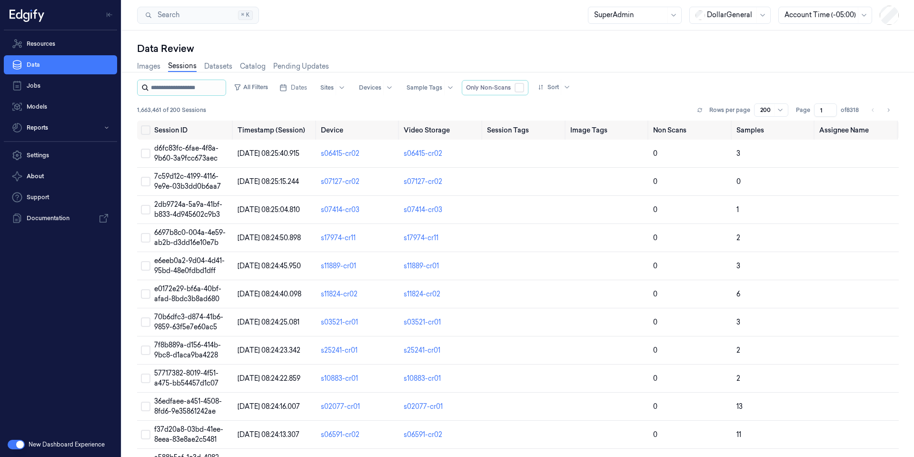
click at [192, 87] on input "string" at bounding box center [187, 87] width 73 height 15
type input "**********"
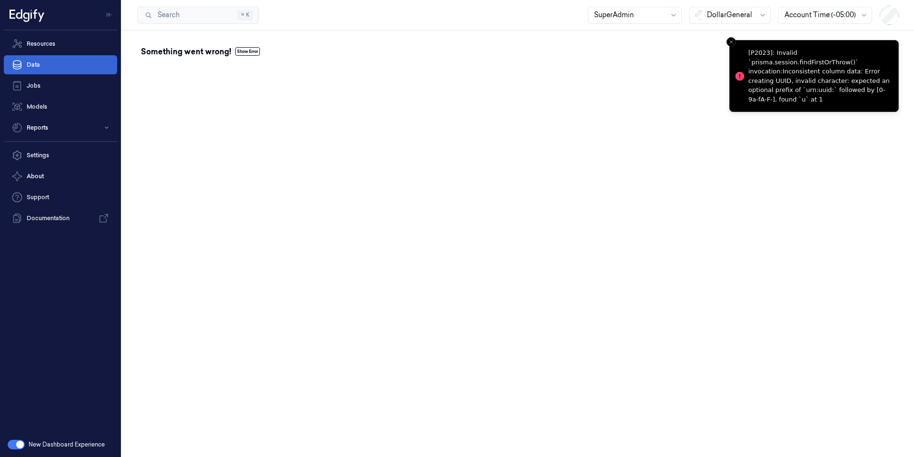
click at [63, 63] on link "Data" at bounding box center [60, 64] width 113 height 19
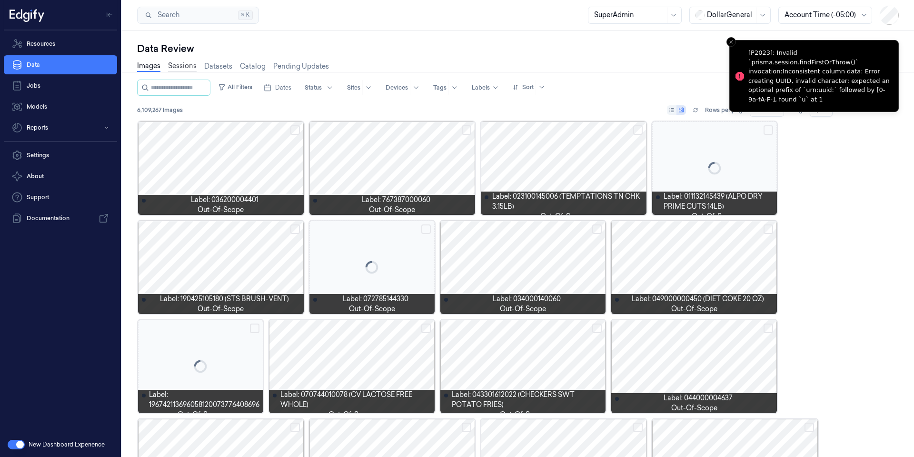
click at [180, 67] on link "Sessions" at bounding box center [182, 66] width 29 height 11
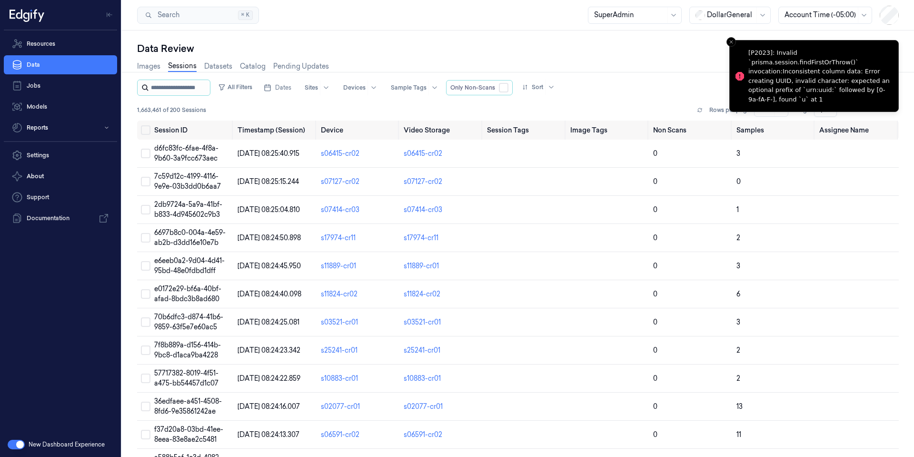
click at [177, 88] on input "string" at bounding box center [179, 87] width 57 height 15
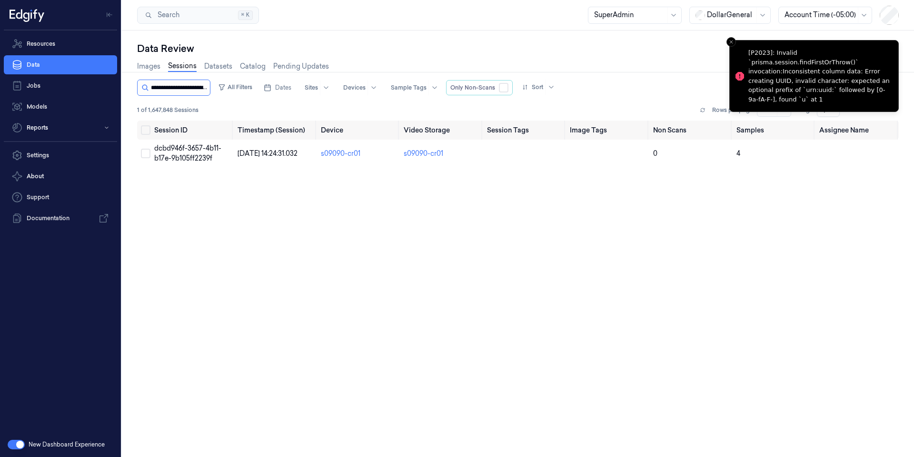
scroll to position [0, 34]
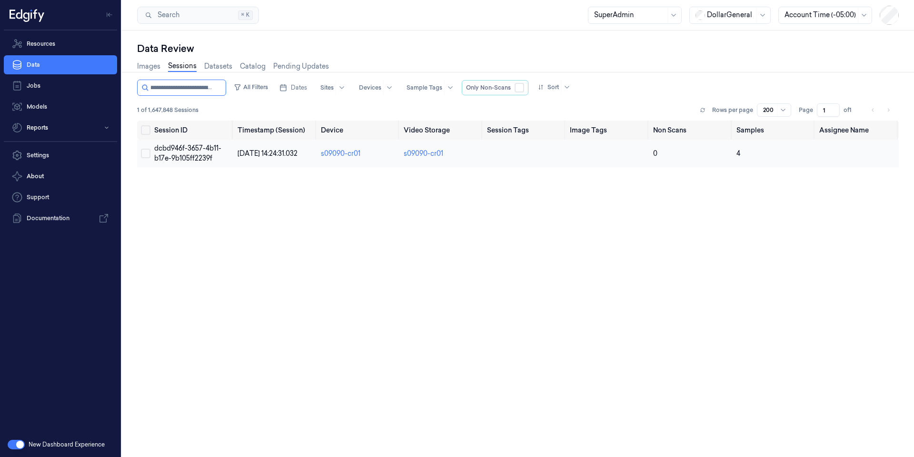
type input "**********"
click at [196, 152] on span "dcbd946f-3657-4b11-b17e-9b105ff2239f" at bounding box center [187, 153] width 67 height 19
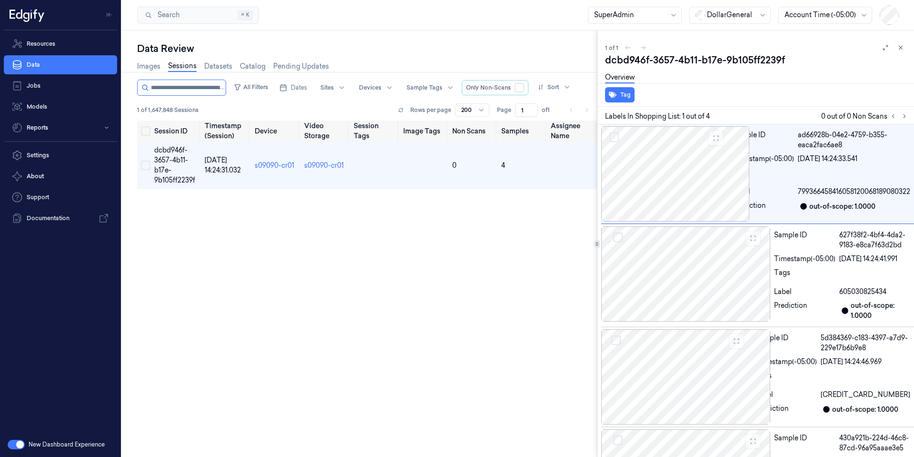
click at [189, 66] on link "Sessions" at bounding box center [182, 66] width 29 height 11
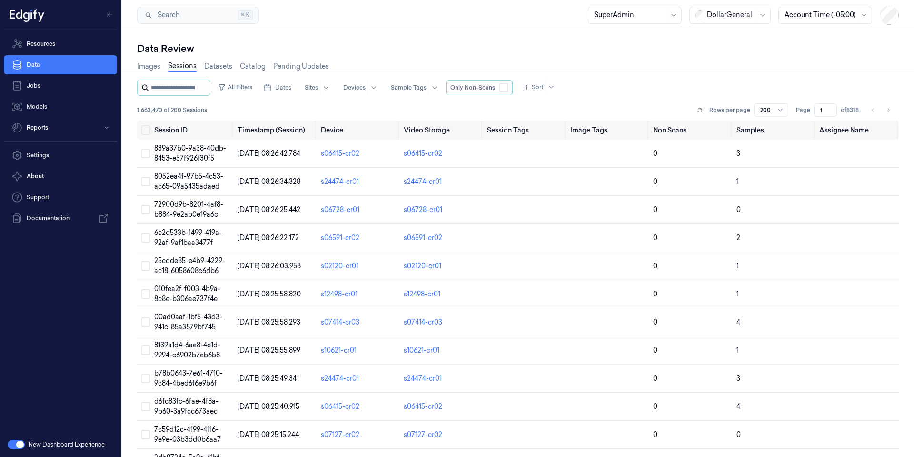
click at [182, 87] on input "string" at bounding box center [179, 87] width 57 height 15
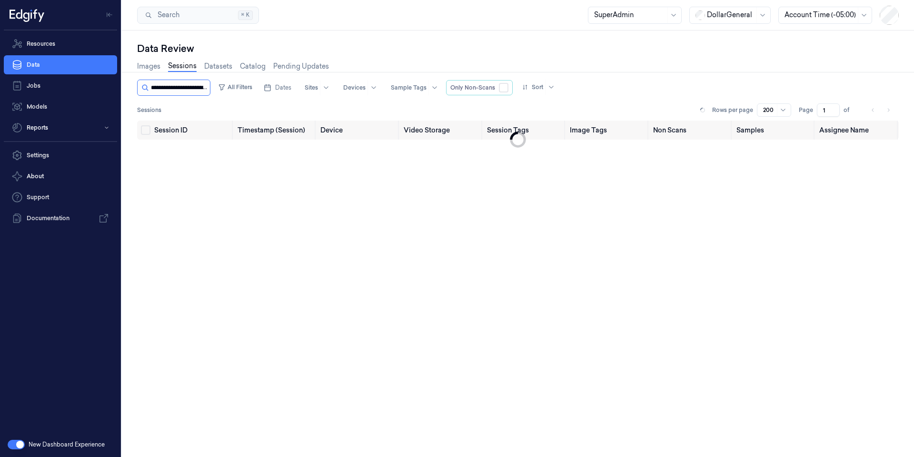
scroll to position [0, 34]
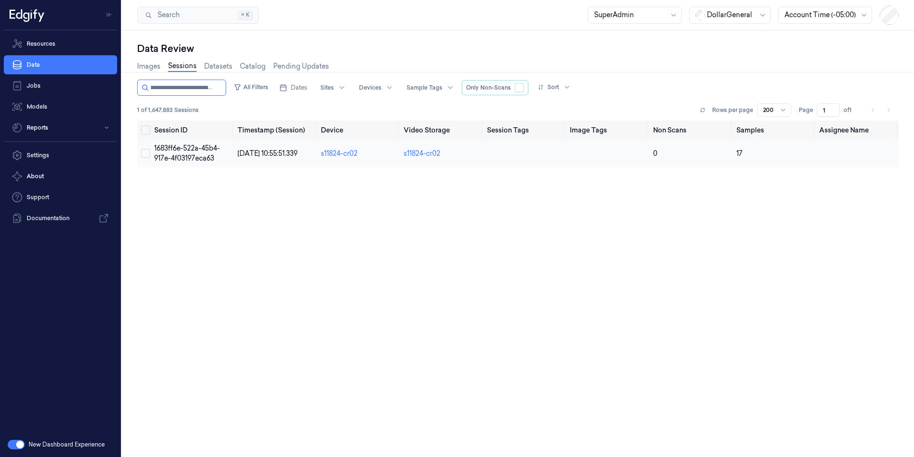
type input "**********"
click at [195, 148] on span "1683ff6e-522a-45b4-917e-4f03197eca63" at bounding box center [187, 153] width 66 height 19
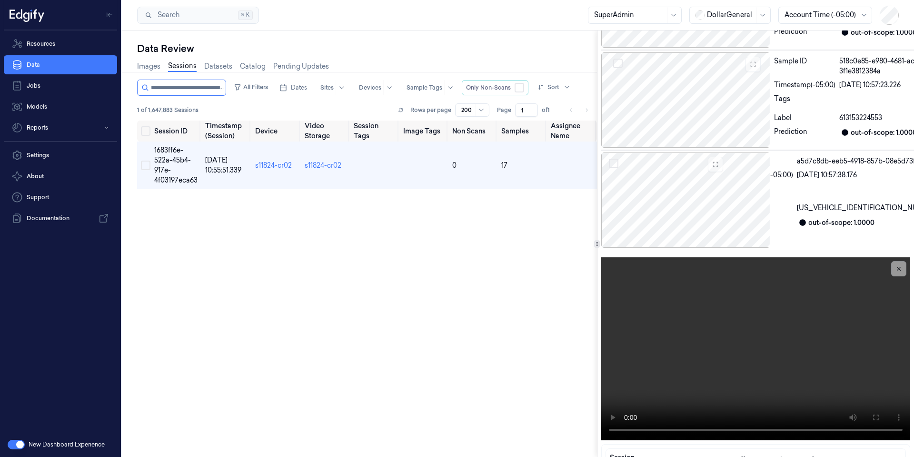
scroll to position [1600, 0]
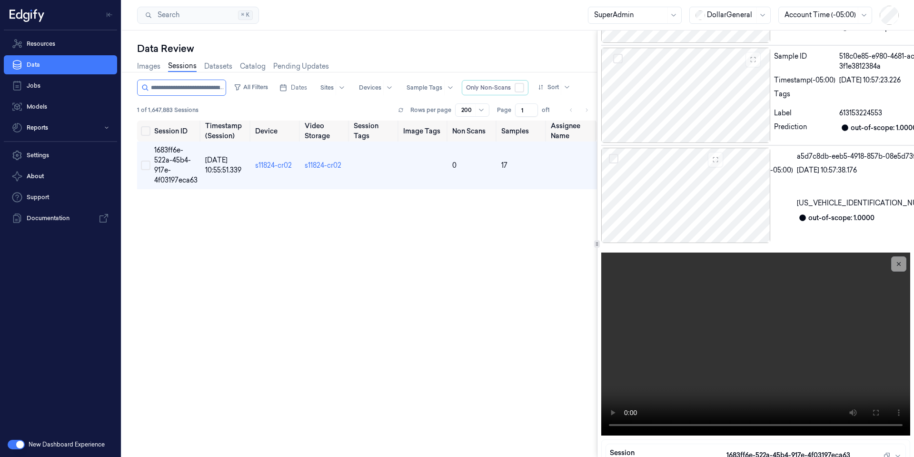
click at [184, 70] on link "Sessions" at bounding box center [182, 66] width 29 height 11
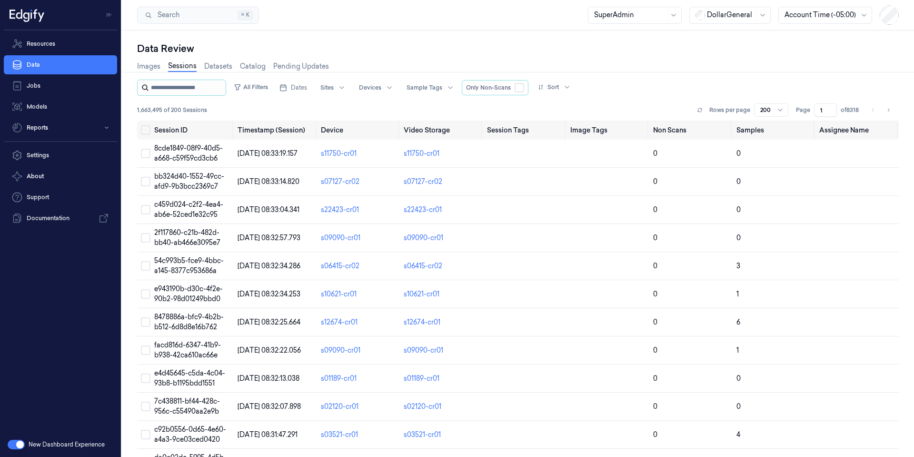
click at [183, 92] on input "string" at bounding box center [187, 87] width 73 height 15
type input "**********"
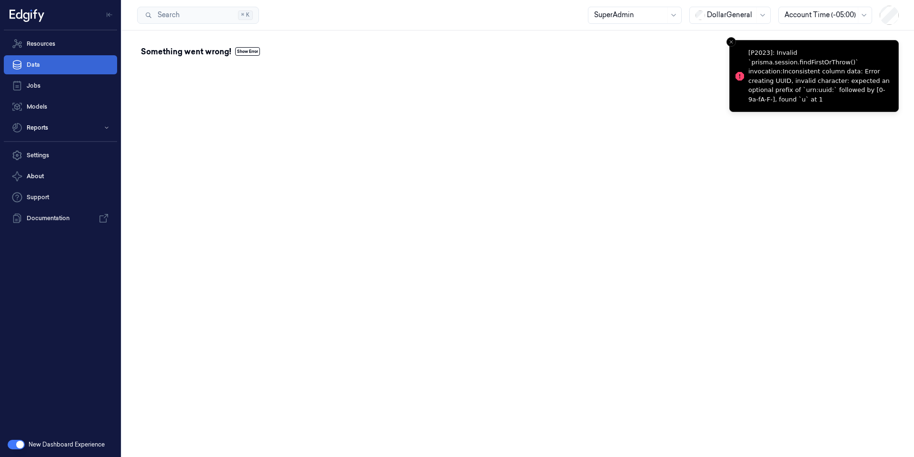
click at [55, 66] on link "Data" at bounding box center [60, 64] width 113 height 19
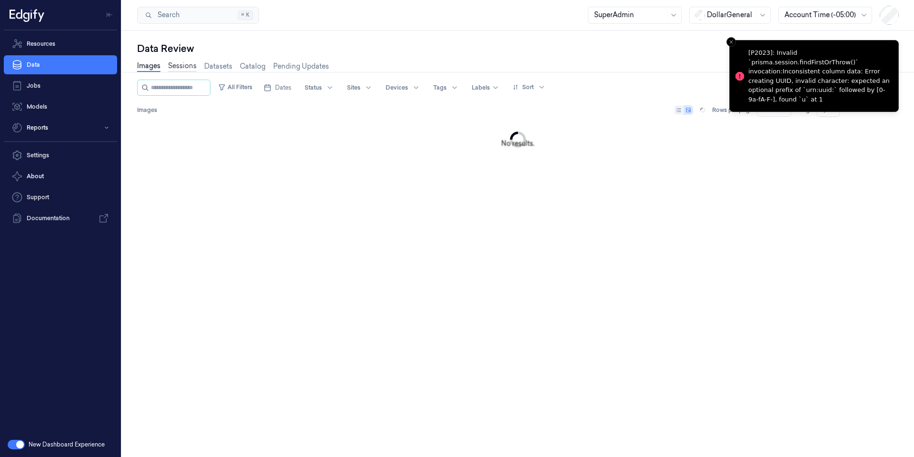
click at [177, 68] on link "Sessions" at bounding box center [182, 66] width 29 height 11
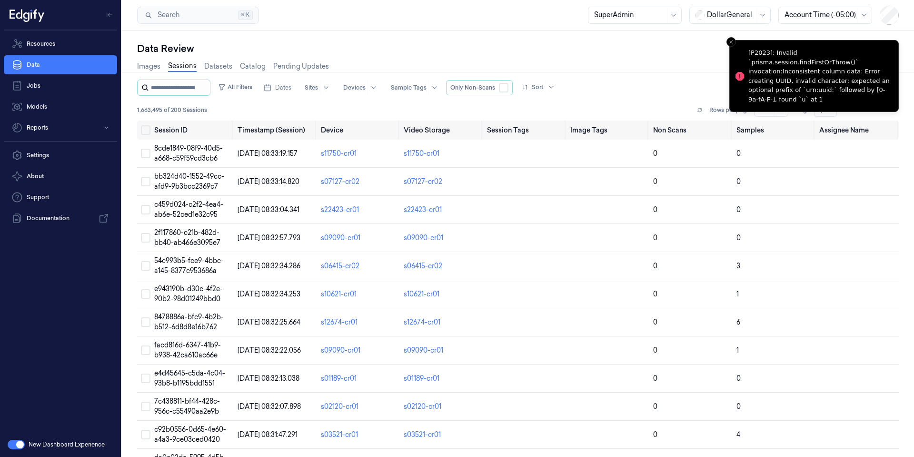
click at [178, 90] on input "string" at bounding box center [179, 87] width 57 height 15
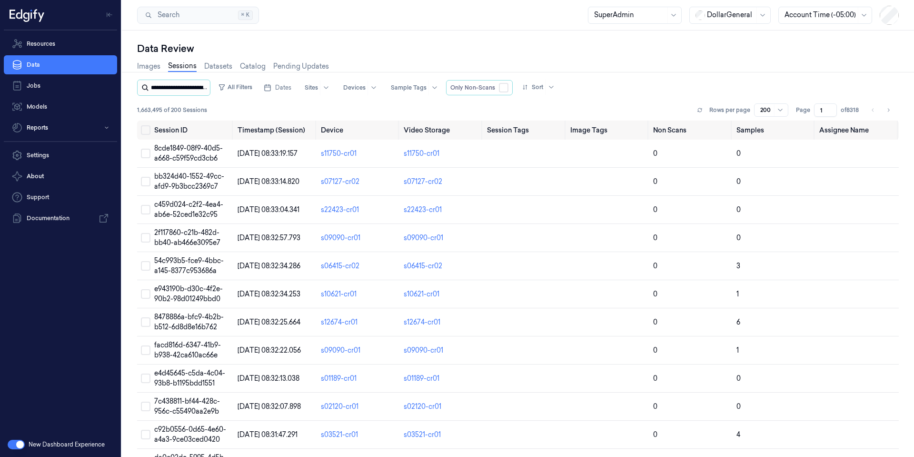
scroll to position [0, 40]
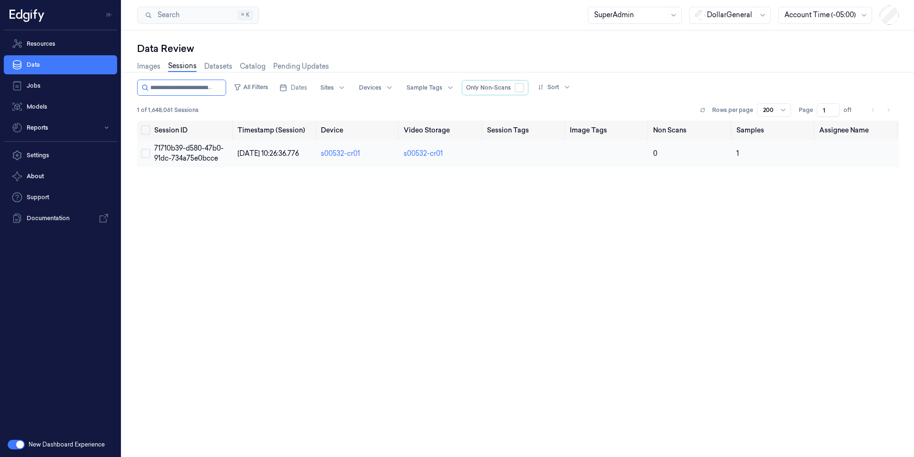
type input "**********"
click at [196, 151] on span "71710b39-d580-47b0-91dc-734a75e0bcce" at bounding box center [189, 153] width 70 height 19
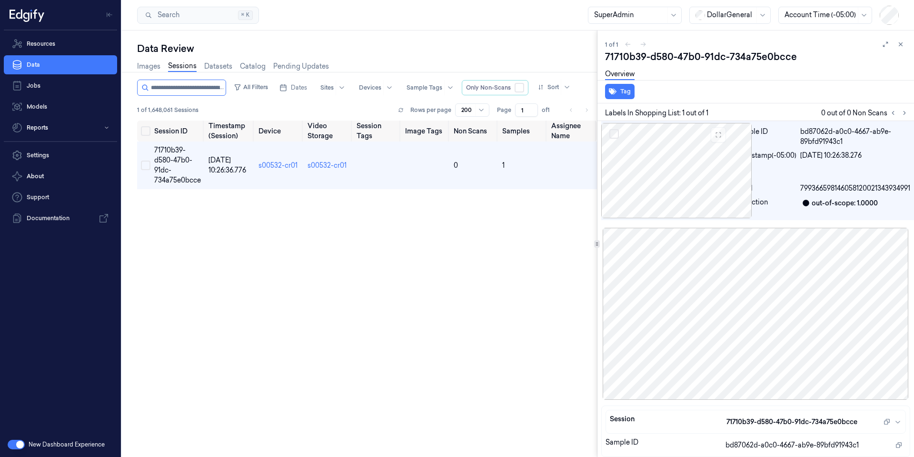
scroll to position [6, 0]
click at [902, 40] on button at bounding box center [900, 44] width 11 height 11
